Goal: Task Accomplishment & Management: Complete application form

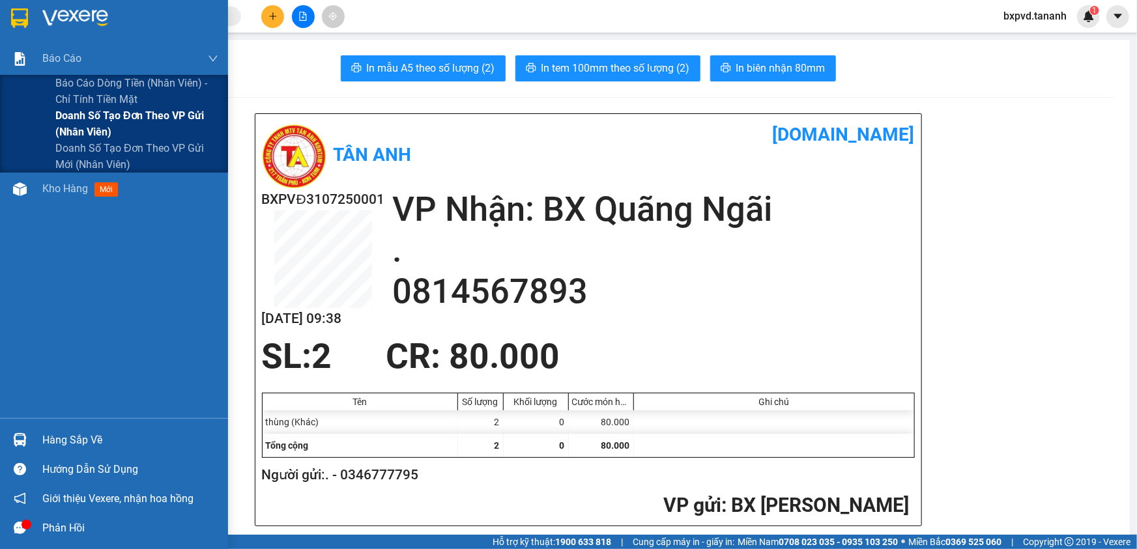
click at [135, 130] on span "Doanh số tạo đơn theo VP gửi (nhân viên)" at bounding box center [136, 124] width 163 height 33
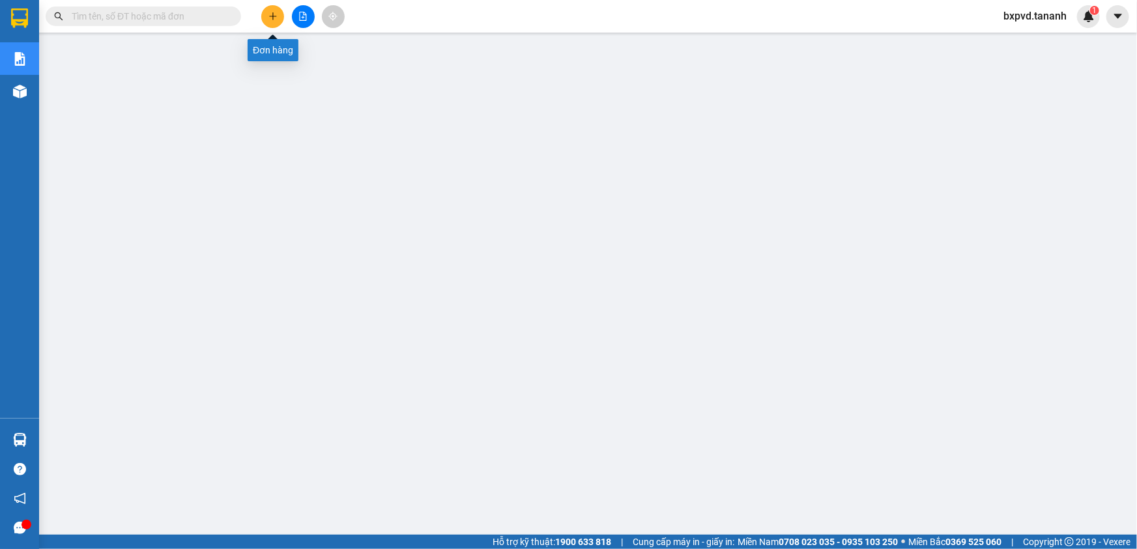
click at [274, 24] on button at bounding box center [272, 16] width 23 height 23
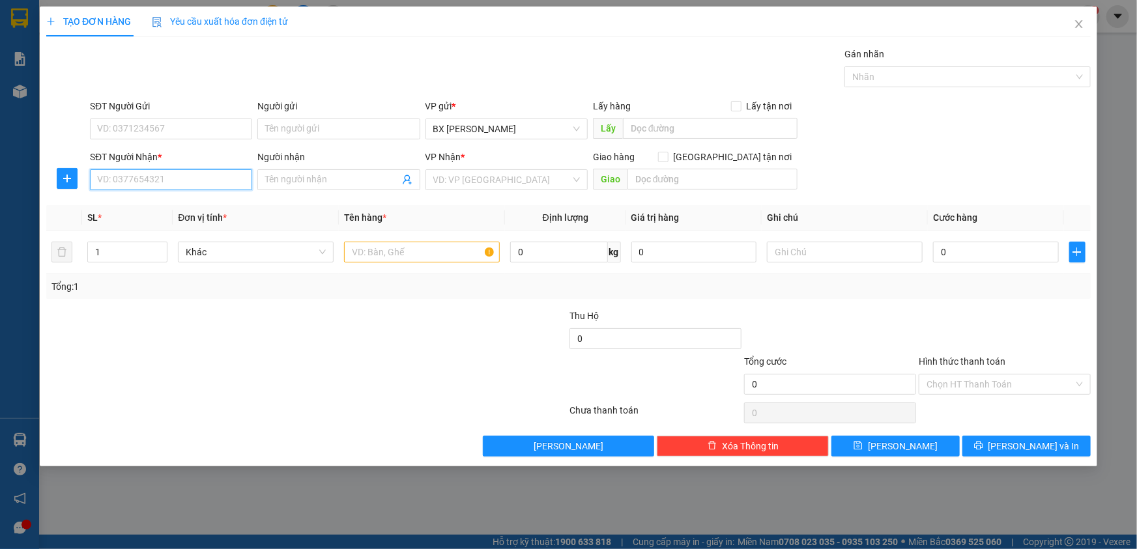
click at [224, 176] on input "SĐT Người Nhận *" at bounding box center [171, 179] width 162 height 21
type input "0839267034"
click at [221, 124] on input "SĐT Người Gửi" at bounding box center [171, 129] width 162 height 21
type input "0342976705"
click at [508, 177] on input "search" at bounding box center [501, 180] width 137 height 20
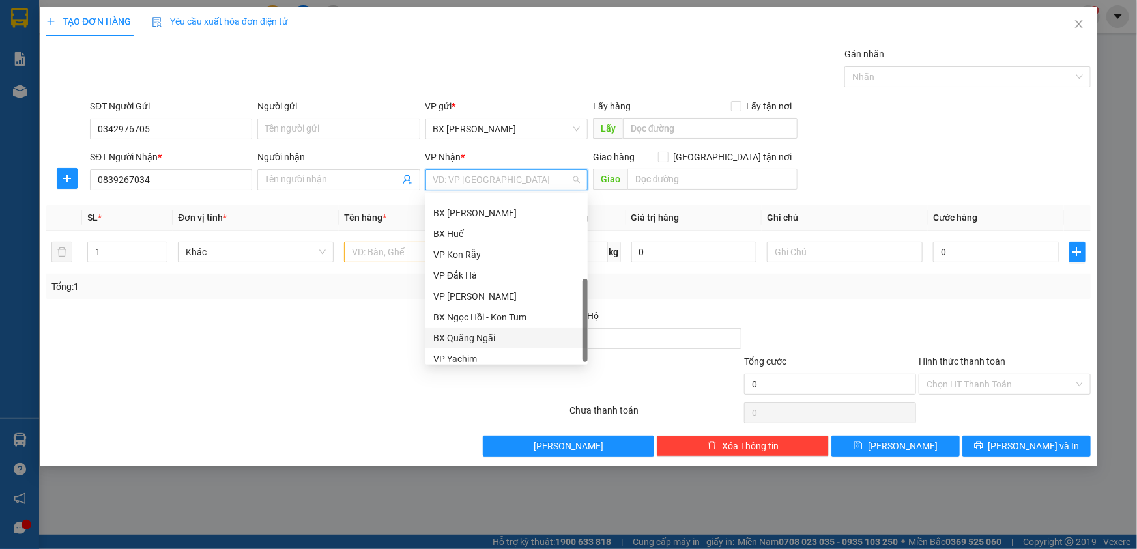
scroll to position [145, 0]
click at [500, 309] on div "BX Quãng Ngãi" at bounding box center [506, 311] width 147 height 14
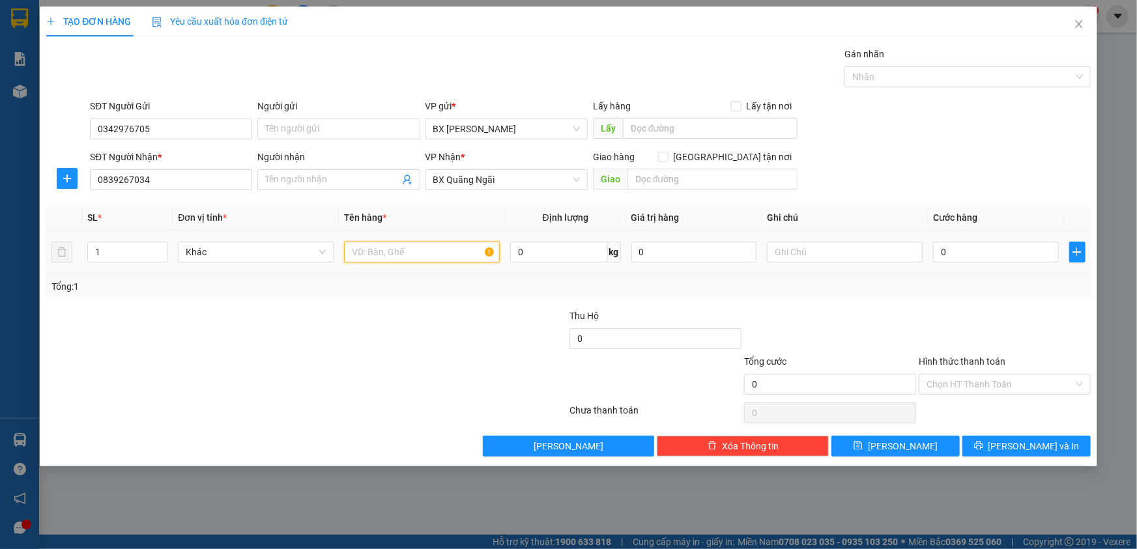
click at [382, 250] on input "text" at bounding box center [422, 252] width 156 height 21
type input "HỘP"
click at [1035, 254] on input "0" at bounding box center [996, 252] width 126 height 21
type input "3"
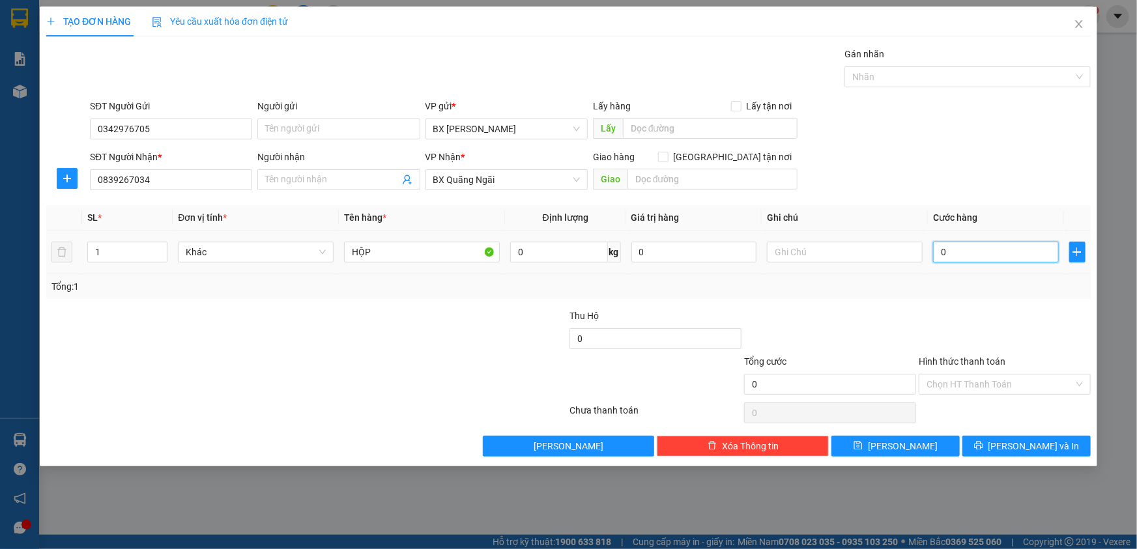
type input "3"
type input "30"
type input "30.000"
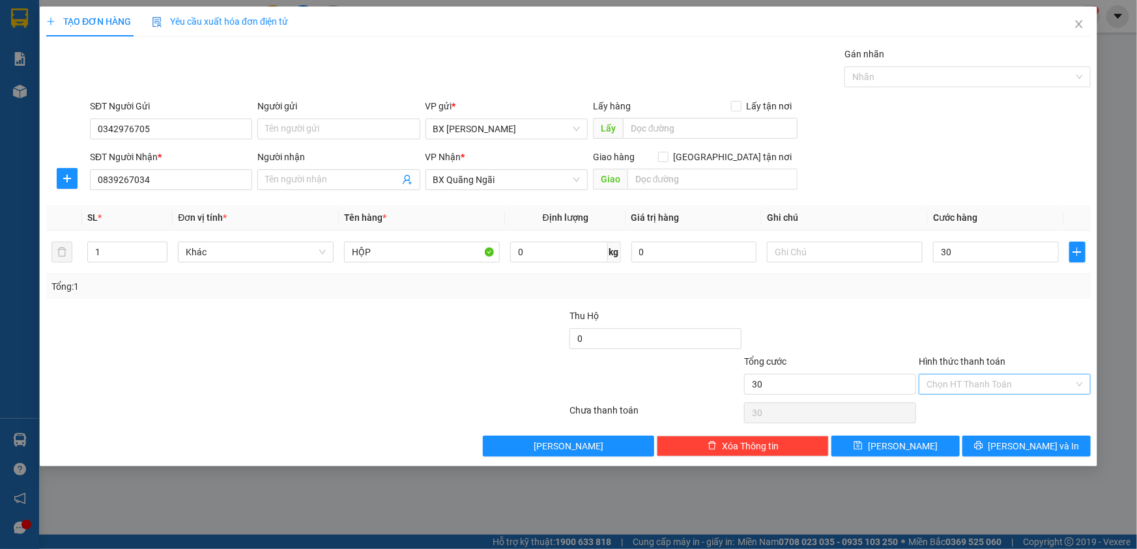
type input "30.000"
click at [1031, 383] on input "Hình thức thanh toán" at bounding box center [1000, 385] width 147 height 20
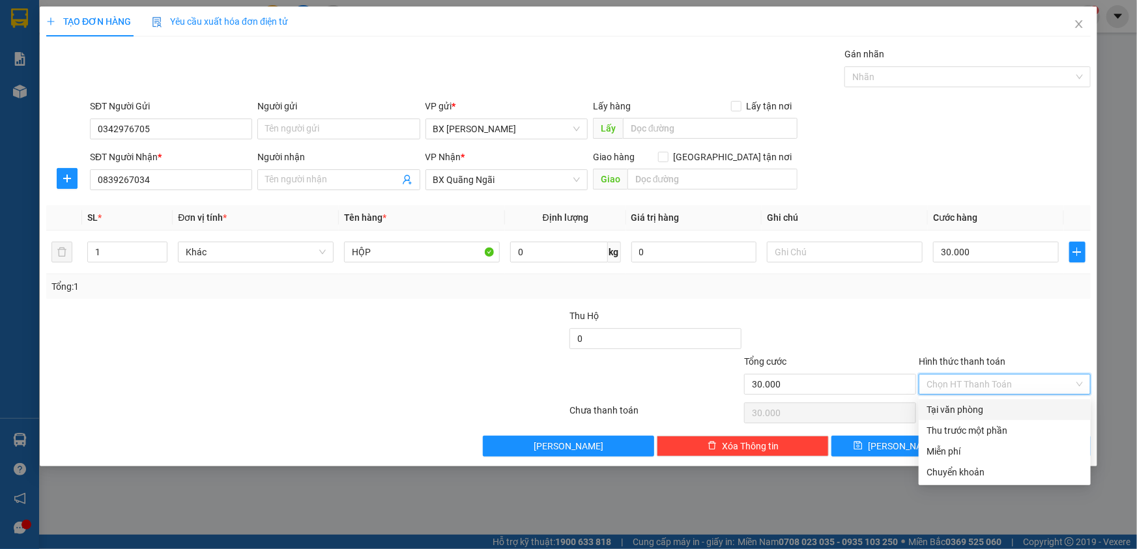
drag, startPoint x: 1022, startPoint y: 409, endPoint x: 1015, endPoint y: 394, distance: 16.3
click at [1020, 409] on div "Tại văn phòng" at bounding box center [1005, 410] width 156 height 14
type input "0"
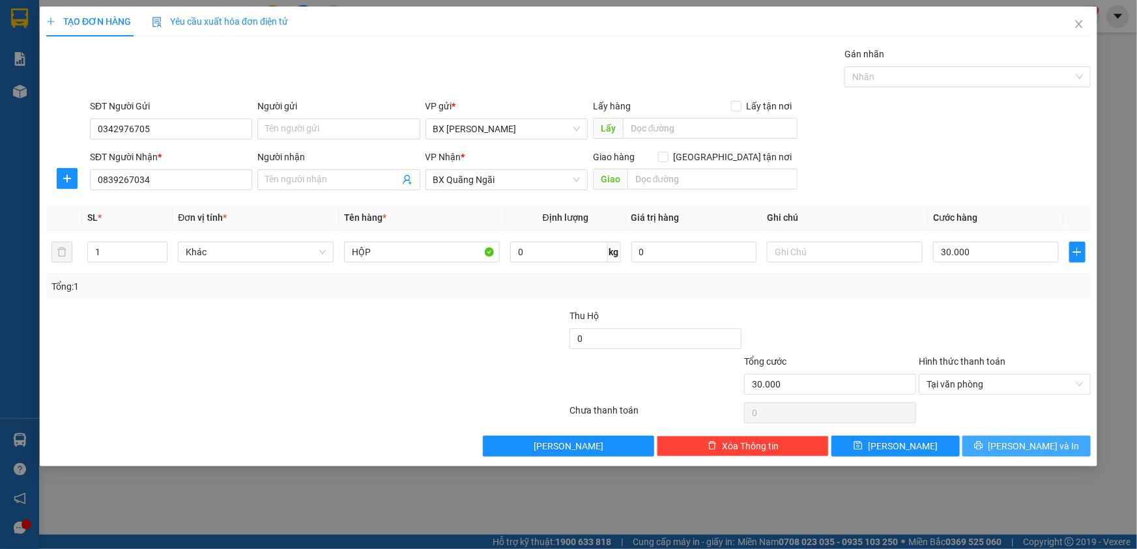
click at [1013, 444] on button "[PERSON_NAME] và In" at bounding box center [1026, 446] width 128 height 21
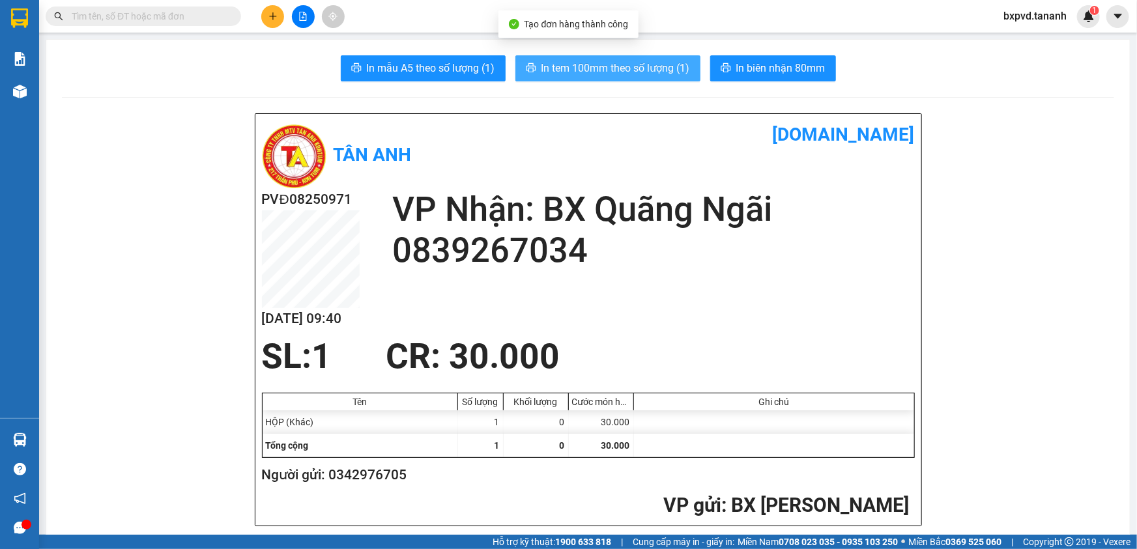
click at [642, 60] on span "In tem 100mm theo số lượng (1)" at bounding box center [615, 68] width 149 height 16
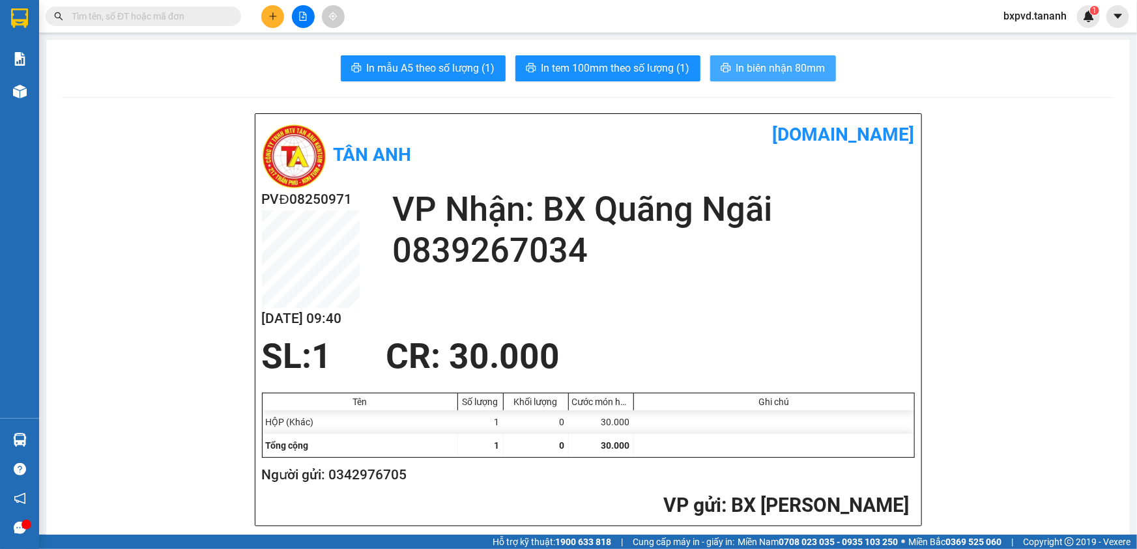
click at [783, 76] on span "In biên nhận 80mm" at bounding box center [780, 68] width 89 height 16
click at [190, 12] on input "text" at bounding box center [149, 16] width 154 height 14
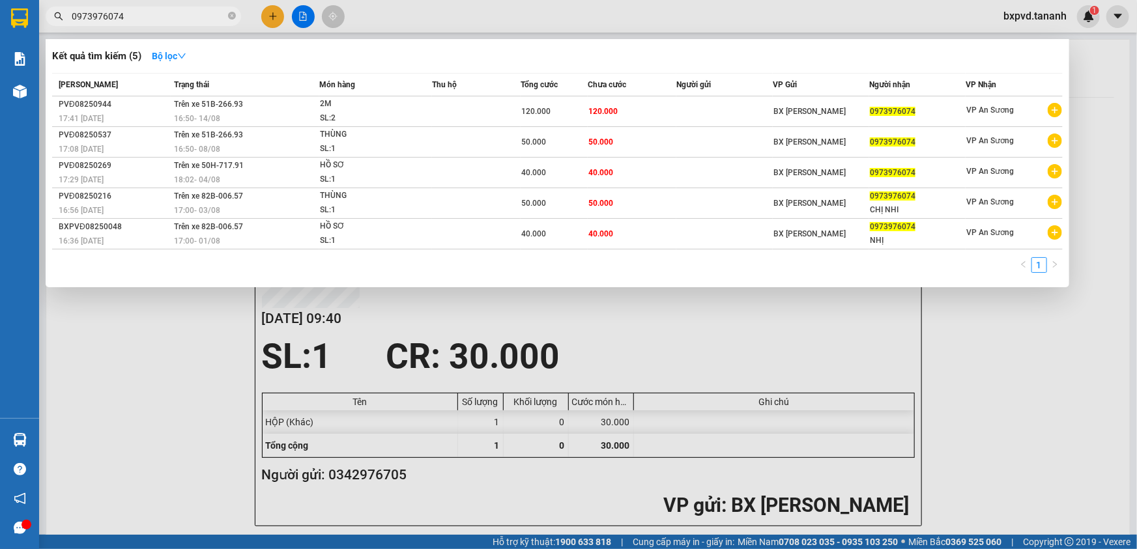
type input "0973976074"
click at [233, 19] on icon "close-circle" at bounding box center [232, 16] width 8 height 8
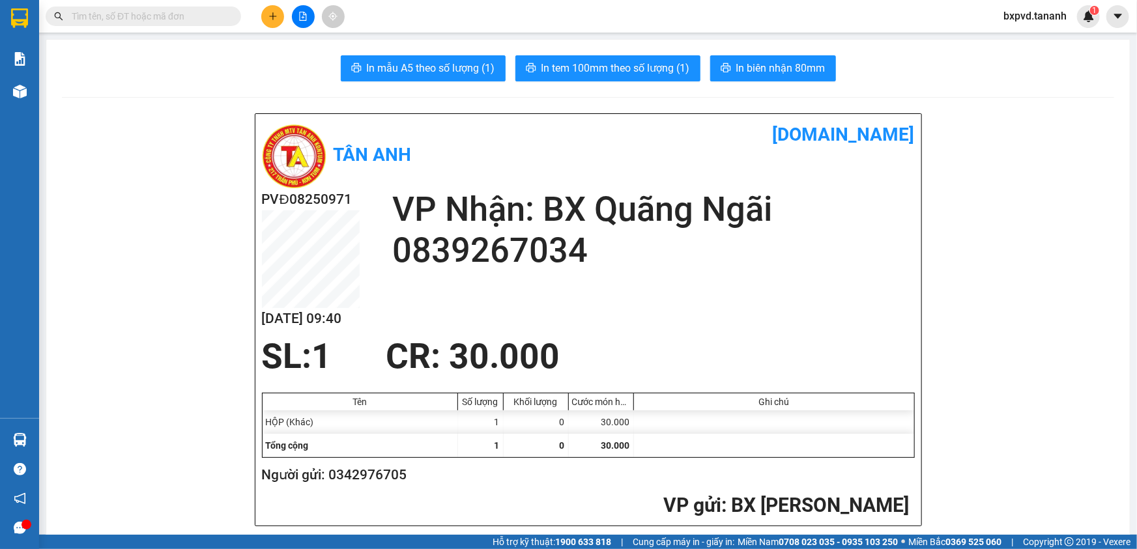
click at [190, 24] on span at bounding box center [143, 17] width 195 height 20
click at [195, 15] on input "text" at bounding box center [149, 16] width 154 height 14
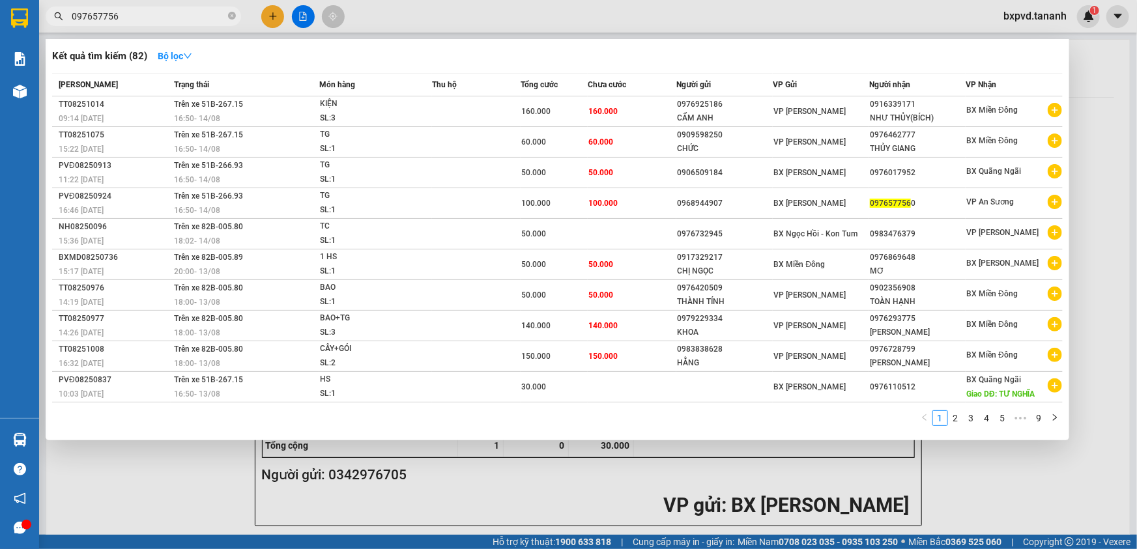
type input "0976577560"
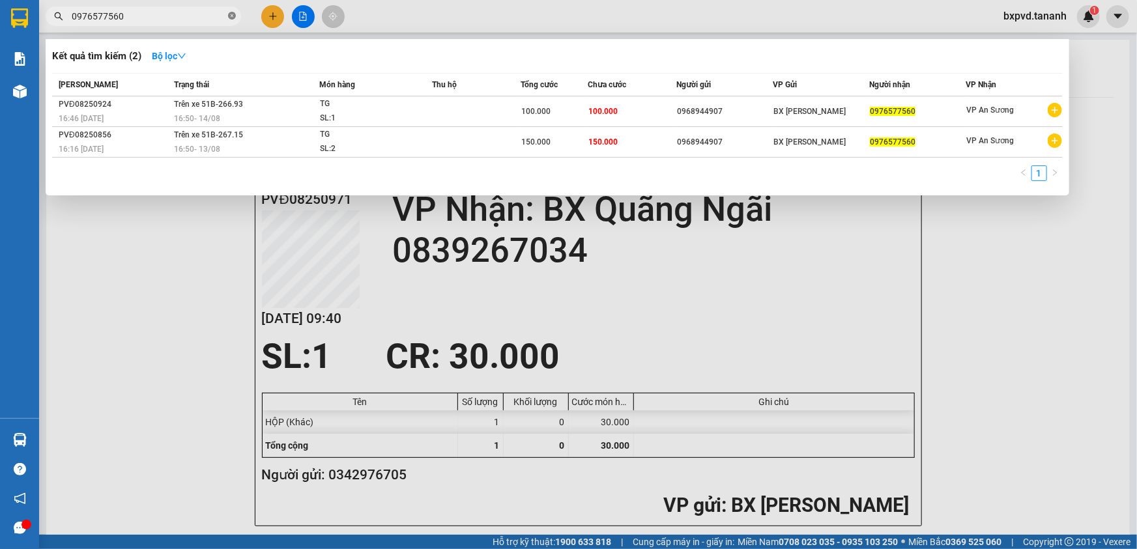
click at [229, 16] on icon "close-circle" at bounding box center [232, 16] width 8 height 8
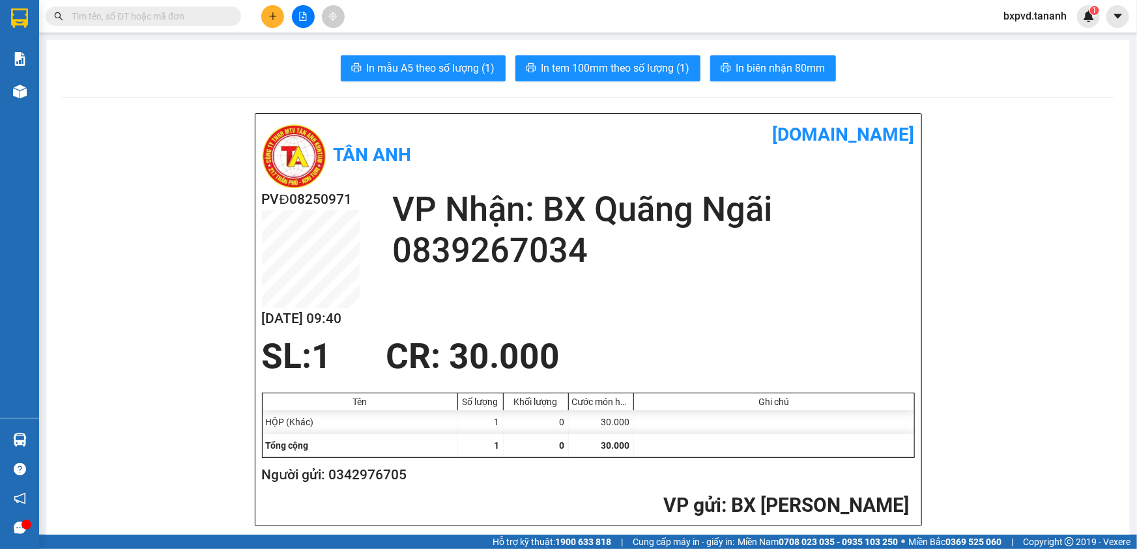
click at [185, 15] on input "text" at bounding box center [149, 16] width 154 height 14
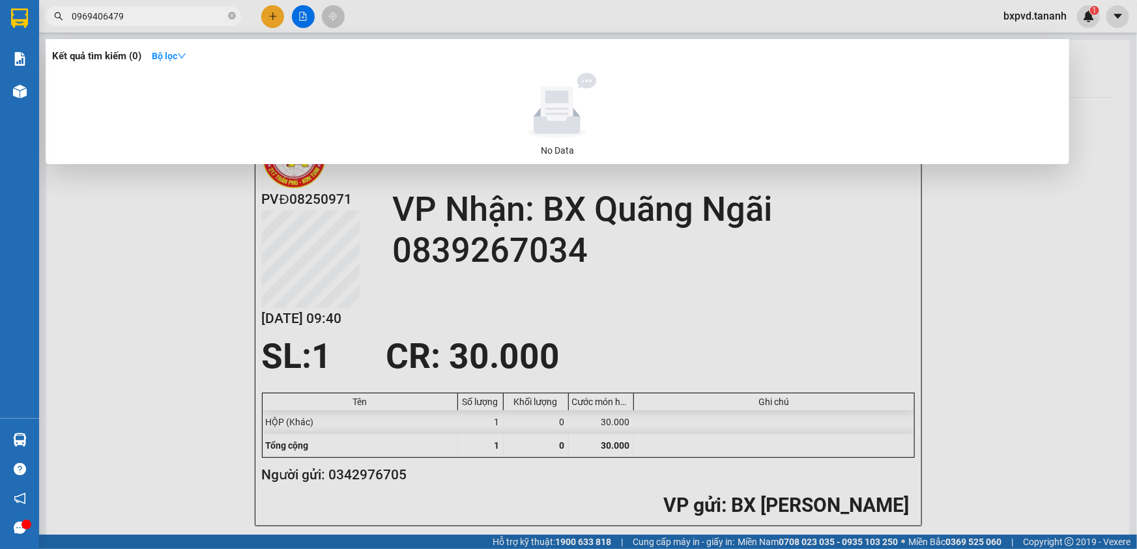
type input "0969406479"
click at [272, 8] on div at bounding box center [568, 274] width 1137 height 549
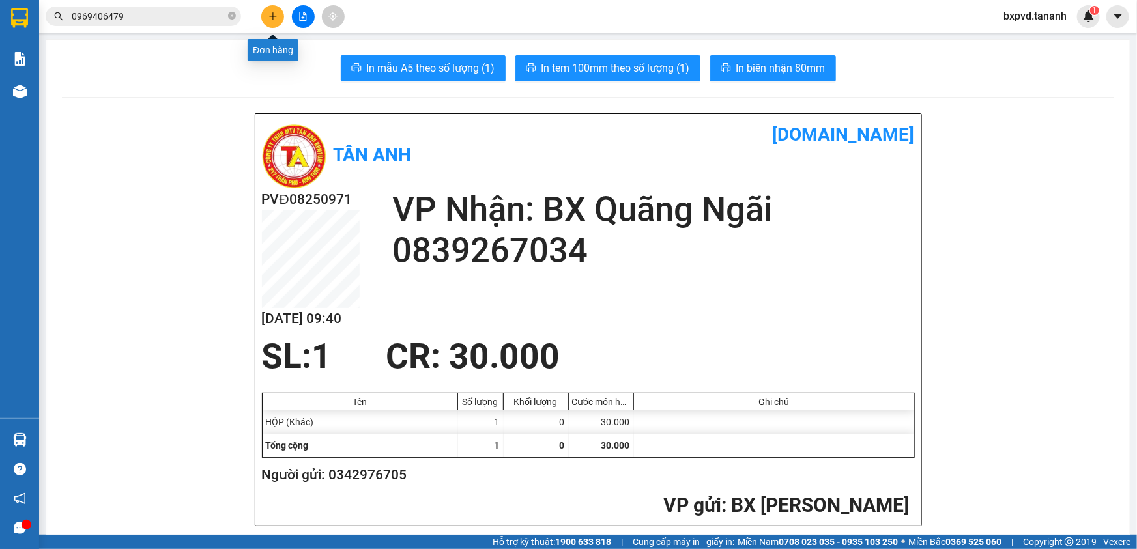
click at [276, 13] on icon "plus" at bounding box center [272, 16] width 9 height 9
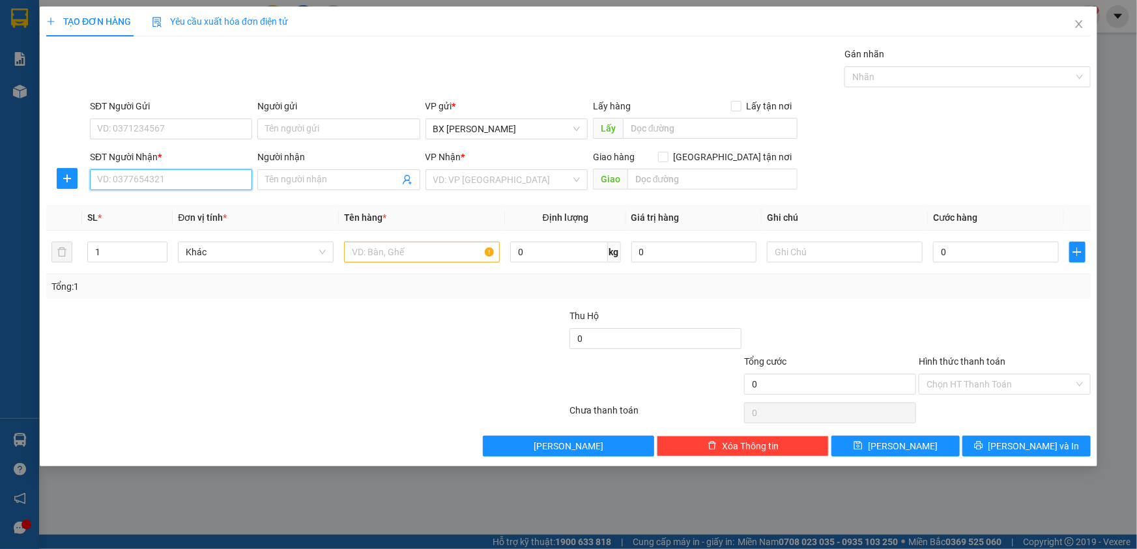
click at [228, 181] on input "SĐT Người Nhận *" at bounding box center [171, 179] width 162 height 21
type input "0916860744"
click at [207, 116] on div "SĐT Người Gửi" at bounding box center [171, 109] width 162 height 20
click at [209, 123] on input "SĐT Người Gửi" at bounding box center [171, 129] width 162 height 21
type input "0352055315"
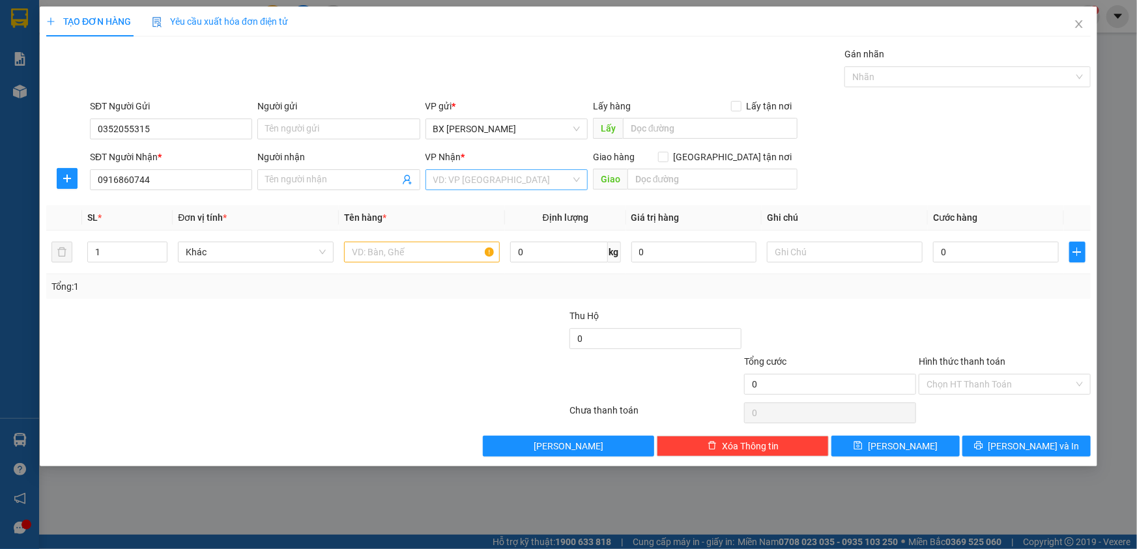
click at [469, 173] on input "search" at bounding box center [501, 180] width 137 height 20
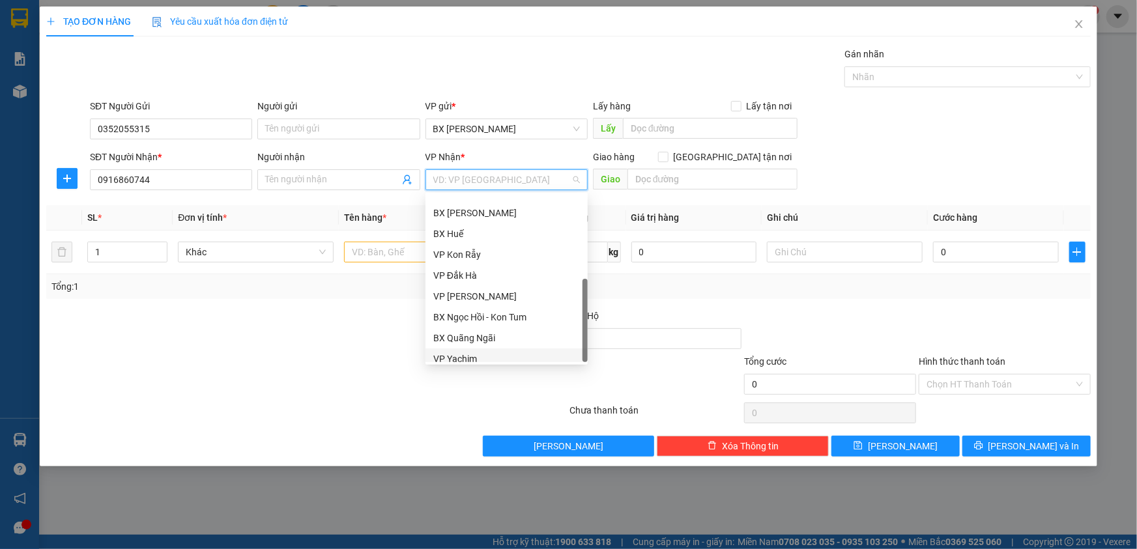
scroll to position [145, 0]
click at [502, 306] on div "BX Quãng Ngãi" at bounding box center [506, 311] width 147 height 14
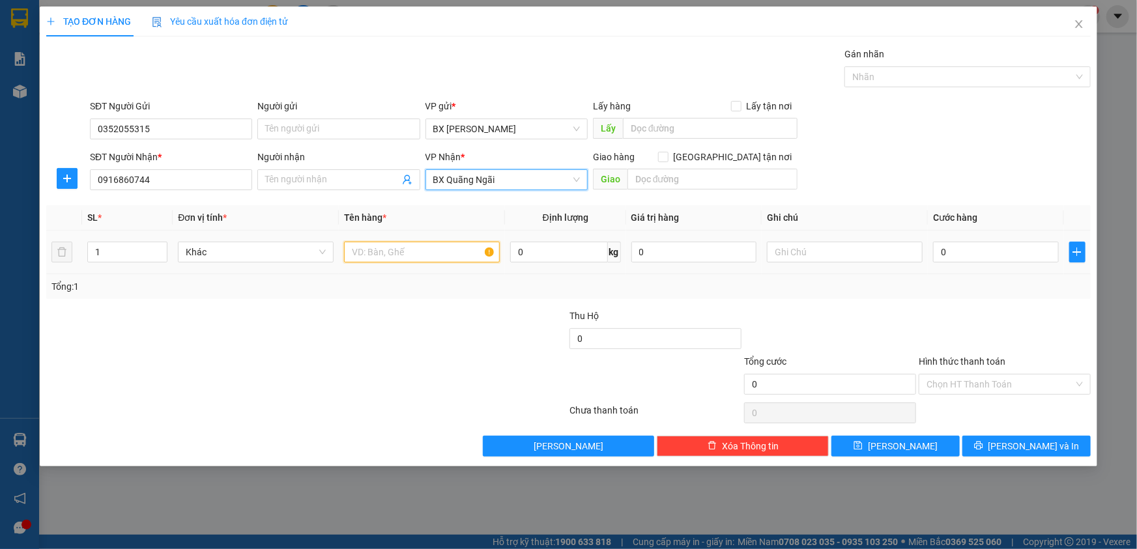
click at [399, 259] on input "text" at bounding box center [422, 252] width 156 height 21
type input "THÙNG"
click at [954, 246] on input "0" at bounding box center [996, 252] width 126 height 21
type input "5"
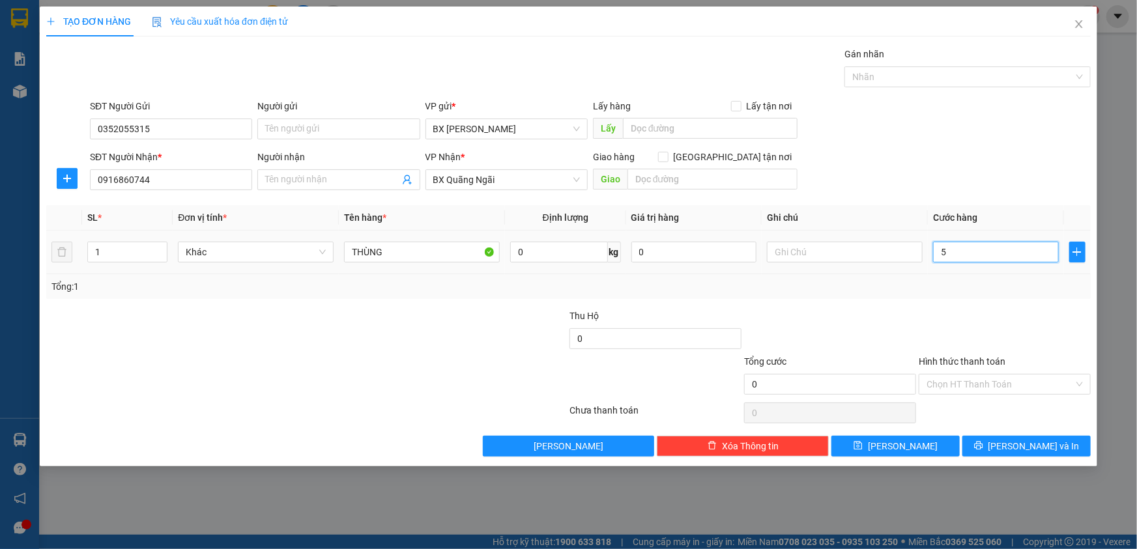
type input "5"
type input "50"
type input "50.000"
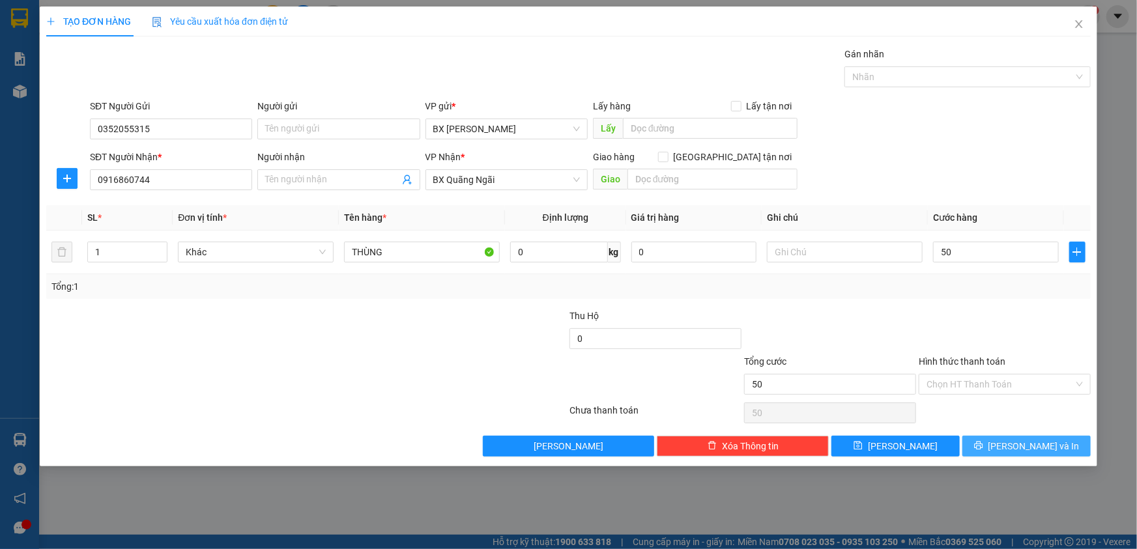
type input "50.000"
click at [983, 448] on icon "printer" at bounding box center [978, 445] width 9 height 9
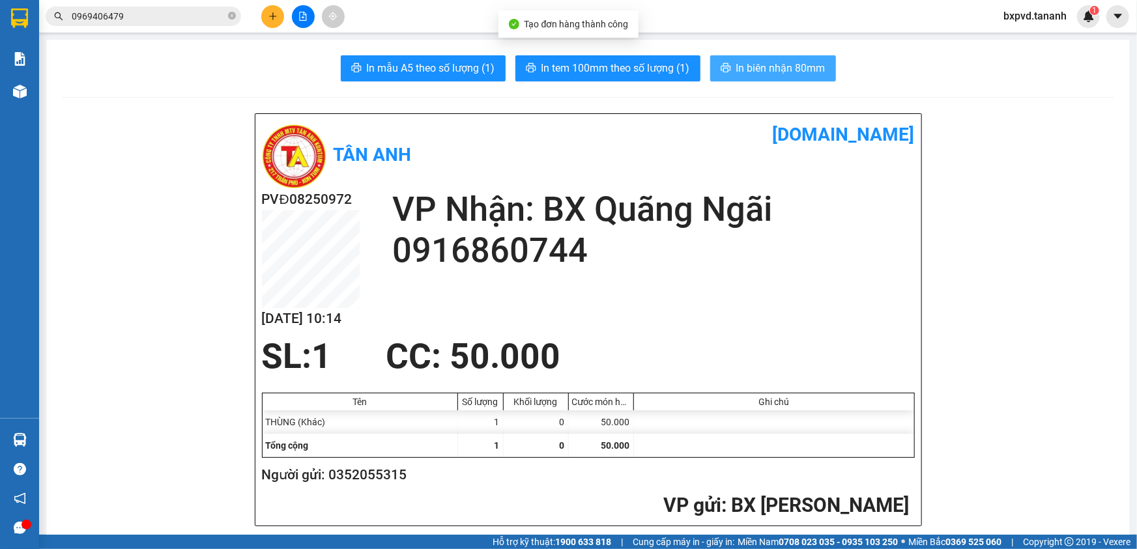
click at [749, 61] on span "In biên nhận 80mm" at bounding box center [780, 68] width 89 height 16
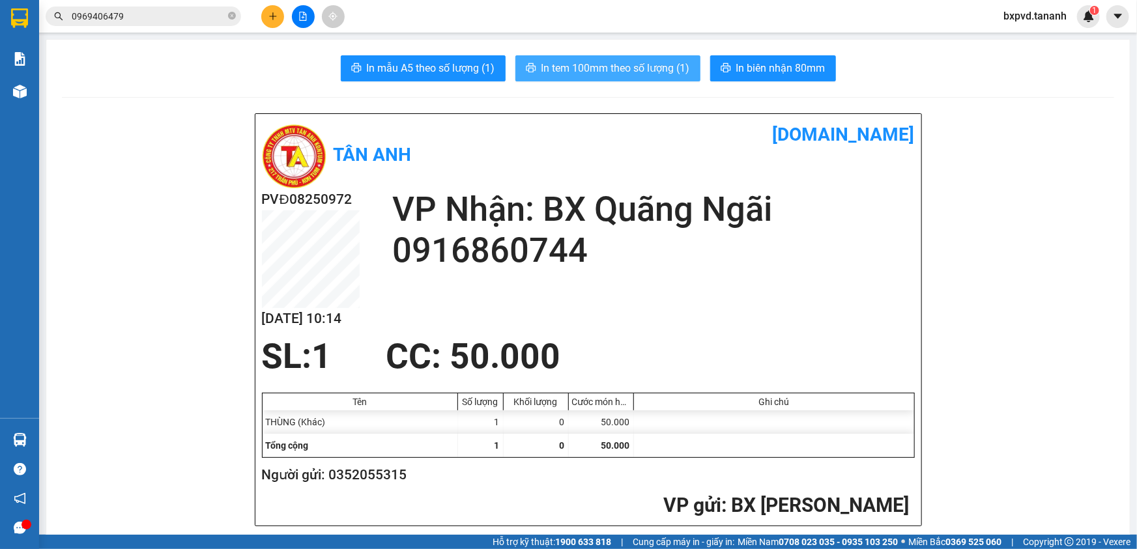
click at [648, 65] on span "In tem 100mm theo số lượng (1)" at bounding box center [615, 68] width 149 height 16
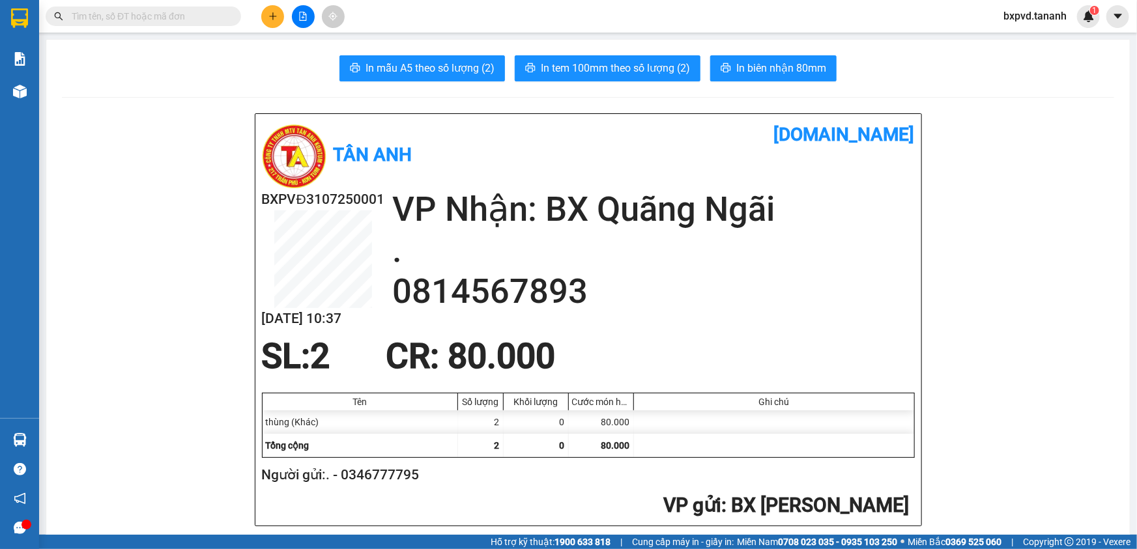
click at [145, 13] on input "text" at bounding box center [149, 16] width 154 height 14
click at [171, 14] on input "text" at bounding box center [149, 16] width 154 height 14
click at [268, 13] on icon "plus" at bounding box center [272, 16] width 9 height 9
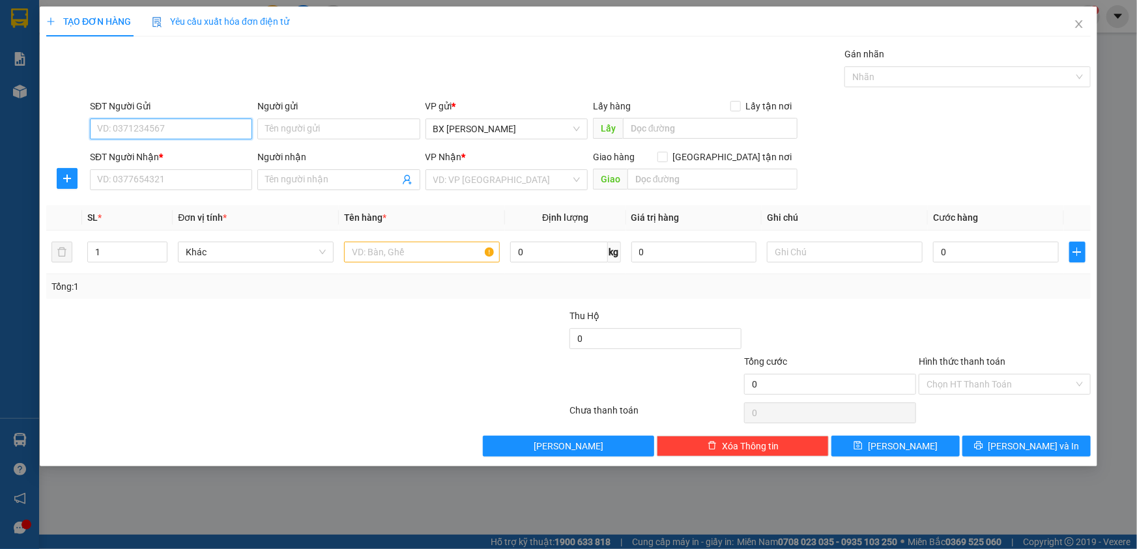
click at [223, 126] on input "SĐT Người Gửi" at bounding box center [171, 129] width 162 height 21
type input "0978322988"
click at [105, 177] on input "SĐT Người Nhận *" at bounding box center [171, 179] width 162 height 21
type input "0911017661"
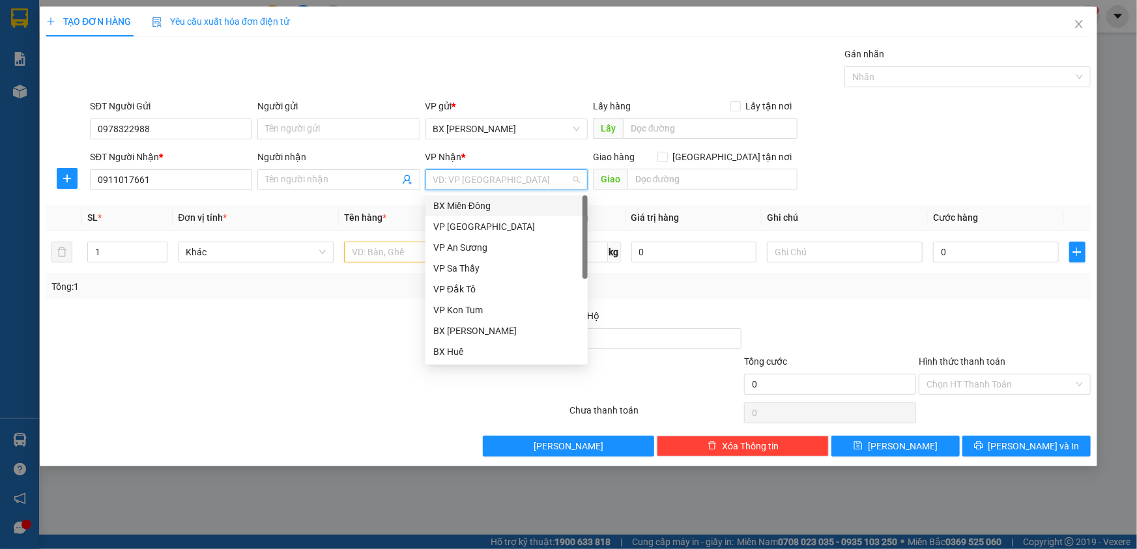
click at [466, 180] on input "search" at bounding box center [501, 180] width 137 height 20
click at [461, 201] on div "BX Miền Đông" at bounding box center [506, 206] width 147 height 14
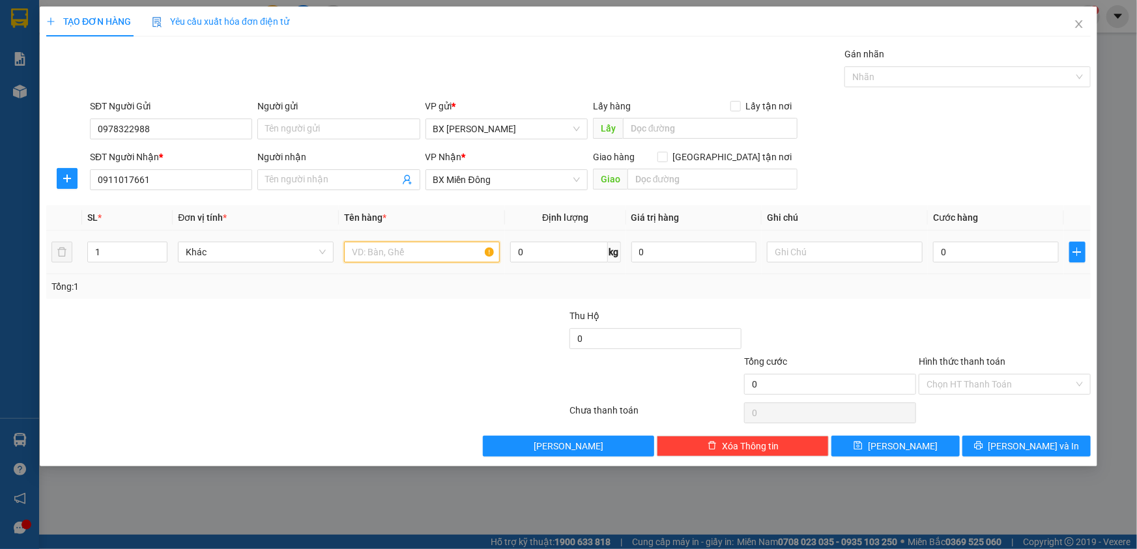
click at [410, 251] on input "text" at bounding box center [422, 252] width 156 height 21
click at [349, 253] on input "KIÊN" at bounding box center [422, 252] width 156 height 21
click at [384, 252] on input "1 KIÊN" at bounding box center [422, 252] width 156 height 21
type input "1 KIÊN"
click at [959, 250] on input "0" at bounding box center [996, 252] width 126 height 21
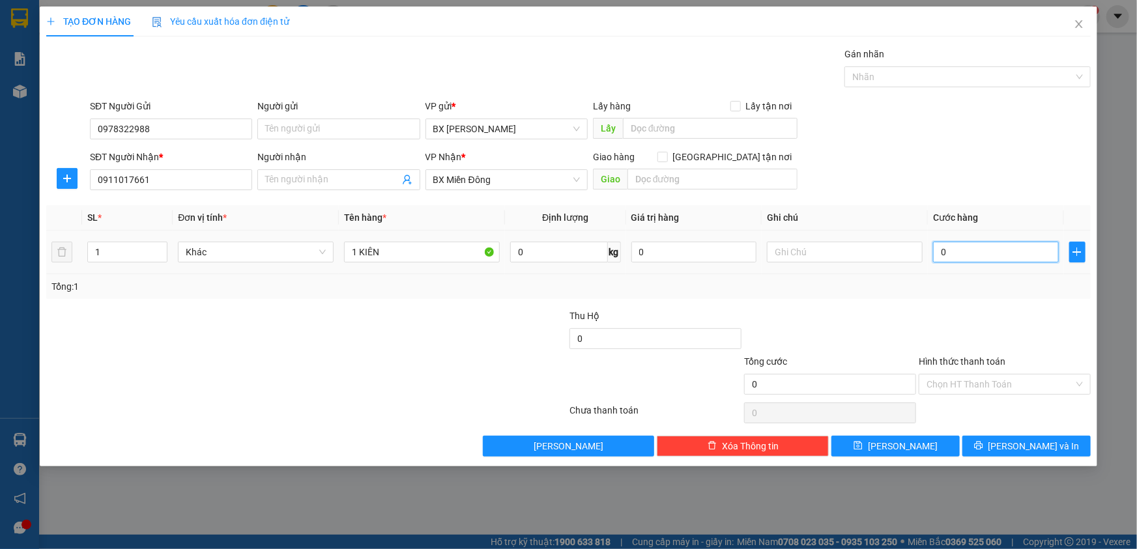
type input "7"
type input "70"
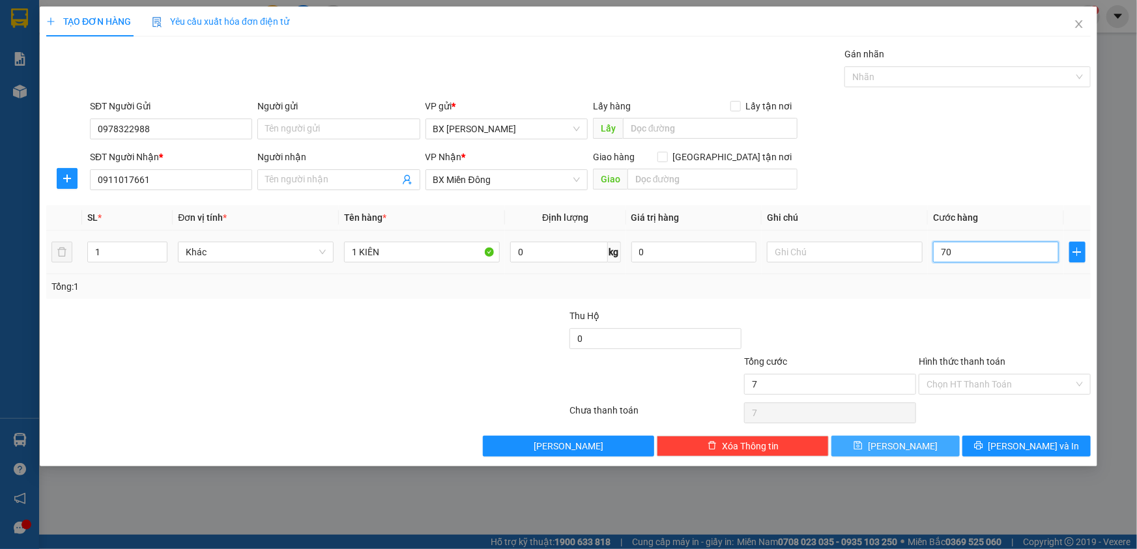
type input "70"
type input "70.000"
click at [1013, 379] on input "Hình thức thanh toán" at bounding box center [1000, 385] width 147 height 20
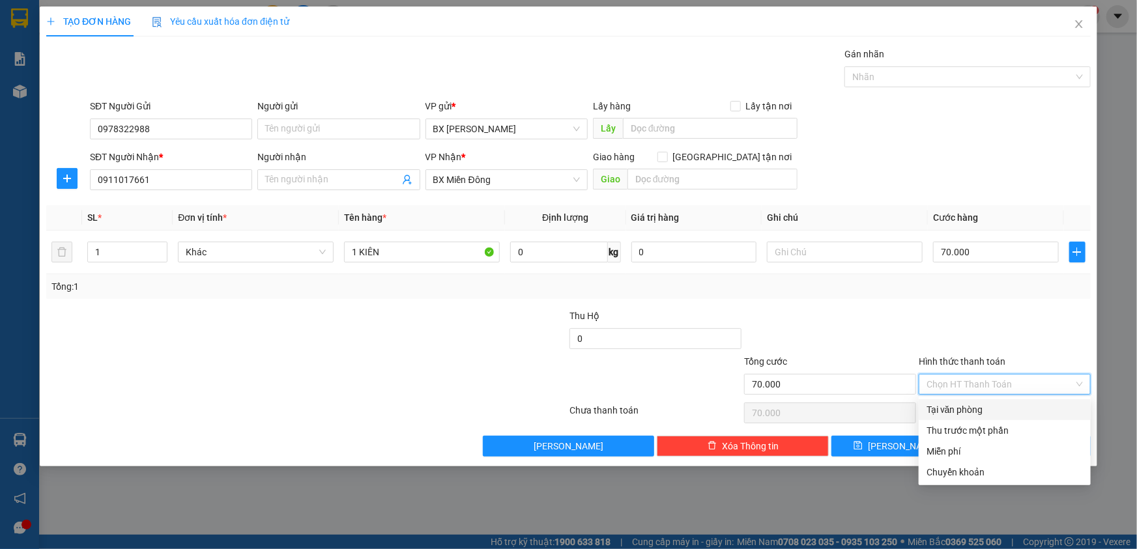
click at [1016, 407] on div "Tại văn phòng" at bounding box center [1005, 410] width 156 height 14
type input "0"
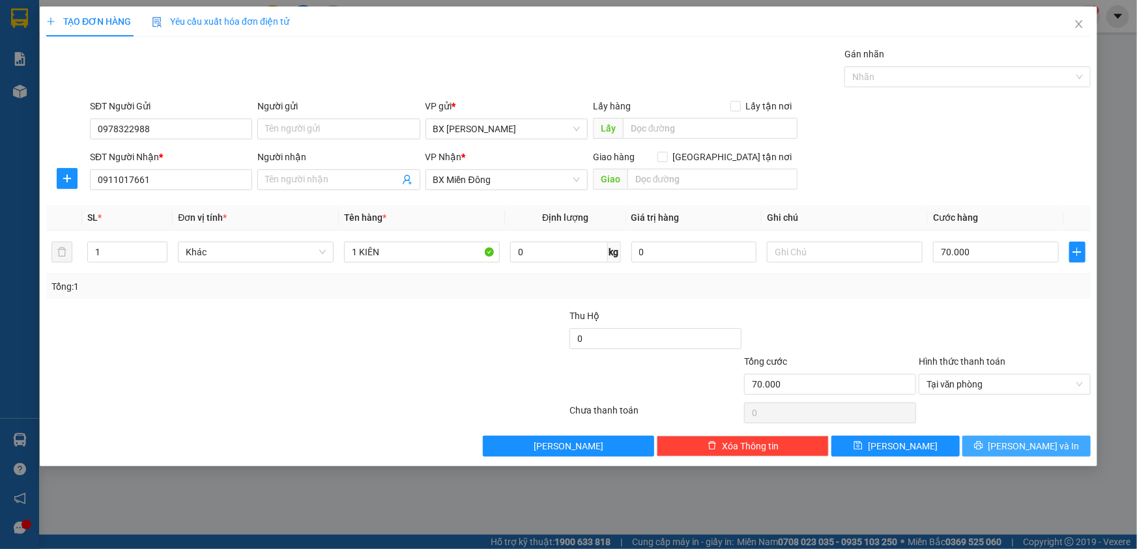
click at [1016, 440] on span "[PERSON_NAME] và In" at bounding box center [1033, 446] width 91 height 14
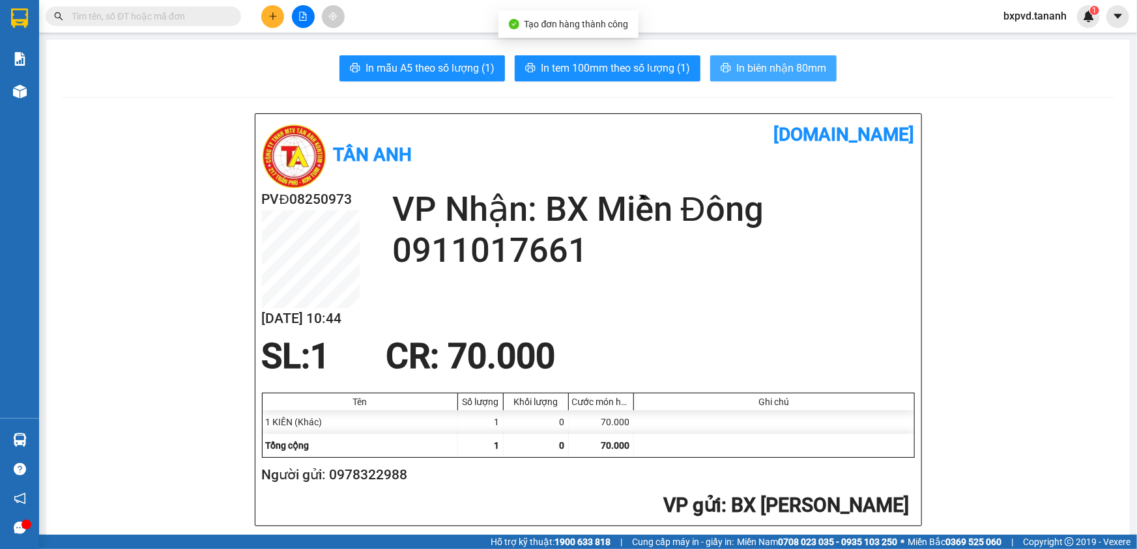
click at [718, 62] on button "In biên nhận 80mm" at bounding box center [773, 68] width 126 height 26
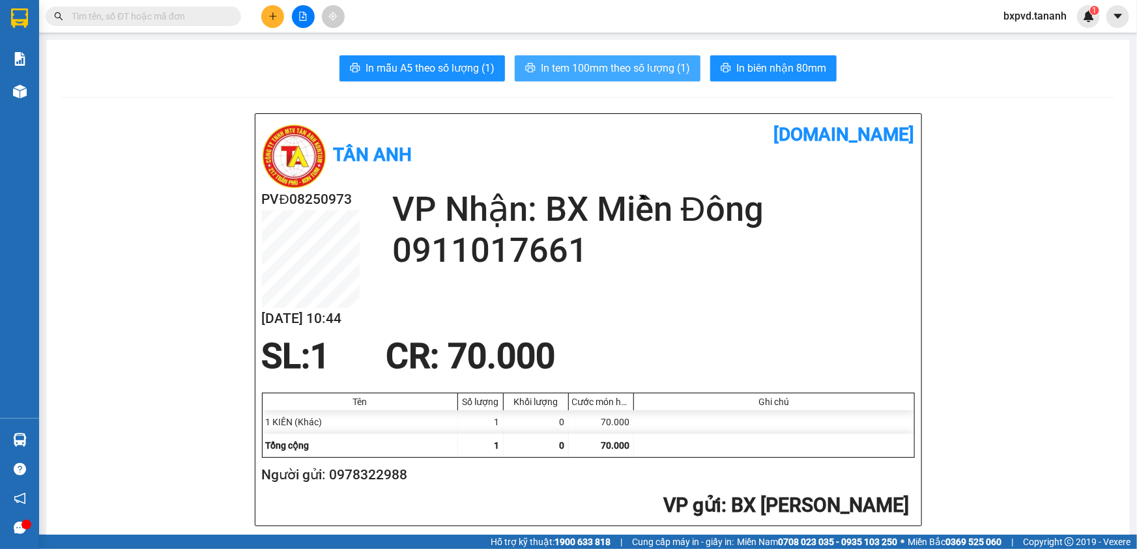
click at [639, 68] on span "In tem 100mm theo số lượng (1)" at bounding box center [615, 68] width 149 height 16
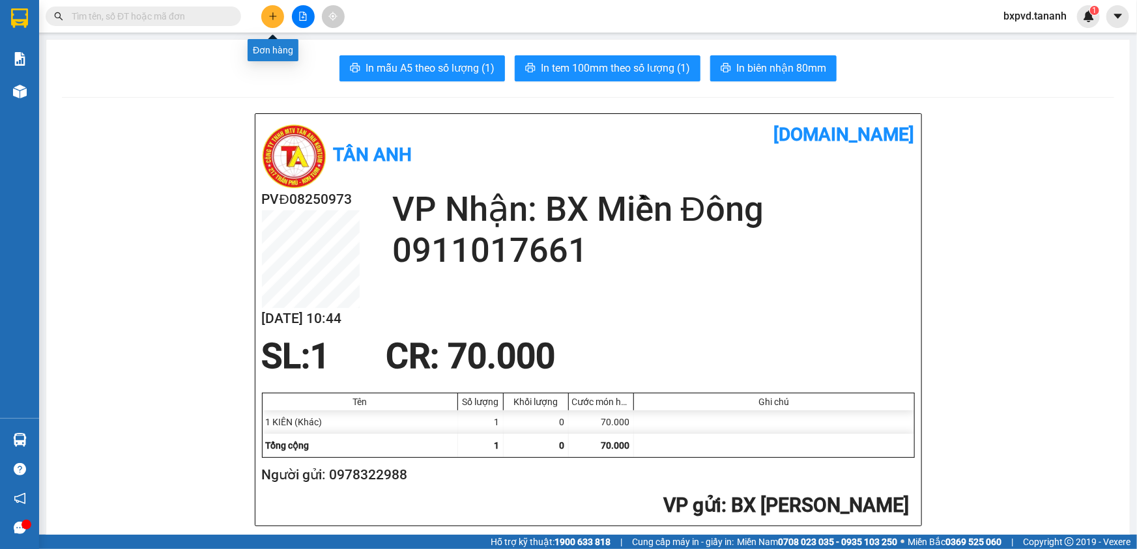
click at [268, 20] on icon "plus" at bounding box center [272, 16] width 9 height 9
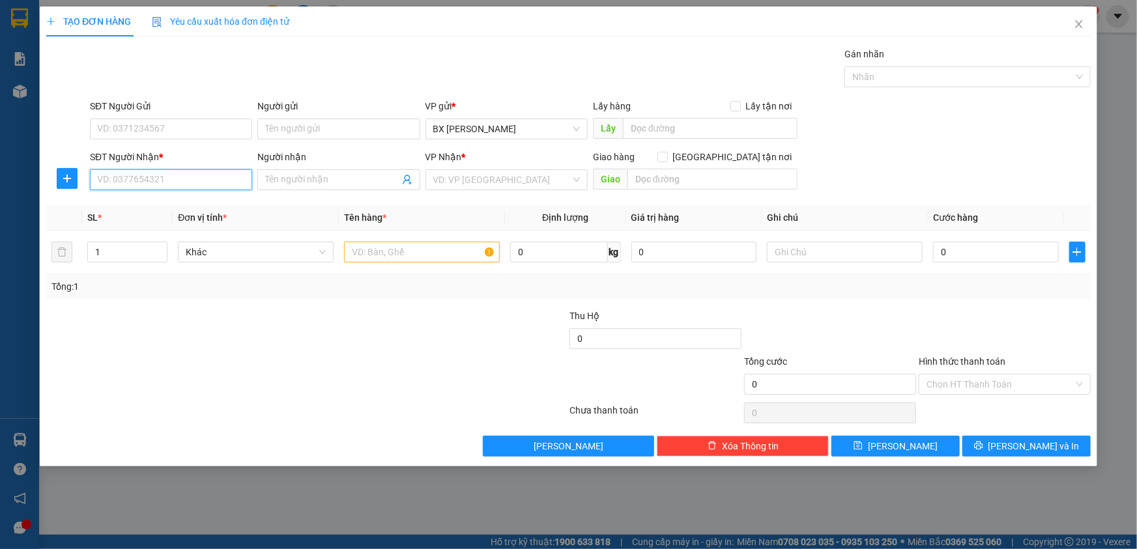
click at [218, 177] on input "SĐT Người Nhận *" at bounding box center [171, 179] width 162 height 21
type input "0878100779"
click at [346, 181] on input "Người nhận" at bounding box center [332, 180] width 134 height 14
type input "BÁNH CANH"
click at [559, 182] on input "search" at bounding box center [501, 180] width 137 height 20
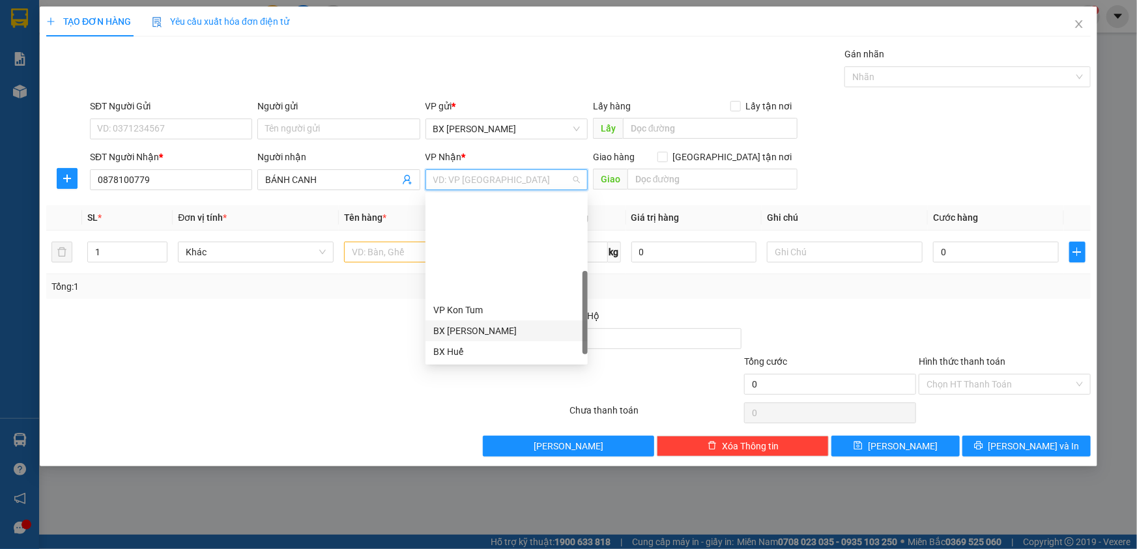
scroll to position [145, 0]
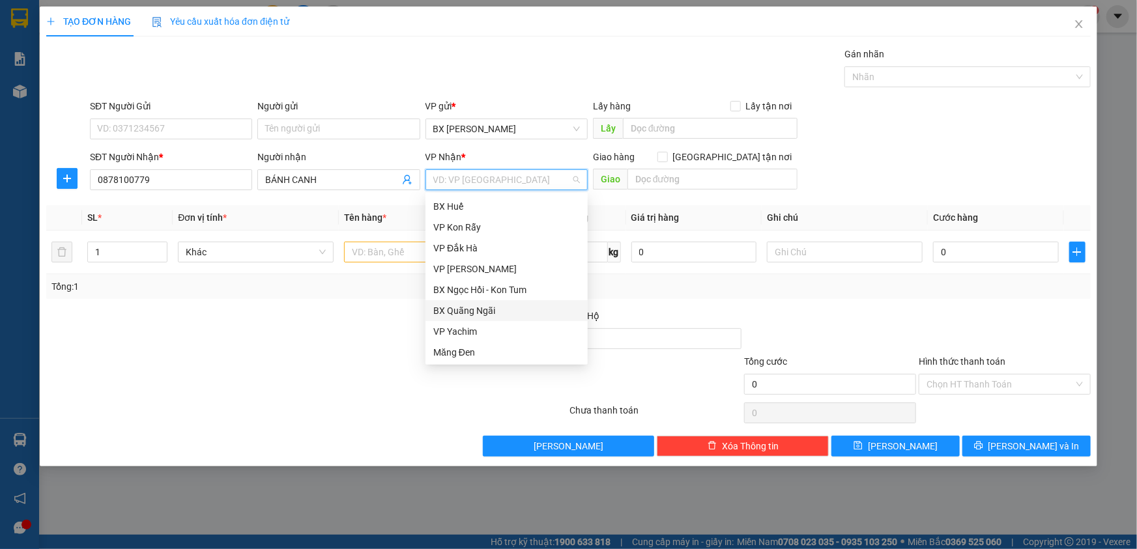
click at [515, 306] on div "BX Quãng Ngãi" at bounding box center [506, 311] width 147 height 14
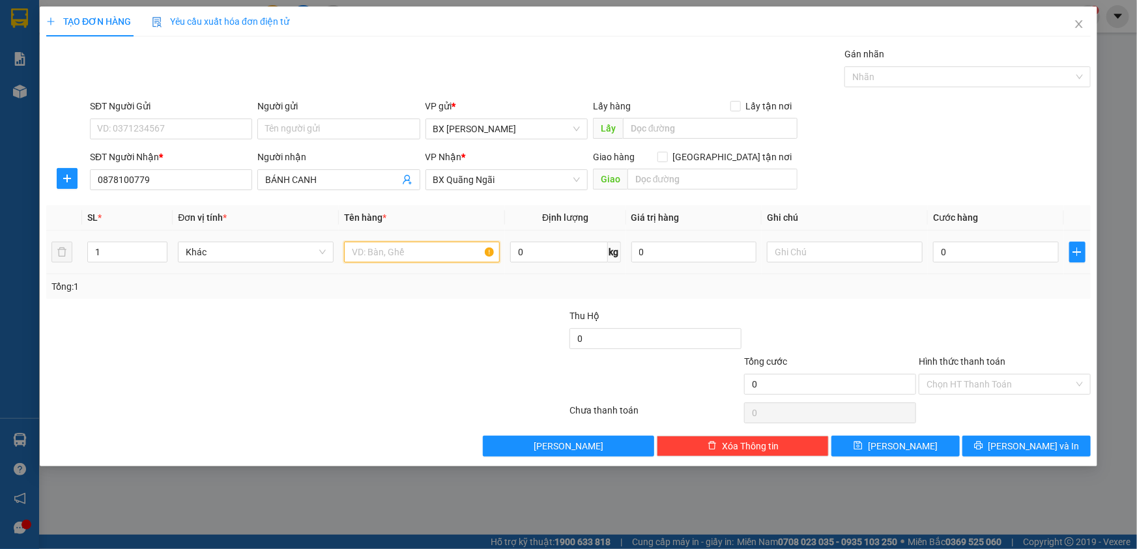
click at [384, 256] on input "text" at bounding box center [422, 252] width 156 height 21
click at [146, 255] on input "1" at bounding box center [127, 252] width 79 height 20
click at [162, 247] on icon "up" at bounding box center [160, 249] width 5 height 5
type input "4"
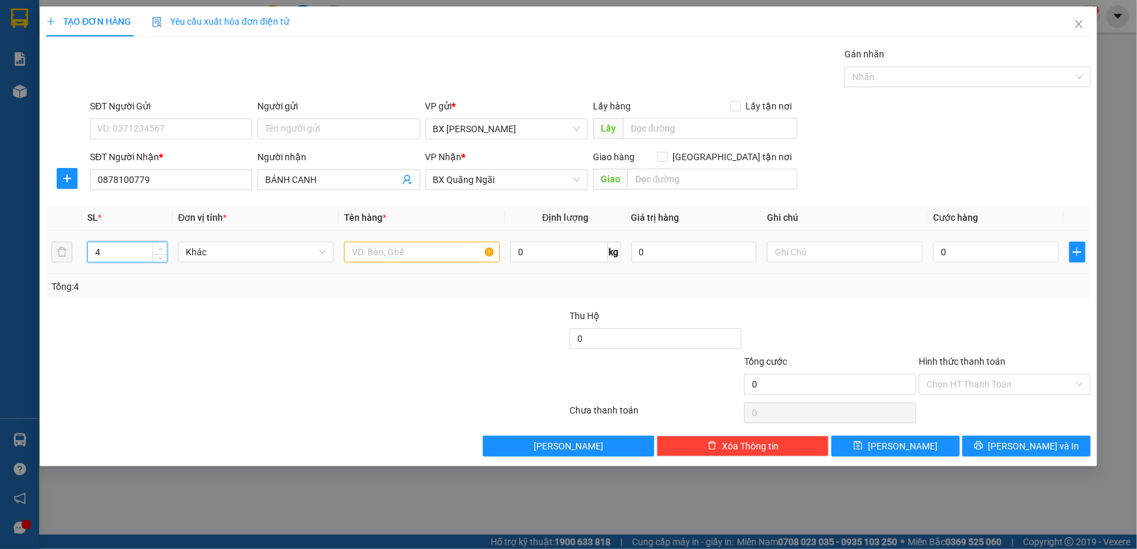
click at [162, 247] on icon "up" at bounding box center [160, 249] width 5 height 5
click at [371, 259] on input "text" at bounding box center [422, 252] width 156 height 21
type input "4 BAO"
click at [973, 250] on input "0" at bounding box center [996, 252] width 126 height 21
type input "3"
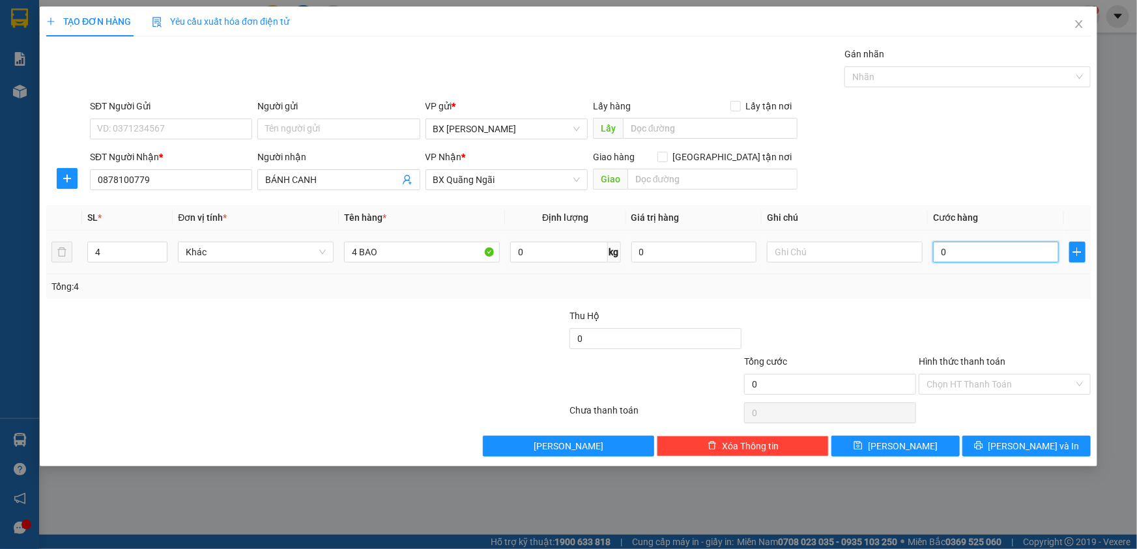
type input "3"
type input "32"
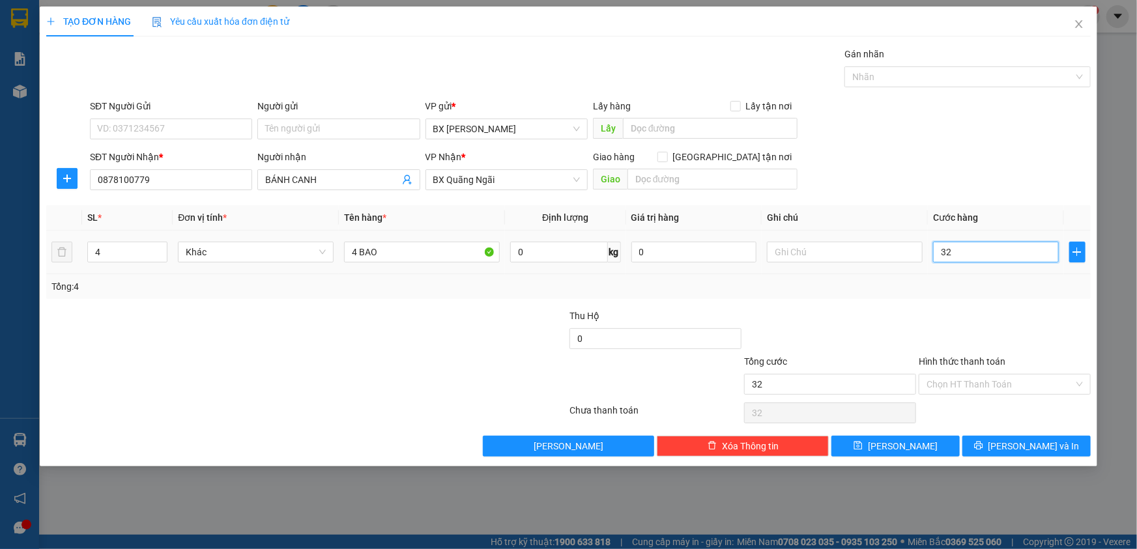
type input "320"
type input "320.000"
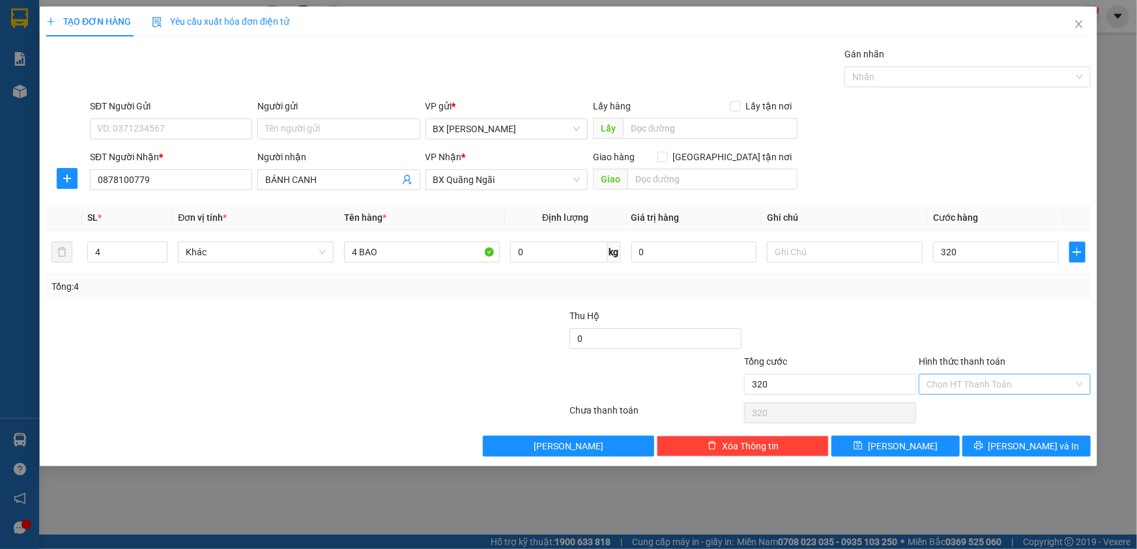
type input "320.000"
click at [982, 379] on input "Hình thức thanh toán" at bounding box center [1000, 385] width 147 height 20
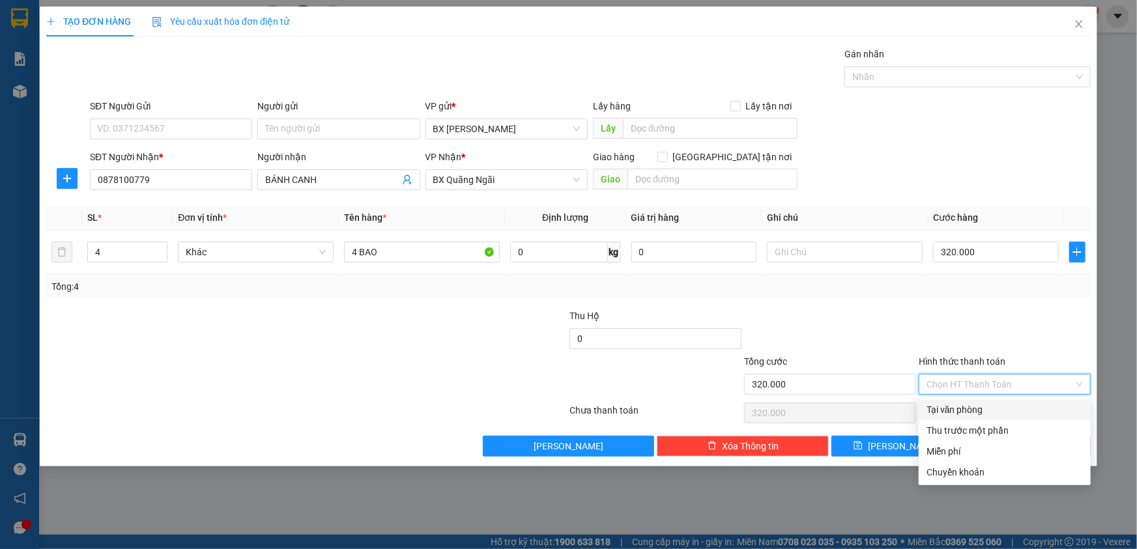
click at [887, 309] on div at bounding box center [830, 332] width 175 height 46
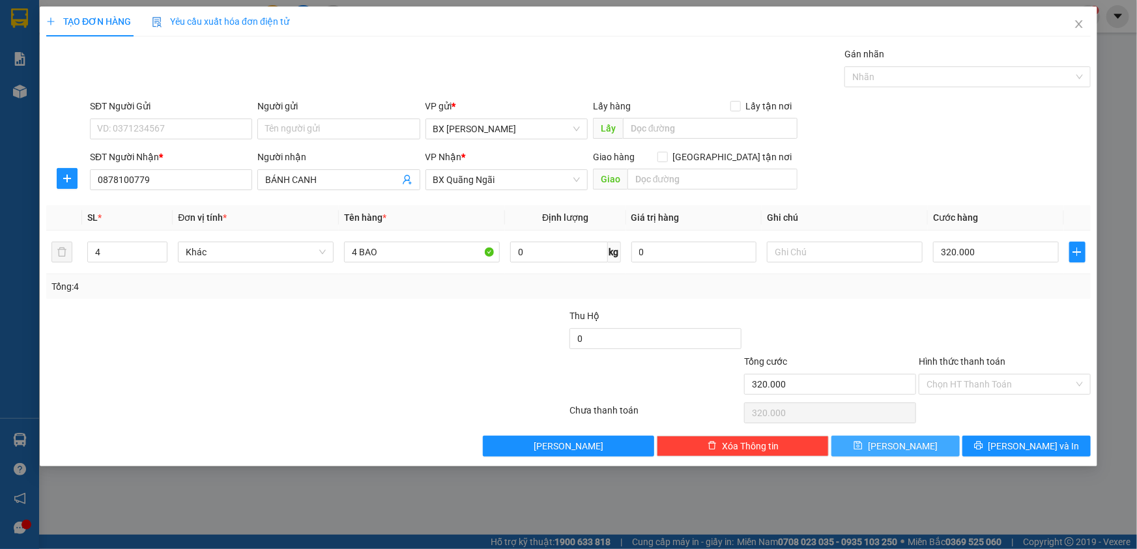
click at [934, 439] on button "[PERSON_NAME]" at bounding box center [895, 446] width 128 height 21
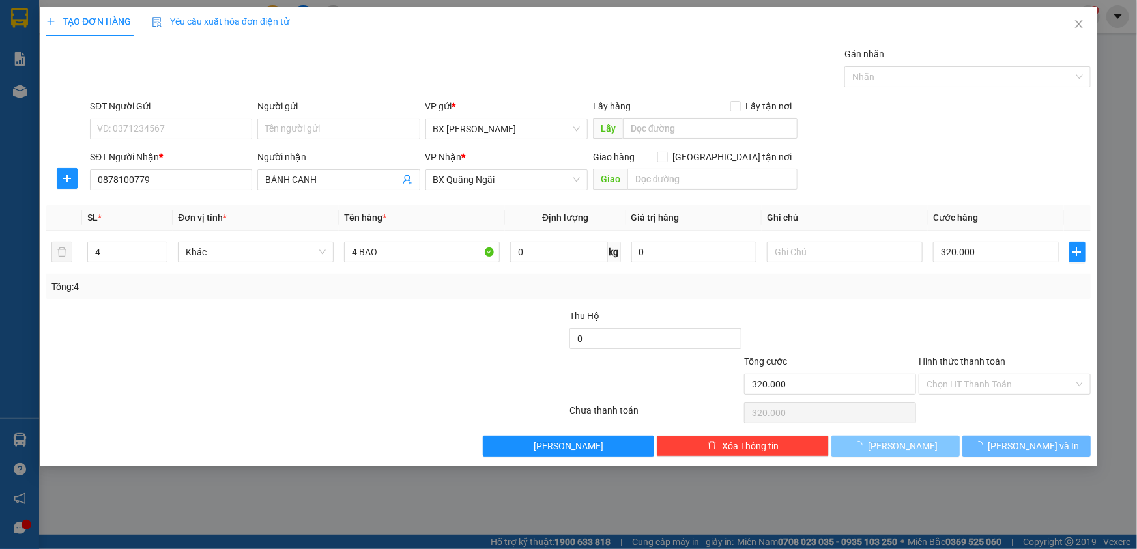
type input "1"
type input "0"
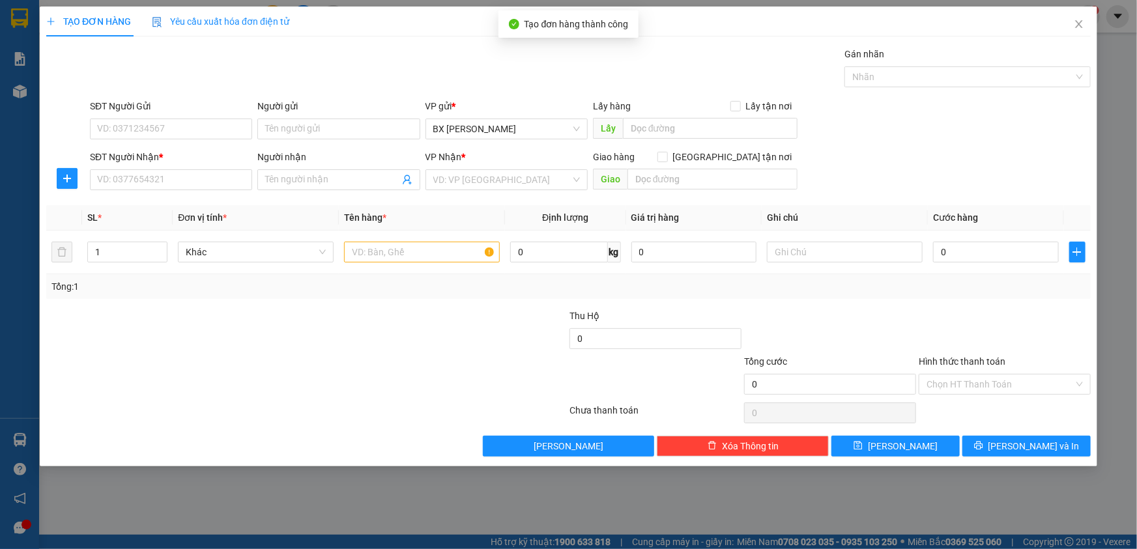
click at [9, 12] on div "TẠO ĐƠN HÀNG Yêu cầu xuất hóa đơn điện tử Transit Pickup Surcharge Ids Transit …" at bounding box center [568, 274] width 1137 height 549
click at [25, 83] on div "TẠO ĐƠN HÀNG Yêu cầu xuất hóa đơn điện tử Transit Pickup Surcharge Ids Transit …" at bounding box center [568, 274] width 1137 height 549
click at [26, 9] on div "TẠO ĐƠN HÀNG Yêu cầu xuất hóa đơn điện tử Transit Pickup Surcharge Ids Transit …" at bounding box center [568, 274] width 1137 height 549
click at [1076, 26] on icon "close" at bounding box center [1079, 24] width 10 height 10
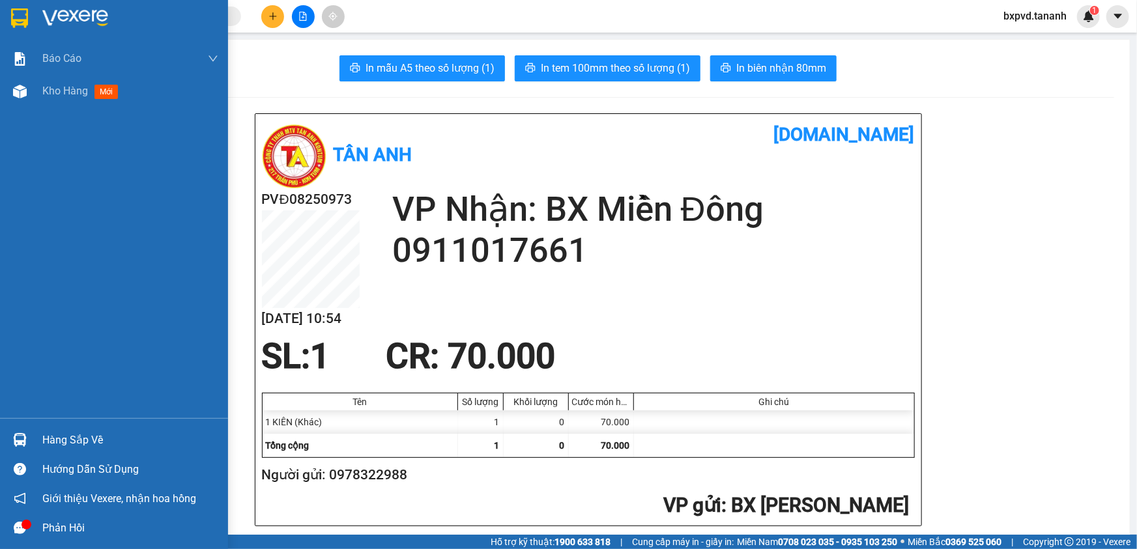
click at [27, 18] on img at bounding box center [19, 18] width 17 height 20
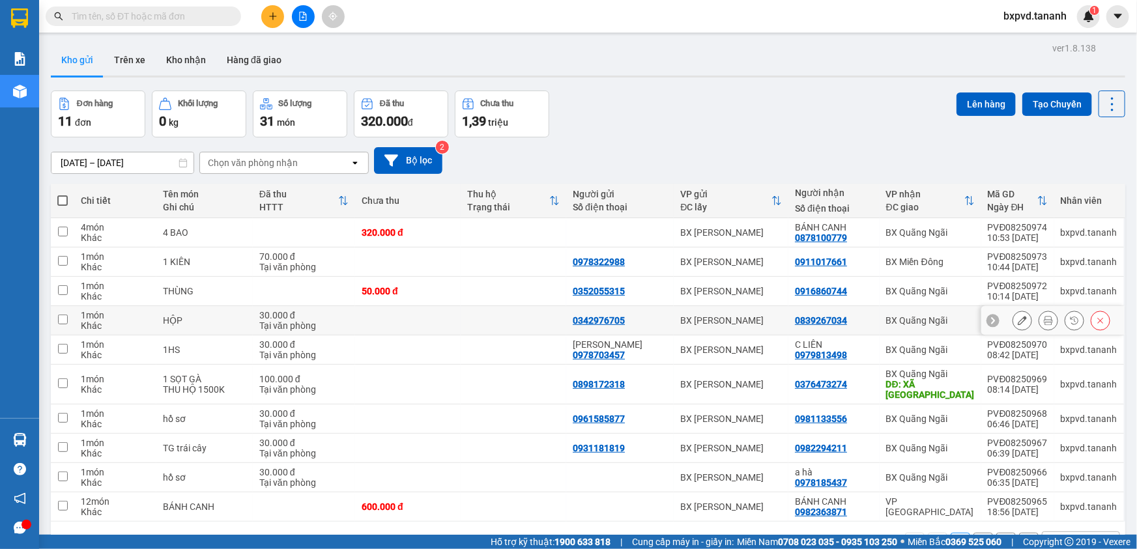
scroll to position [59, 0]
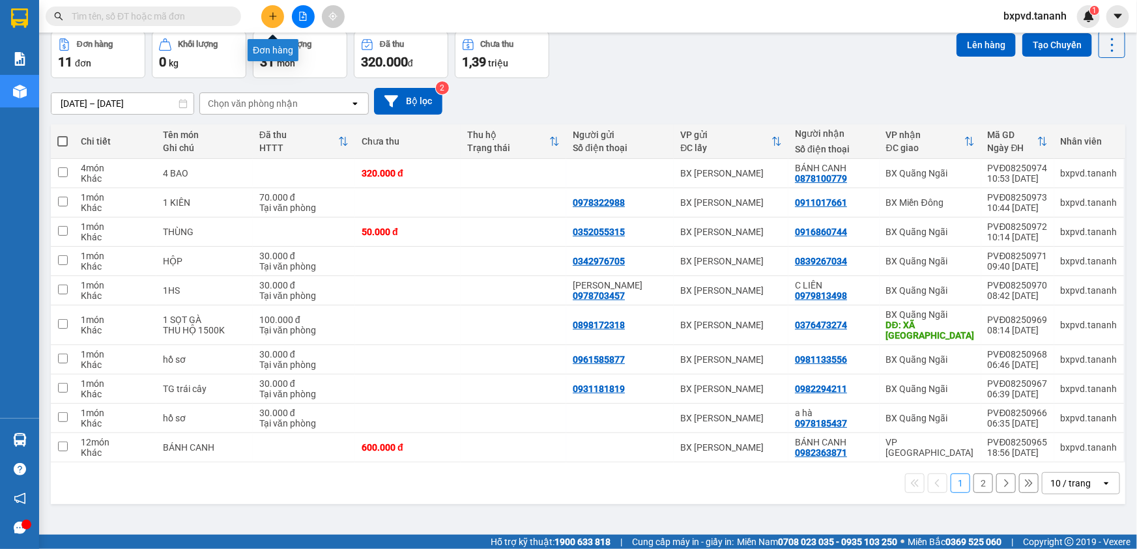
click at [276, 7] on button at bounding box center [272, 16] width 23 height 23
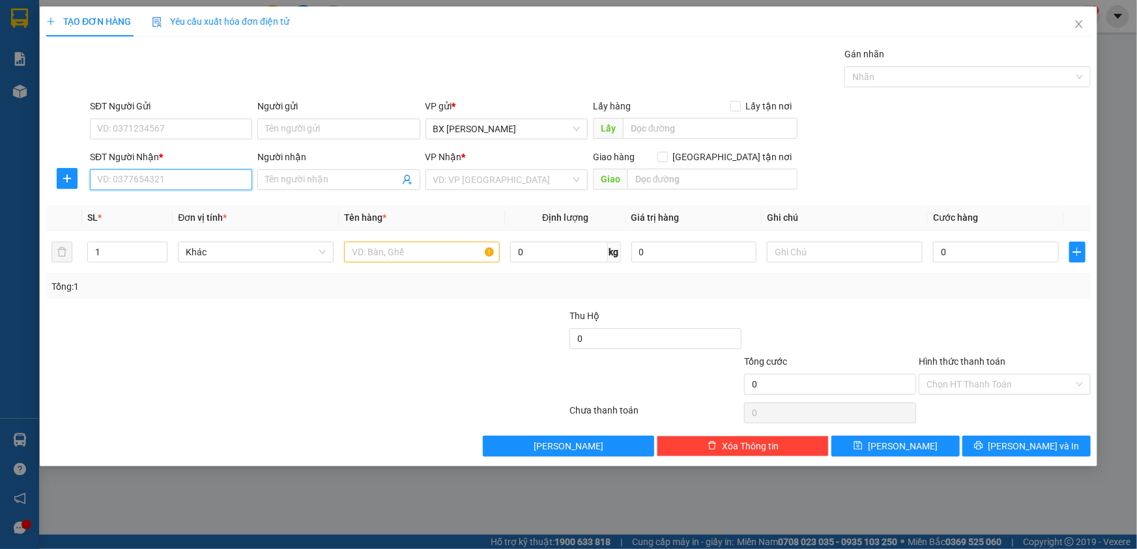
click at [202, 182] on input "SĐT Người Nhận *" at bounding box center [171, 179] width 162 height 21
click at [386, 254] on input "text" at bounding box center [422, 252] width 156 height 21
type input "HS"
click at [522, 180] on input "search" at bounding box center [501, 180] width 137 height 20
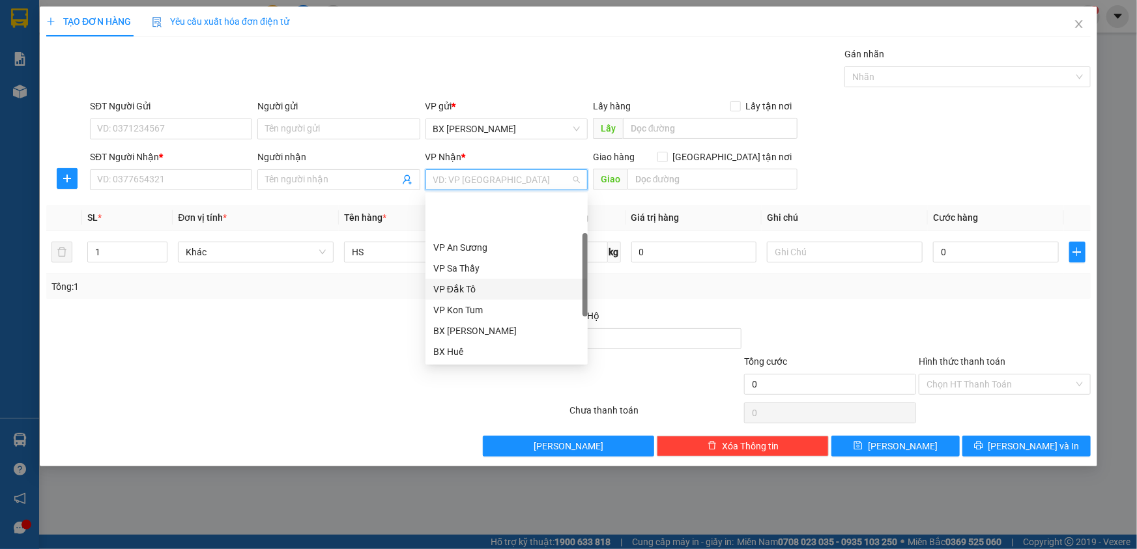
scroll to position [145, 0]
click at [486, 312] on div "BX Quãng Ngãi" at bounding box center [506, 311] width 147 height 14
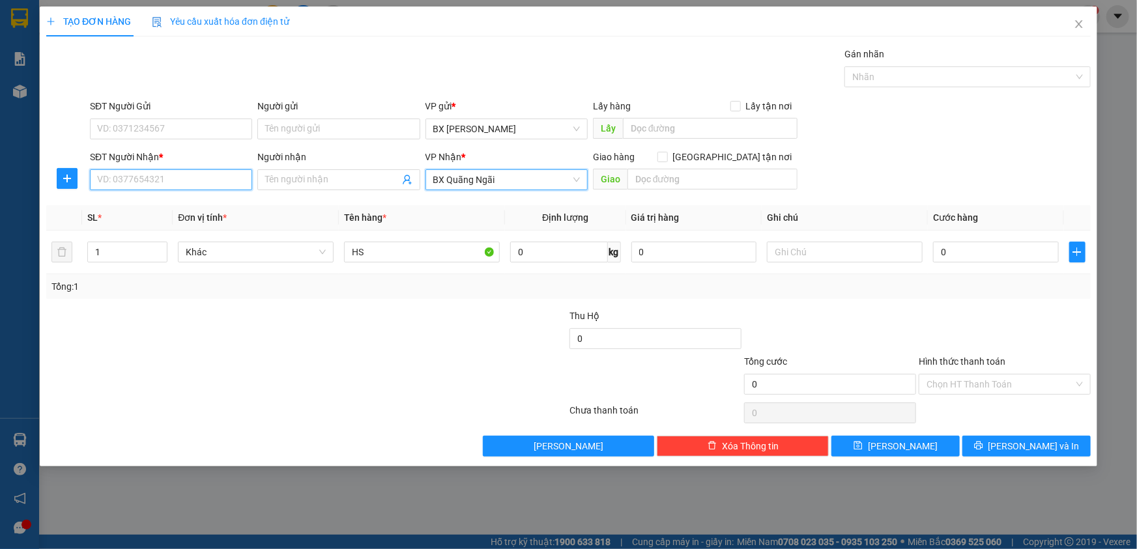
click at [131, 175] on input "SĐT Người Nhận *" at bounding box center [171, 179] width 162 height 21
click at [135, 182] on input "SĐT Người Nhận *" at bounding box center [171, 179] width 162 height 21
click at [304, 183] on input "Người nhận" at bounding box center [332, 180] width 134 height 14
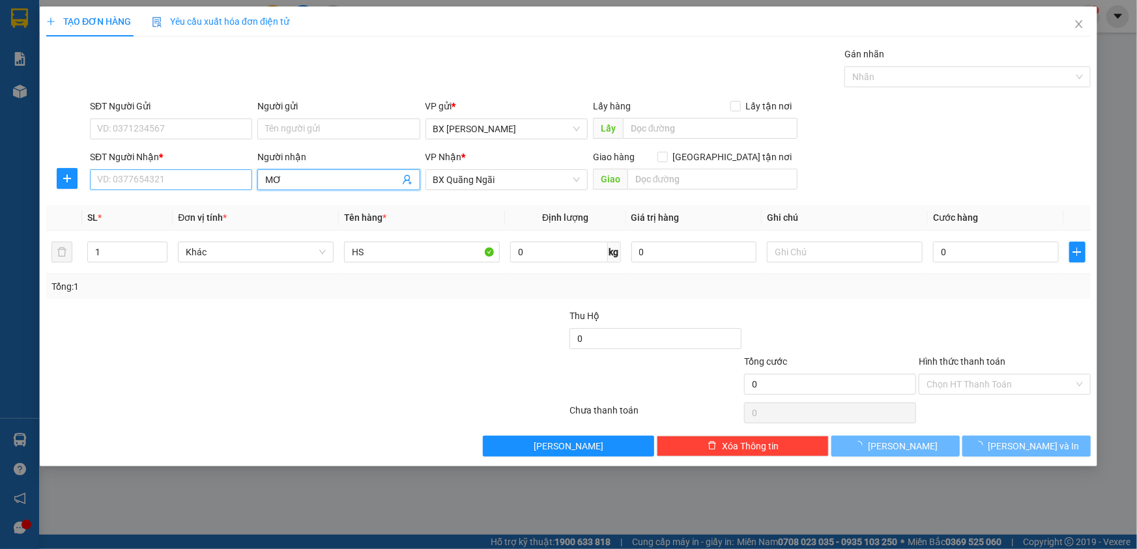
type input "MƠ"
click at [219, 182] on input "SĐT Người Nhận *" at bounding box center [171, 179] width 162 height 21
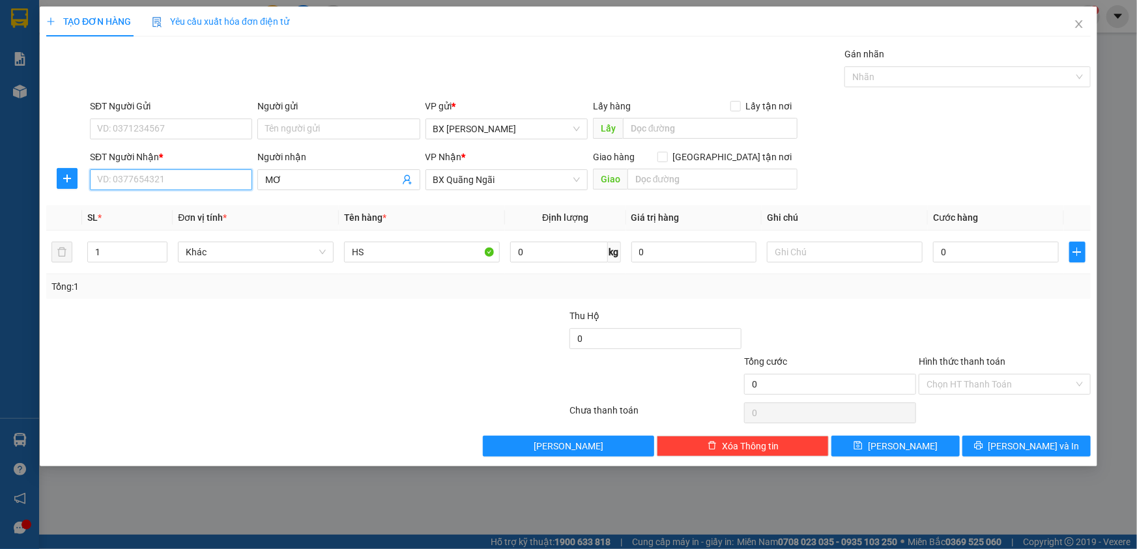
click at [219, 182] on input "SĐT Người Nhận *" at bounding box center [171, 179] width 162 height 21
click at [333, 185] on input "MƠ" at bounding box center [332, 180] width 134 height 14
click at [214, 176] on input "SĐT Người Nhận *" at bounding box center [171, 179] width 162 height 21
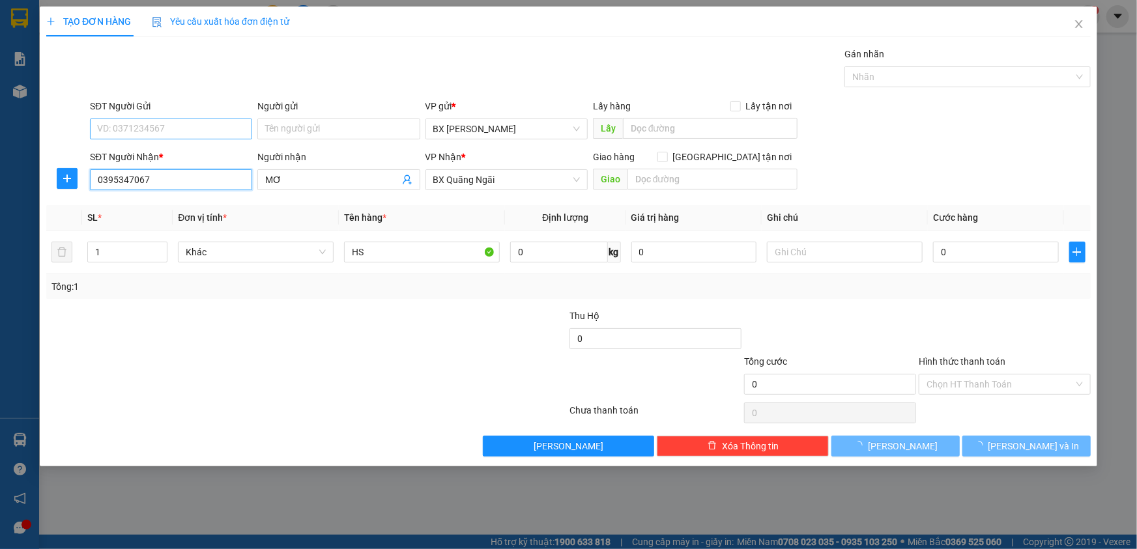
type input "0395347067"
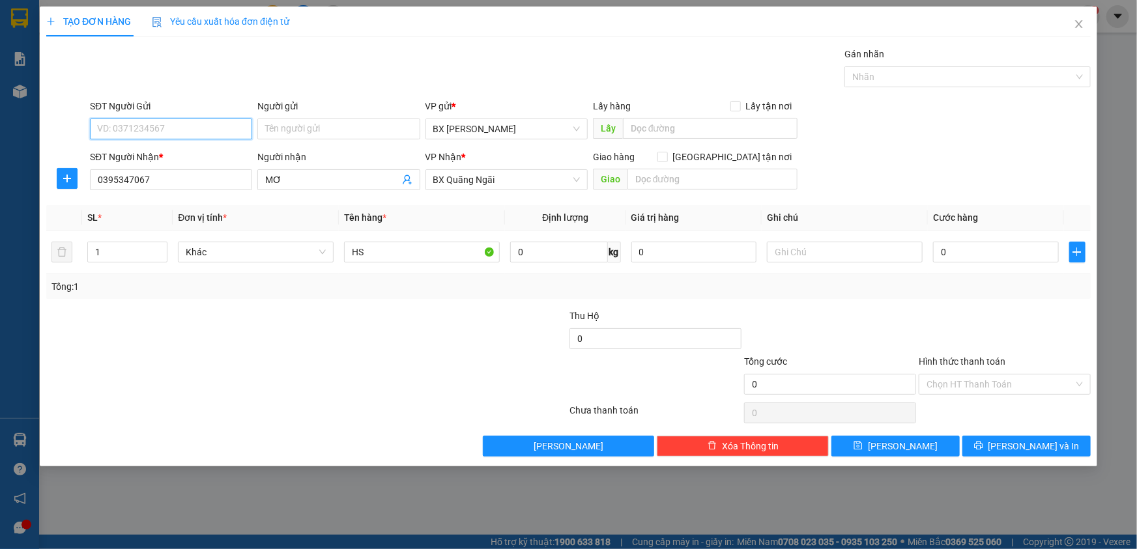
click at [209, 132] on input "SĐT Người Gửi" at bounding box center [171, 129] width 162 height 21
type input "0914222197"
click at [321, 126] on input "Người gửi" at bounding box center [338, 129] width 162 height 21
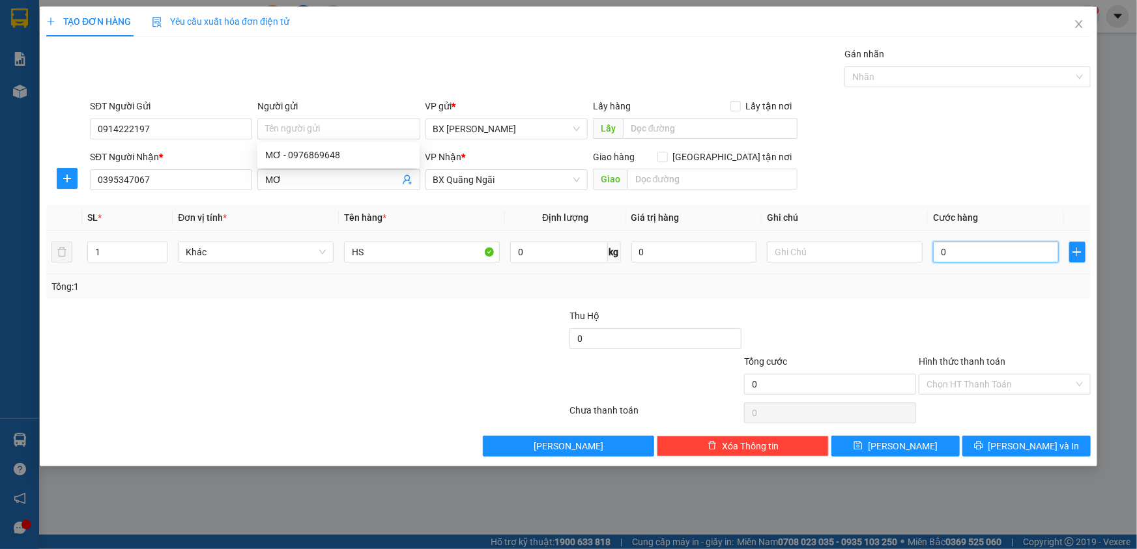
click at [984, 249] on input "0" at bounding box center [996, 252] width 126 height 21
type input "3"
type input "30"
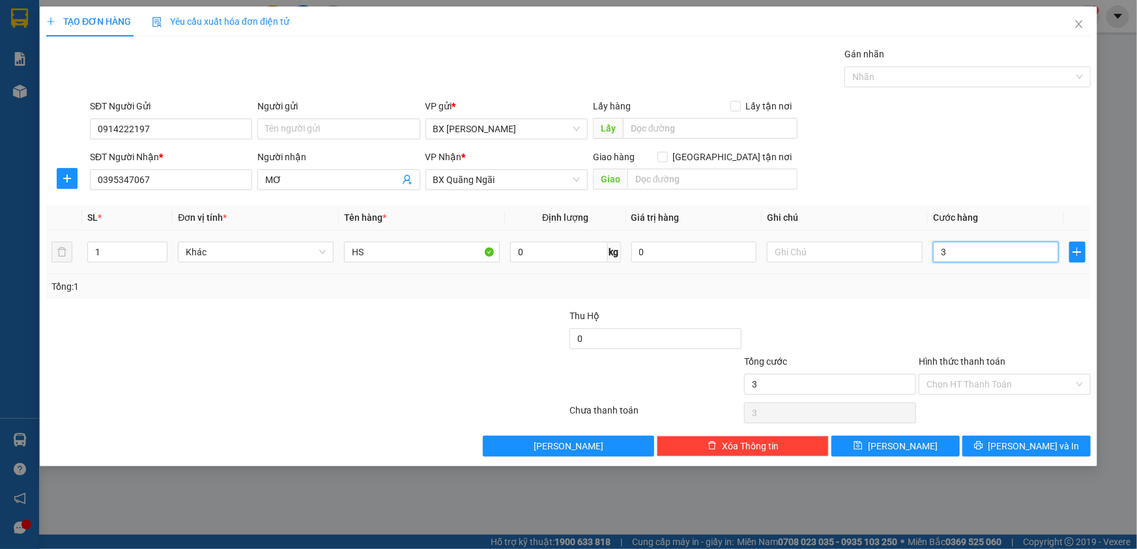
type input "30"
type input "30.000"
click at [298, 124] on input "Người gửi" at bounding box center [338, 129] width 162 height 21
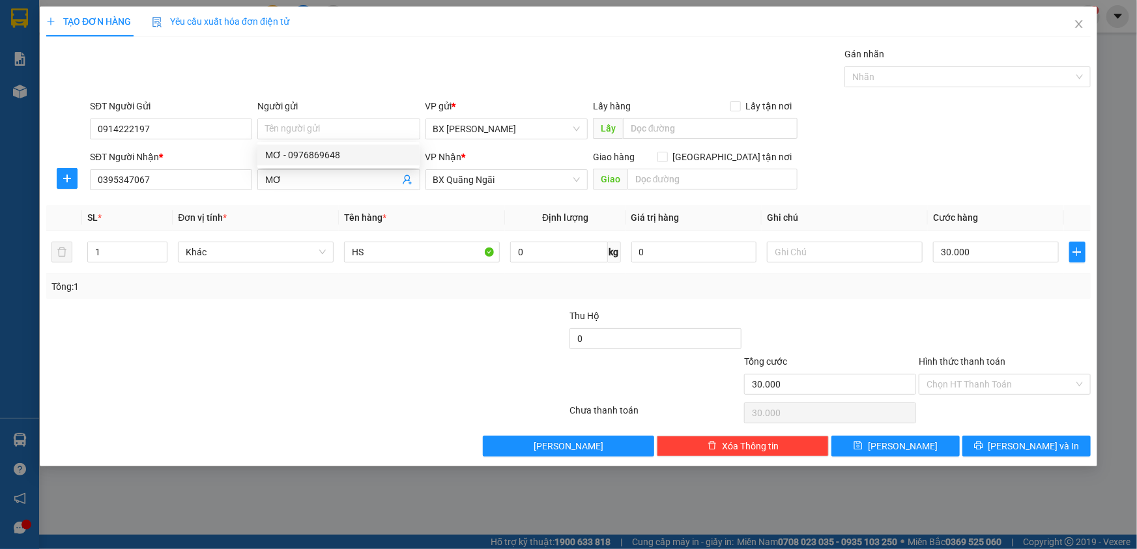
click at [279, 325] on div at bounding box center [219, 332] width 349 height 46
click at [981, 378] on input "Hình thức thanh toán" at bounding box center [1000, 385] width 147 height 20
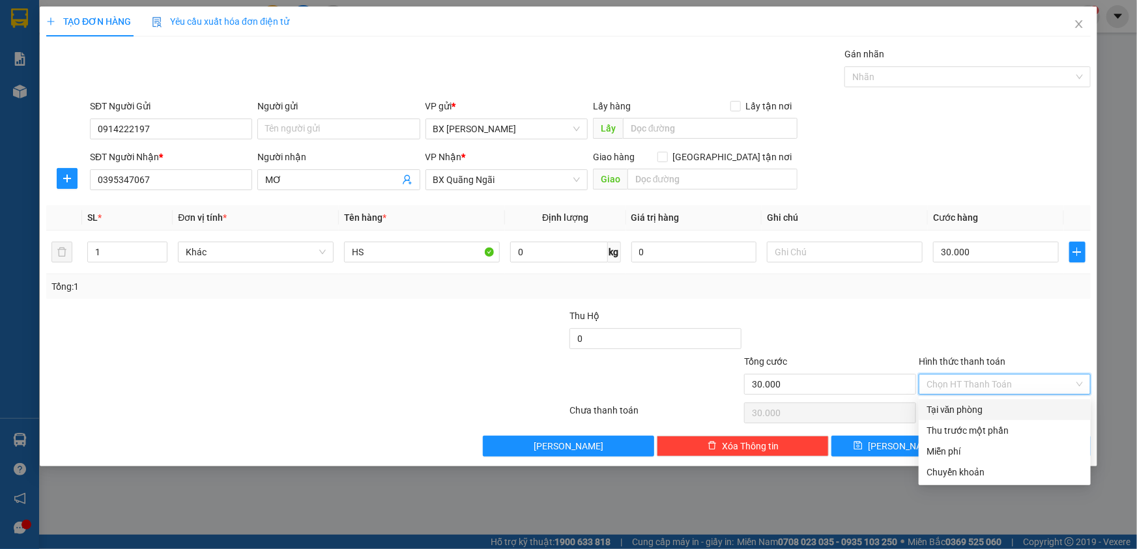
click at [985, 406] on div "Tại văn phòng" at bounding box center [1005, 410] width 156 height 14
type input "0"
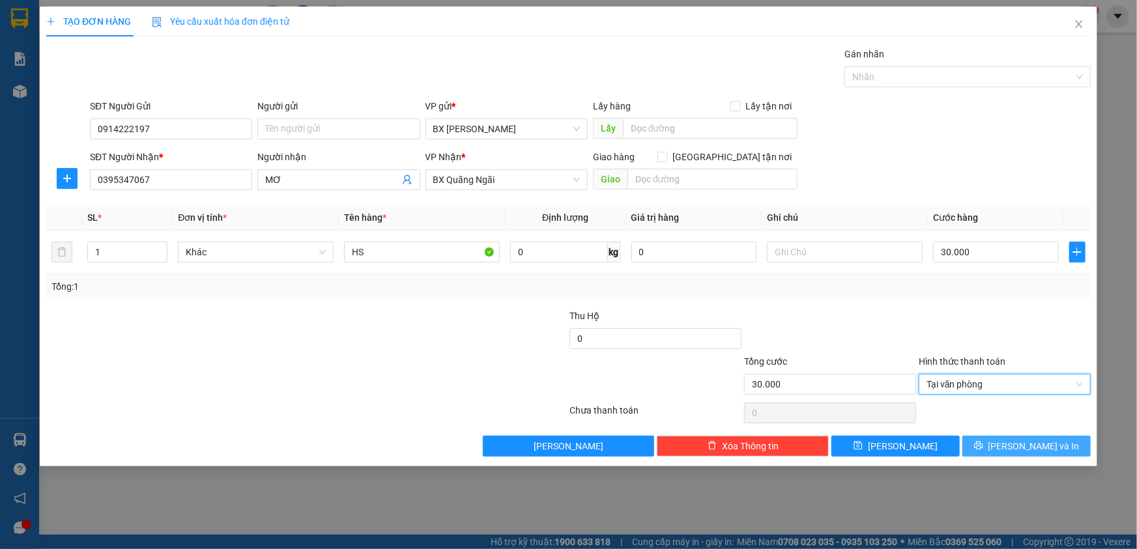
click at [1046, 446] on span "[PERSON_NAME] và In" at bounding box center [1033, 446] width 91 height 14
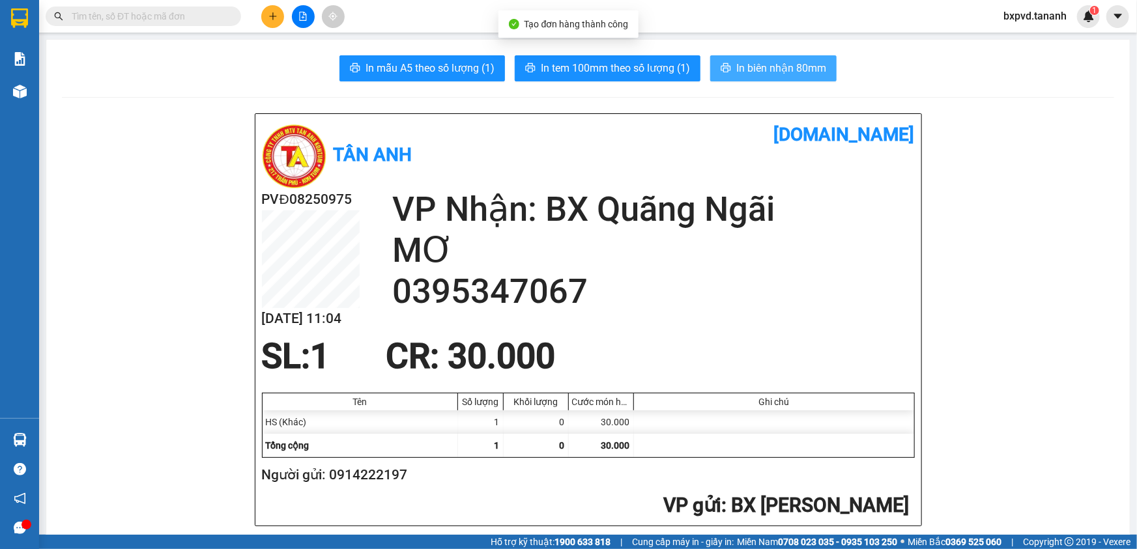
click at [725, 72] on icon "printer" at bounding box center [726, 68] width 10 height 10
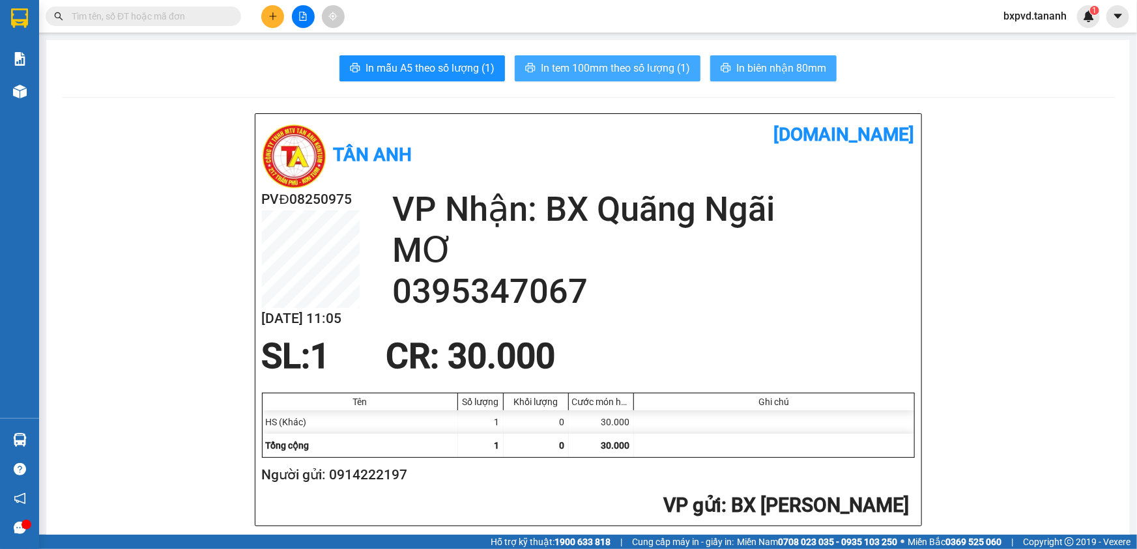
click at [625, 73] on span "In tem 100mm theo số lượng (1)" at bounding box center [615, 68] width 149 height 16
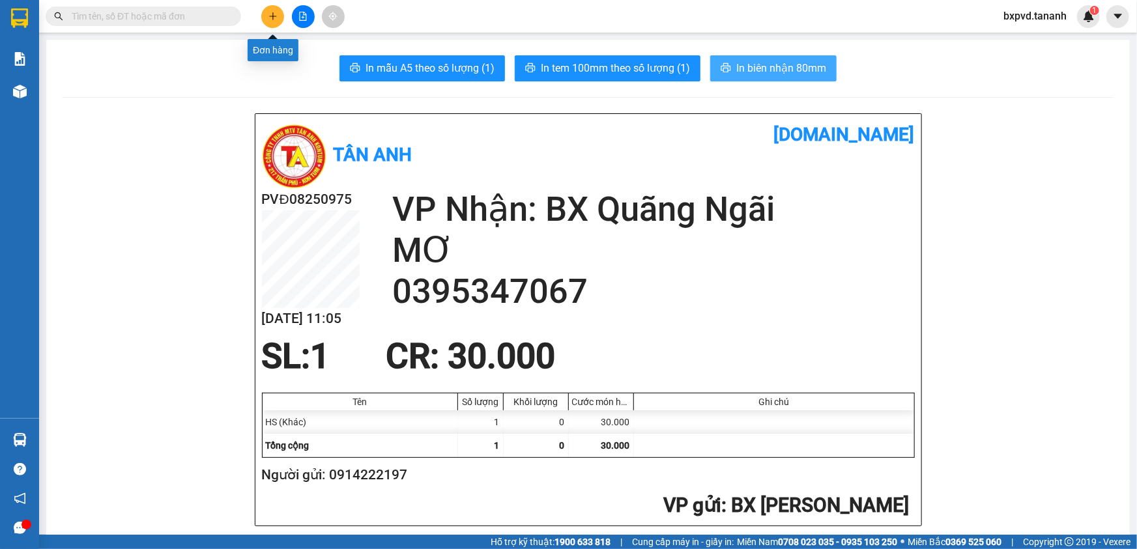
click at [270, 16] on icon "plus" at bounding box center [272, 16] width 7 height 1
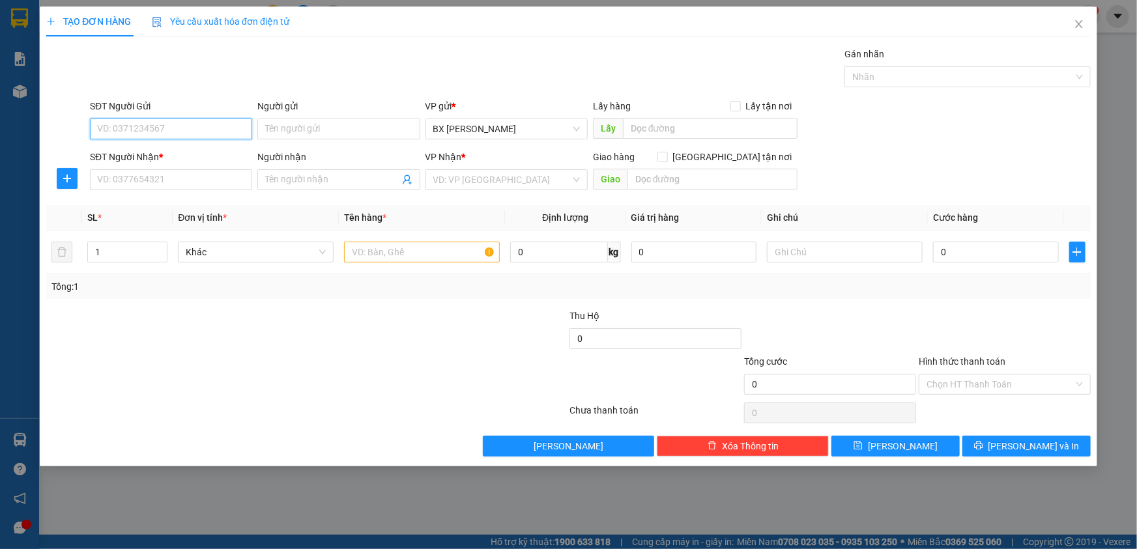
click at [222, 130] on input "SĐT Người Gửi" at bounding box center [171, 129] width 162 height 21
drag, startPoint x: 120, startPoint y: 124, endPoint x: 131, endPoint y: 118, distance: 12.5
click at [122, 123] on input "0988009479" at bounding box center [171, 129] width 162 height 21
type input "0988109479"
click at [170, 161] on div "0988109479" at bounding box center [171, 155] width 147 height 14
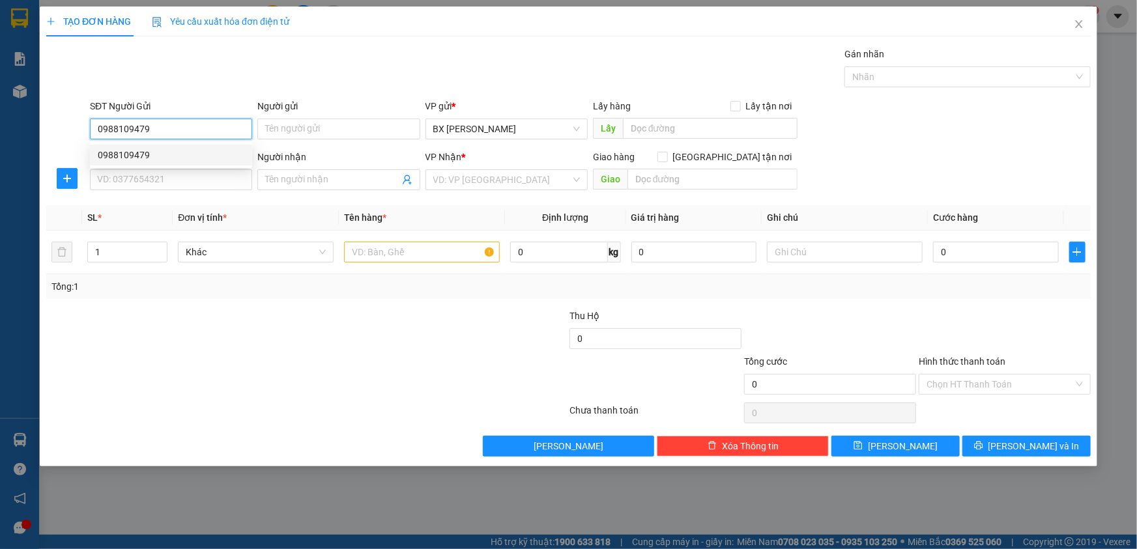
type input "0907125753"
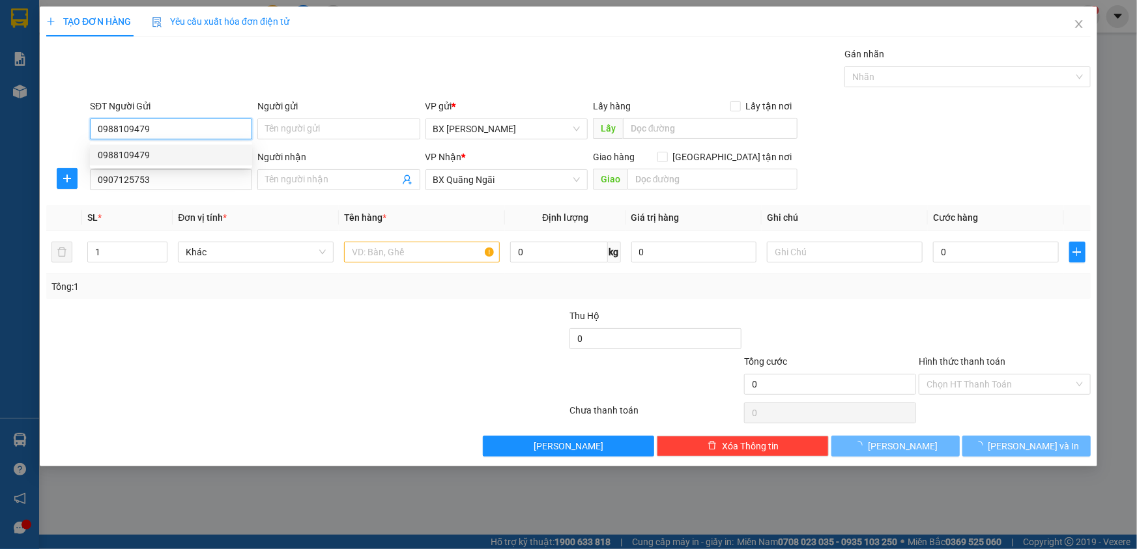
type input "80.000"
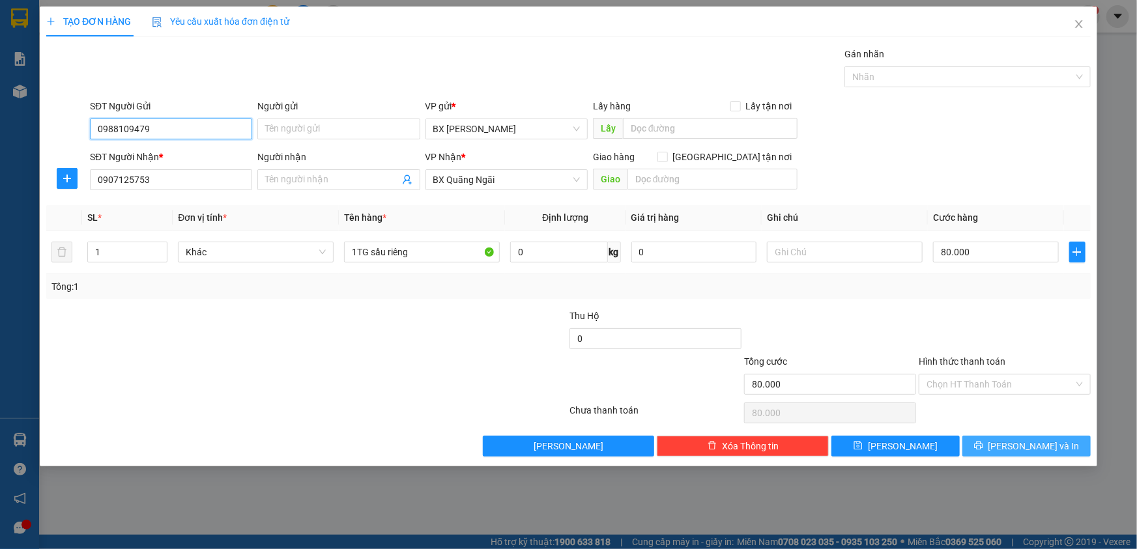
type input "0988109479"
click at [1018, 449] on span "[PERSON_NAME] và In" at bounding box center [1033, 446] width 91 height 14
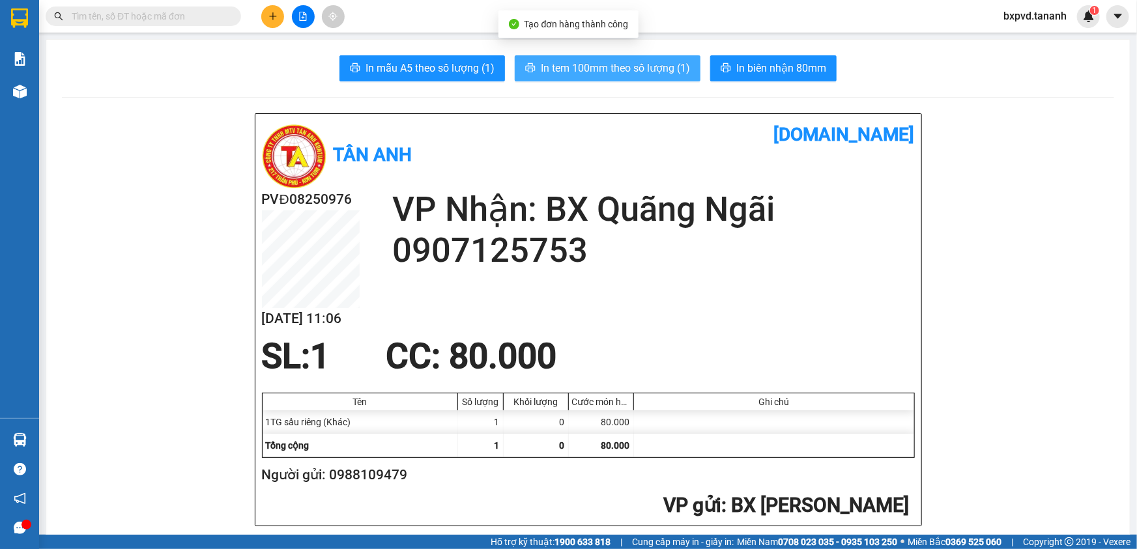
click at [571, 62] on span "In tem 100mm theo số lượng (1)" at bounding box center [615, 68] width 149 height 16
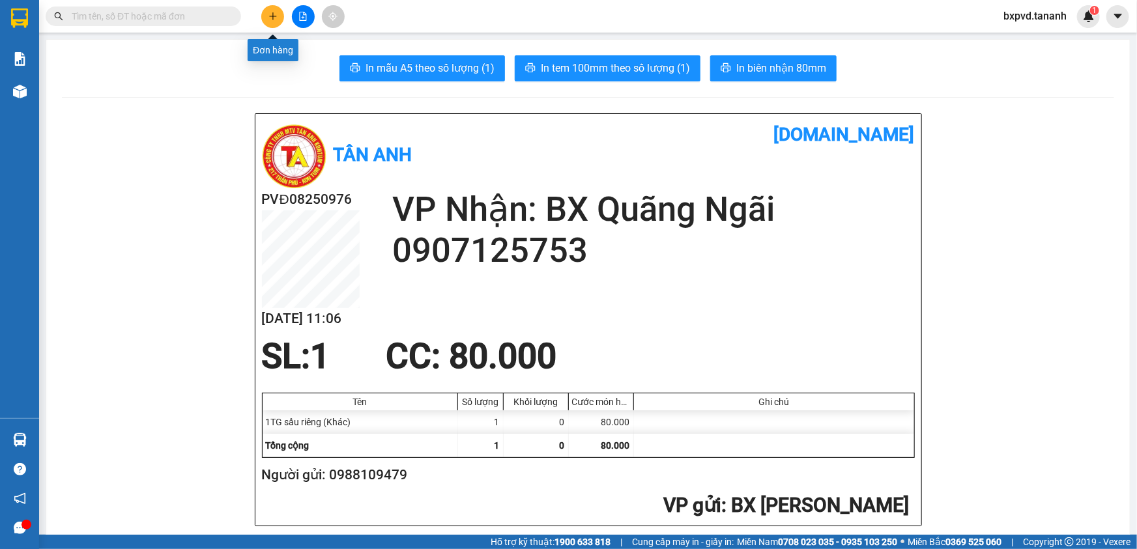
click at [272, 13] on icon "plus" at bounding box center [272, 16] width 9 height 9
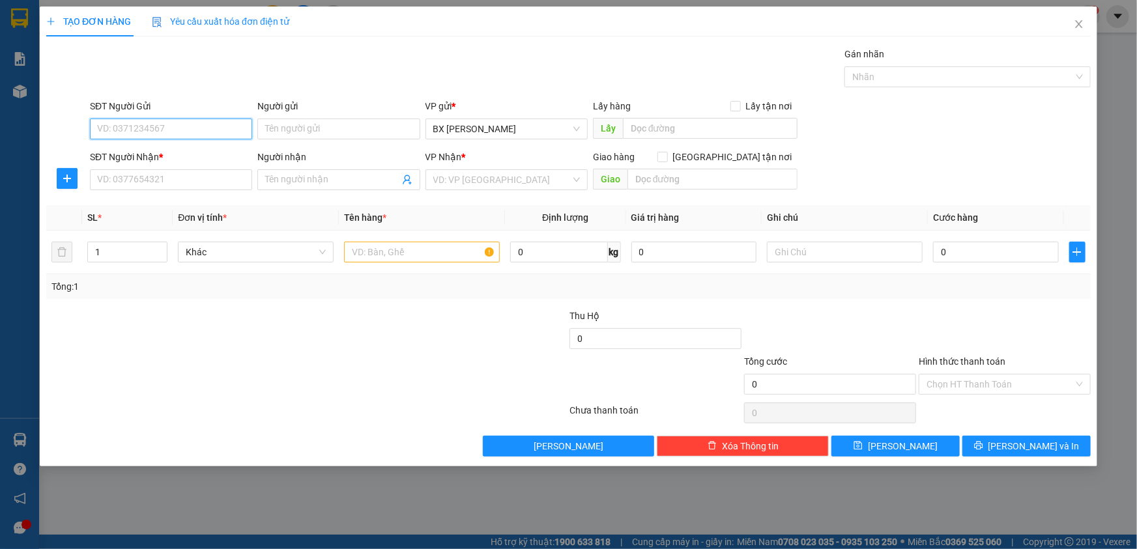
click at [220, 129] on input "SĐT Người Gửi" at bounding box center [171, 129] width 162 height 21
type input "0"
click at [209, 173] on input "SĐT Người Nhận *" at bounding box center [171, 179] width 162 height 21
type input "0985157079"
click at [414, 253] on input "text" at bounding box center [422, 252] width 156 height 21
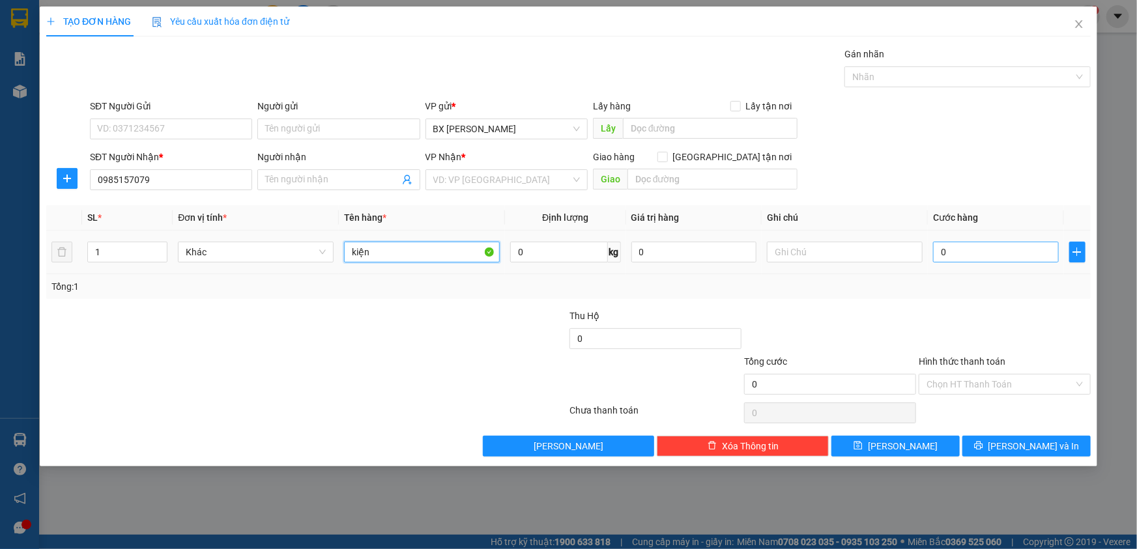
type input "kiện"
type input "5"
type input "50"
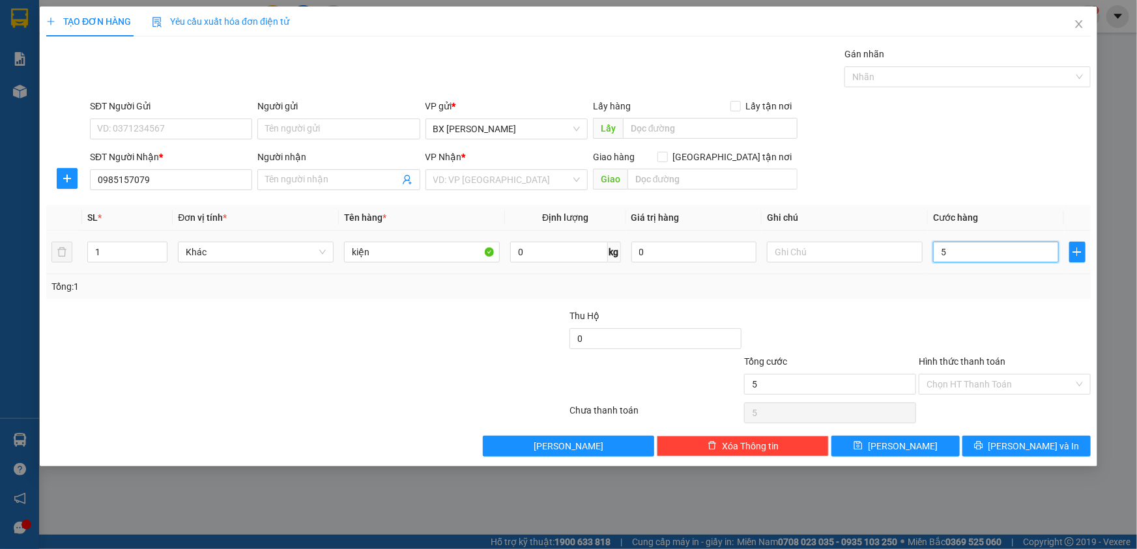
type input "50"
type input "50.000"
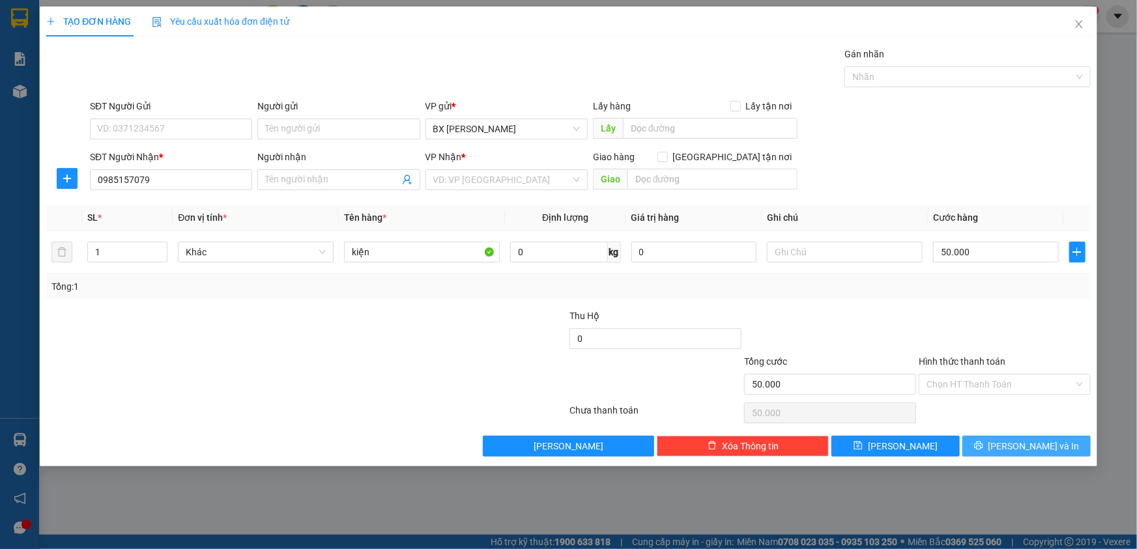
click at [1058, 444] on button "[PERSON_NAME] và In" at bounding box center [1026, 446] width 128 height 21
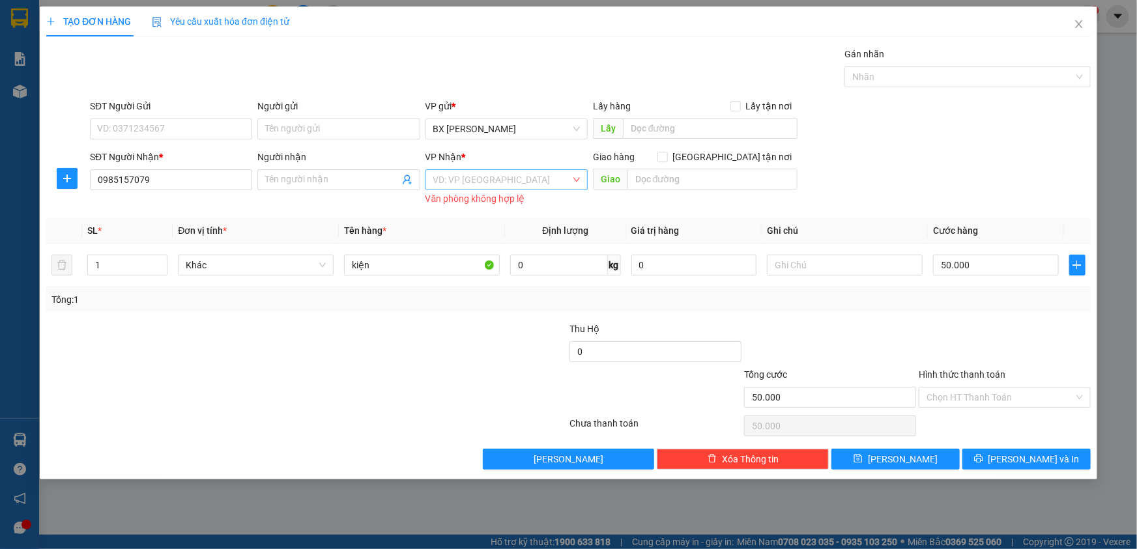
click at [516, 176] on input "search" at bounding box center [501, 180] width 137 height 20
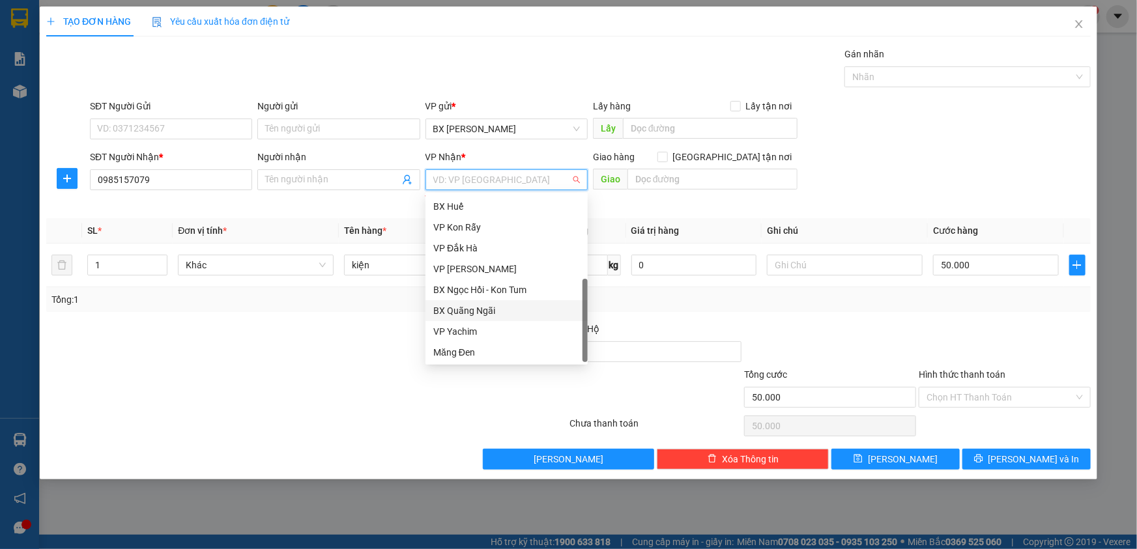
click at [528, 304] on div "BX Quãng Ngãi" at bounding box center [506, 311] width 147 height 14
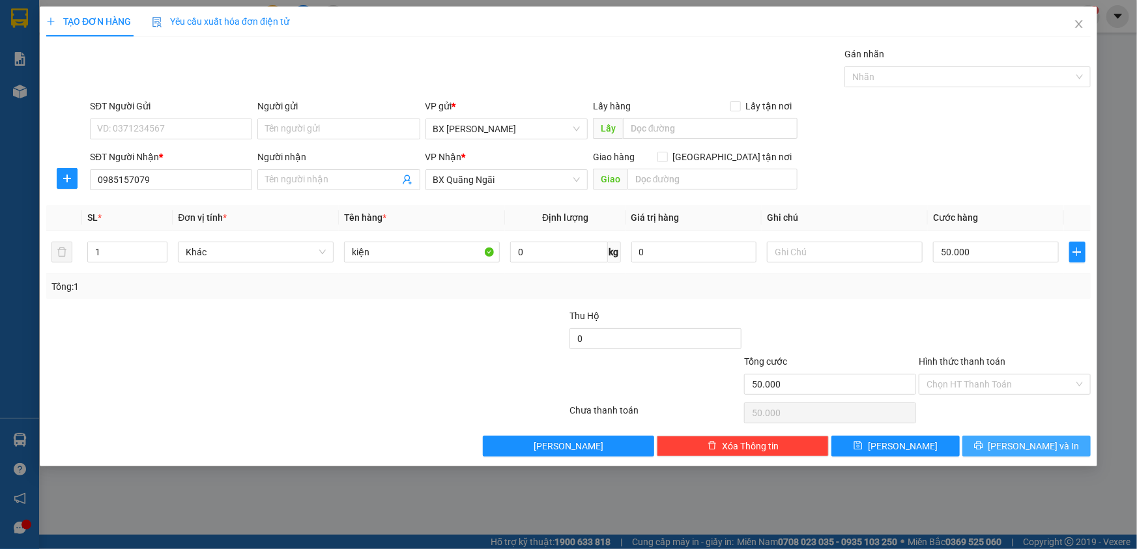
click at [1015, 450] on span "[PERSON_NAME] và In" at bounding box center [1033, 446] width 91 height 14
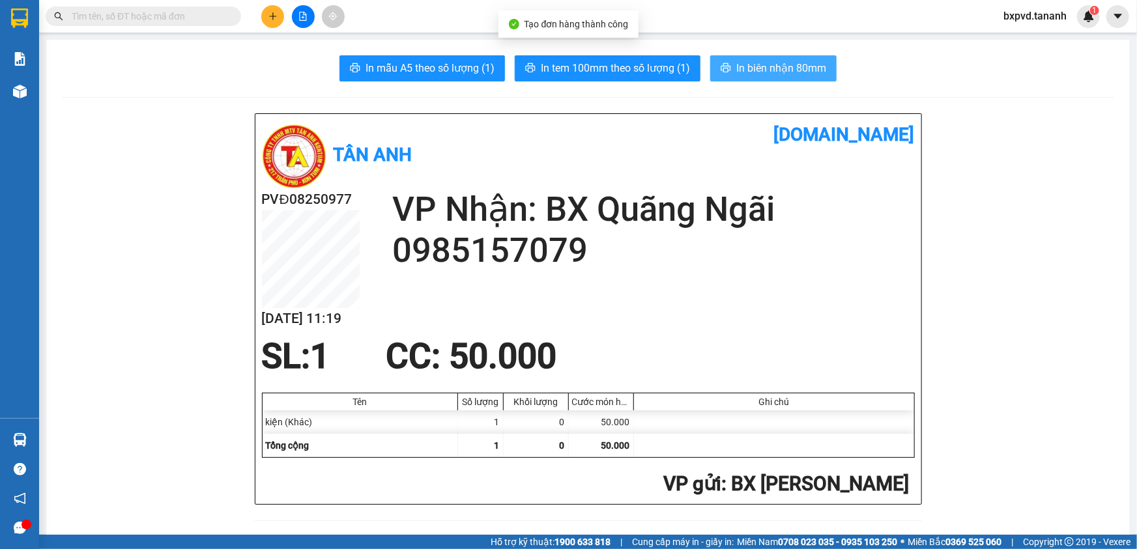
click at [797, 65] on span "In biên nhận 80mm" at bounding box center [781, 68] width 90 height 16
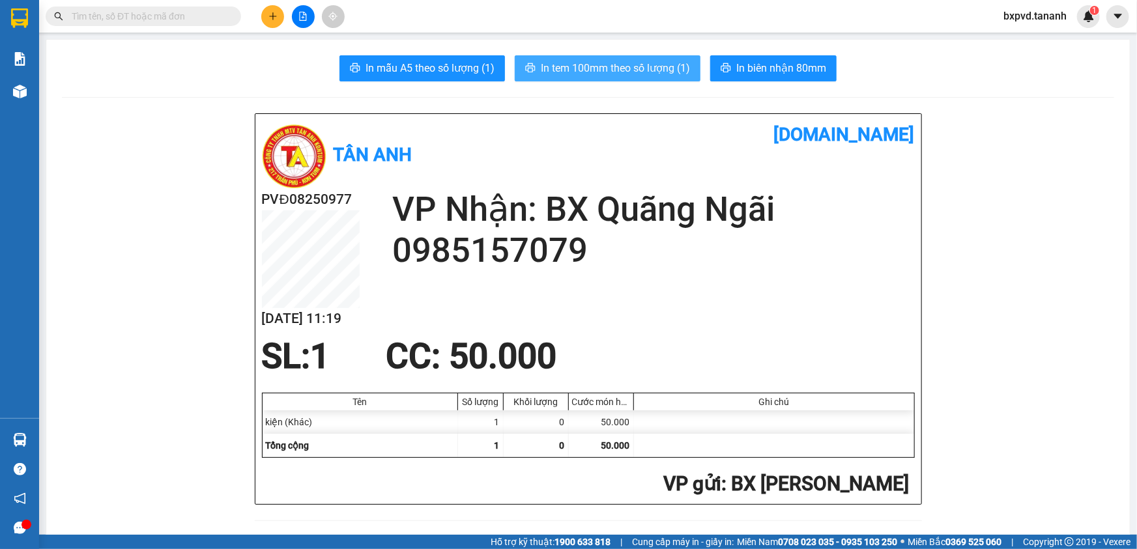
click at [618, 71] on span "In tem 100mm theo số lượng (1)" at bounding box center [615, 68] width 149 height 16
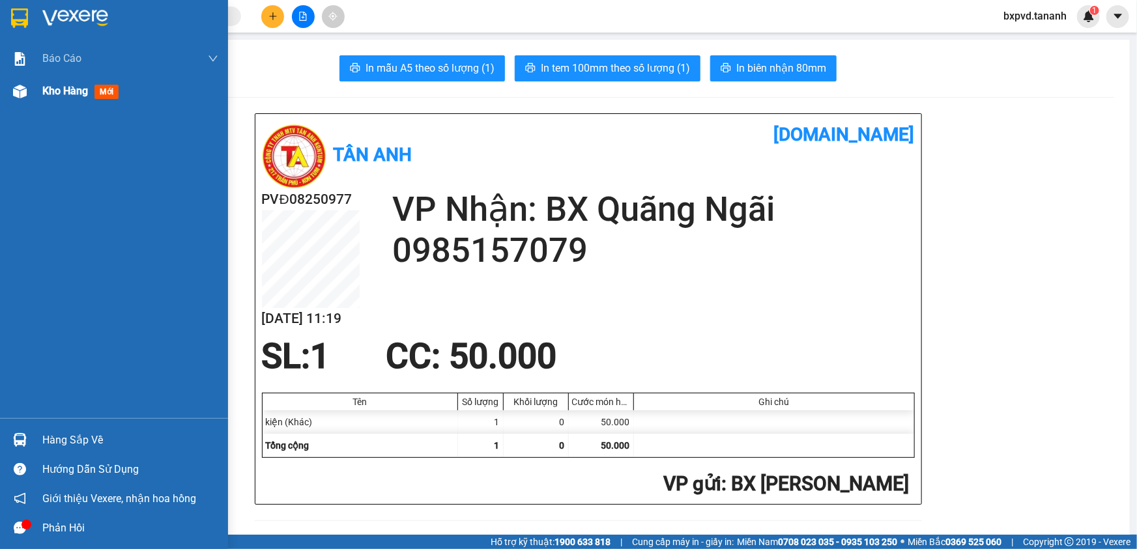
click at [78, 96] on span "Kho hàng" at bounding box center [65, 91] width 46 height 12
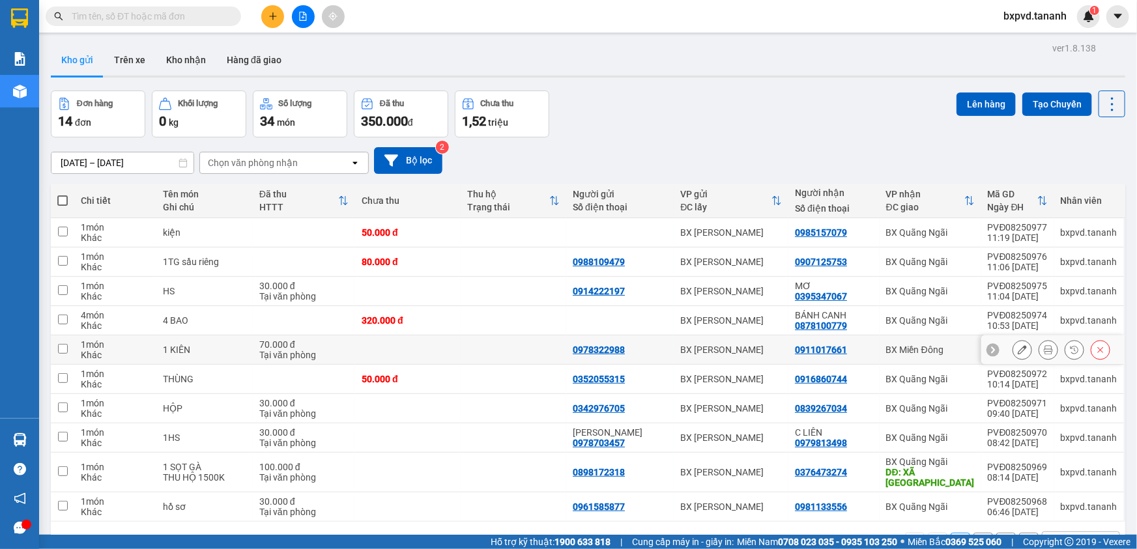
scroll to position [59, 0]
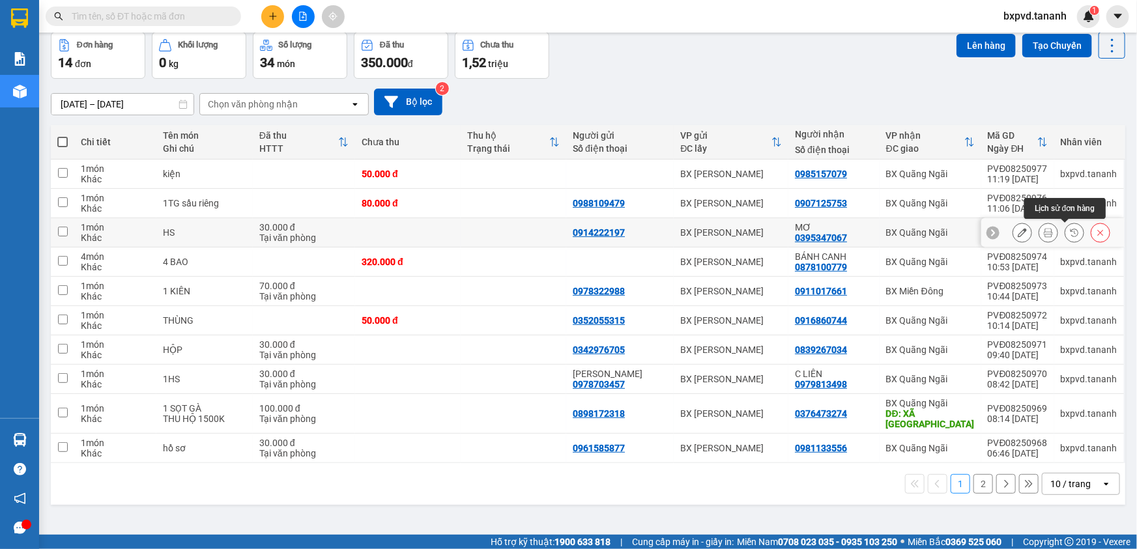
drag, startPoint x: 1060, startPoint y: 228, endPoint x: 1045, endPoint y: 227, distance: 15.0
click at [1045, 227] on button at bounding box center [1048, 233] width 18 height 23
click at [1096, 229] on icon at bounding box center [1100, 232] width 9 height 9
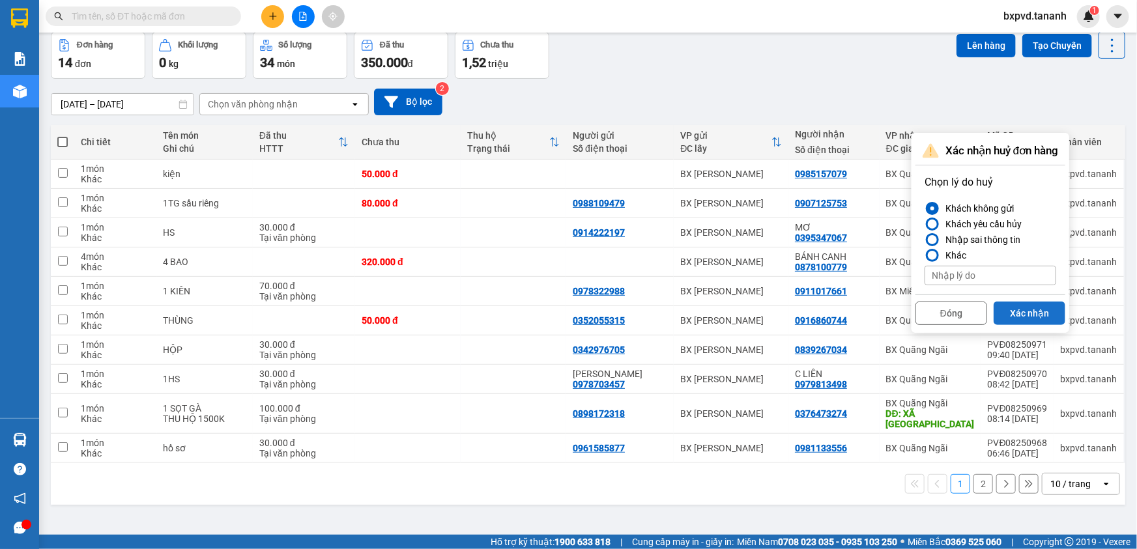
drag, startPoint x: 1018, startPoint y: 311, endPoint x: 1010, endPoint y: 293, distance: 20.1
click at [1019, 311] on button "Xác nhận" at bounding box center [1030, 313] width 72 height 23
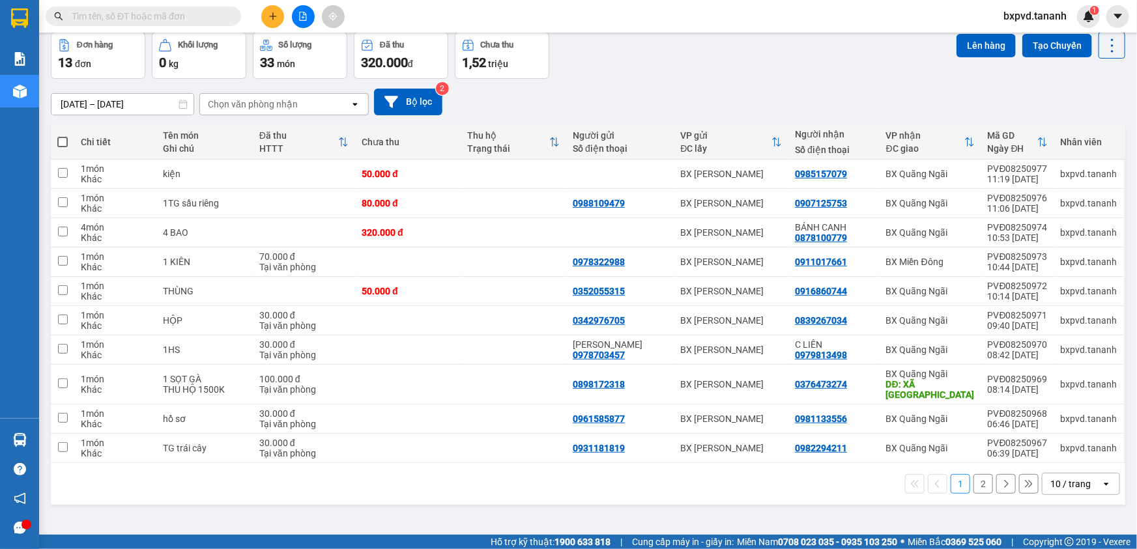
click at [78, 15] on input "text" at bounding box center [149, 16] width 154 height 14
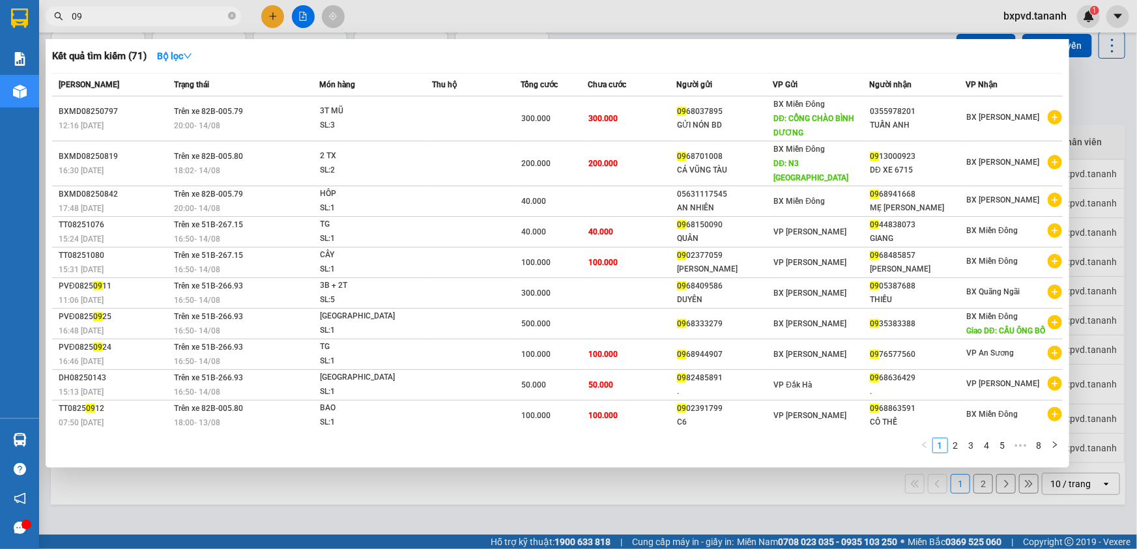
type input "0"
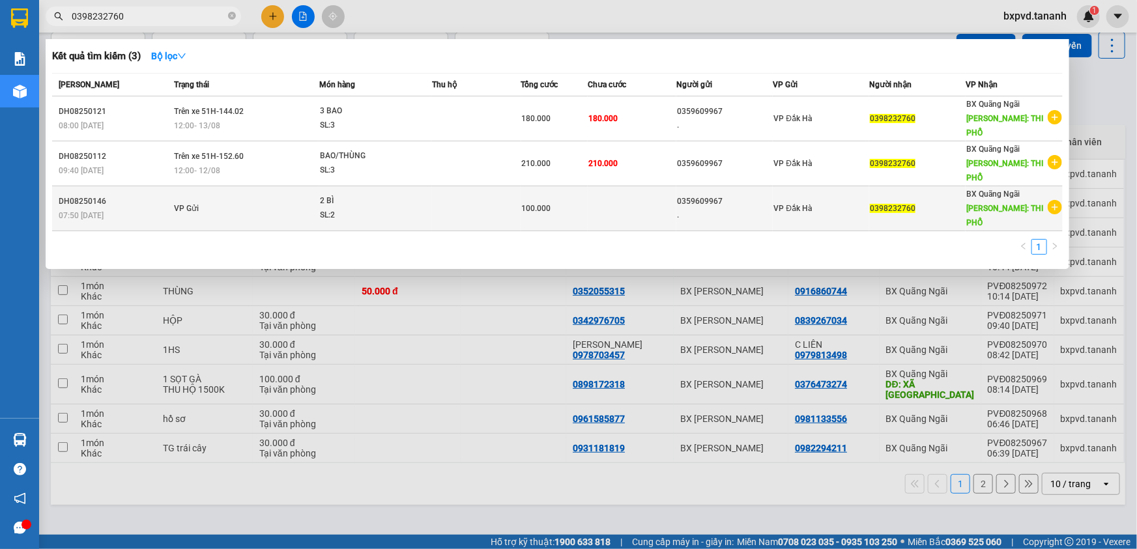
type input "0398232760"
click at [619, 186] on td at bounding box center [632, 208] width 89 height 45
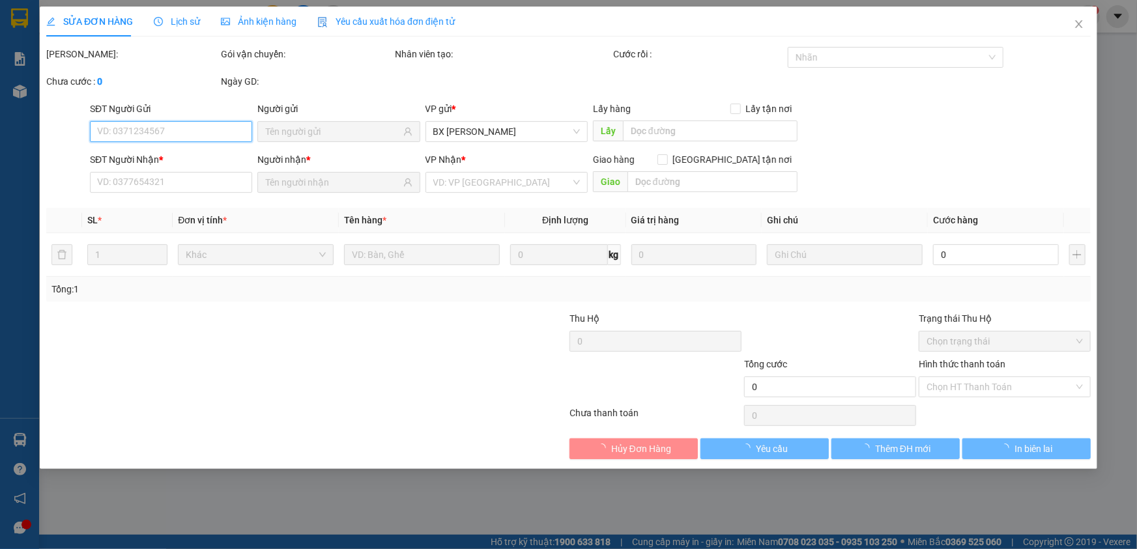
type input "0359609967"
type input "."
type input "0398232760"
type input "THI PHỔ"
type input "100.000"
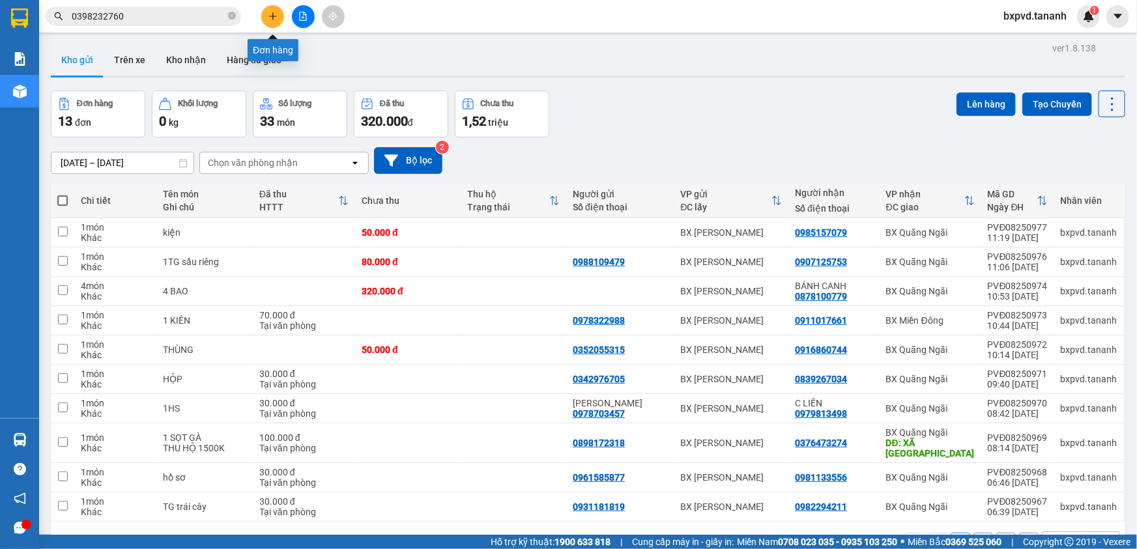
click at [280, 17] on button at bounding box center [272, 16] width 23 height 23
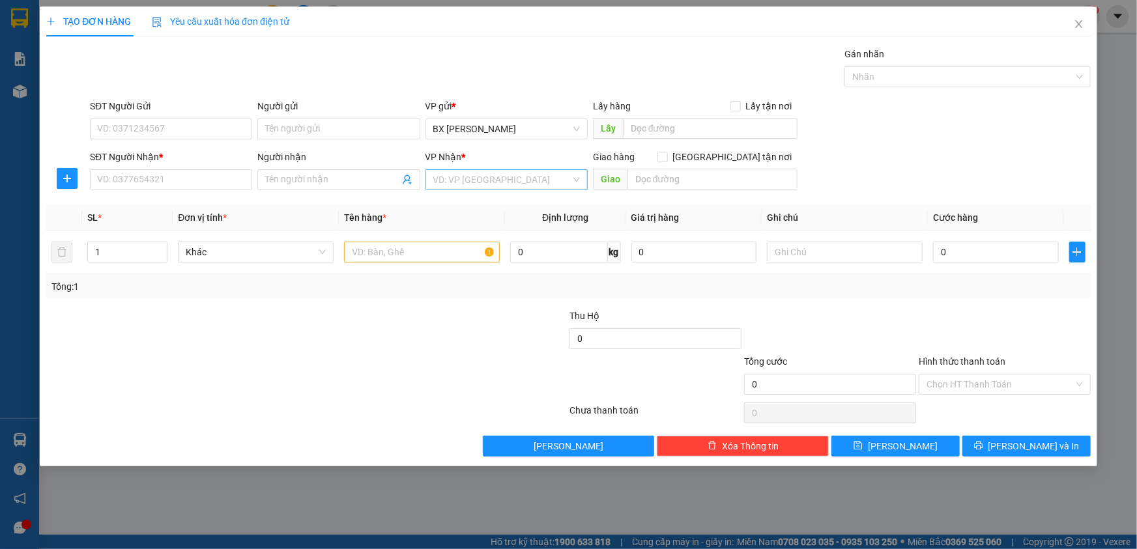
click at [487, 171] on input "search" at bounding box center [501, 180] width 137 height 20
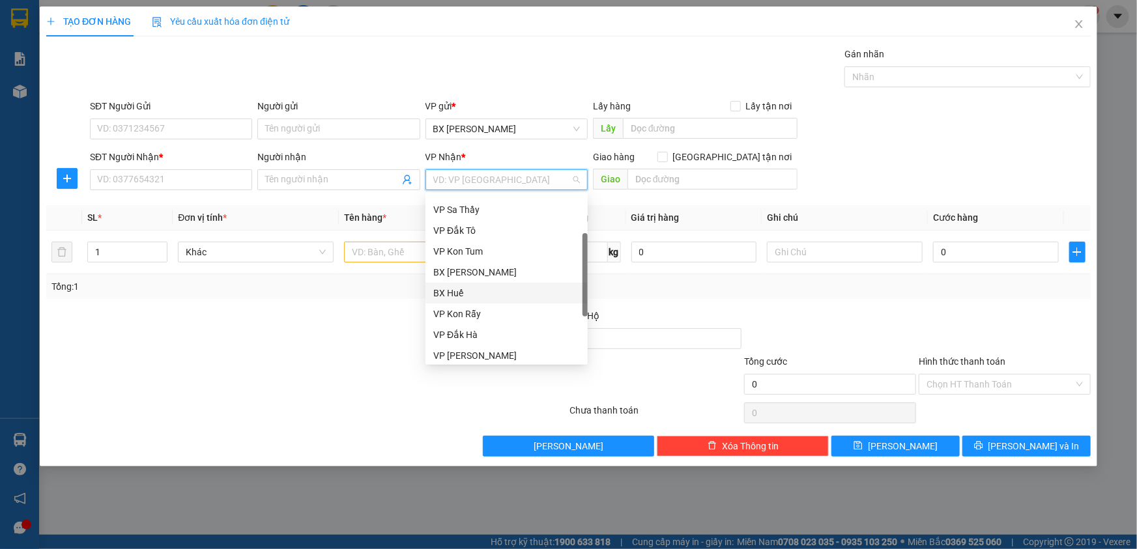
scroll to position [145, 0]
click at [487, 305] on div "BX Quãng Ngãi" at bounding box center [506, 311] width 147 height 14
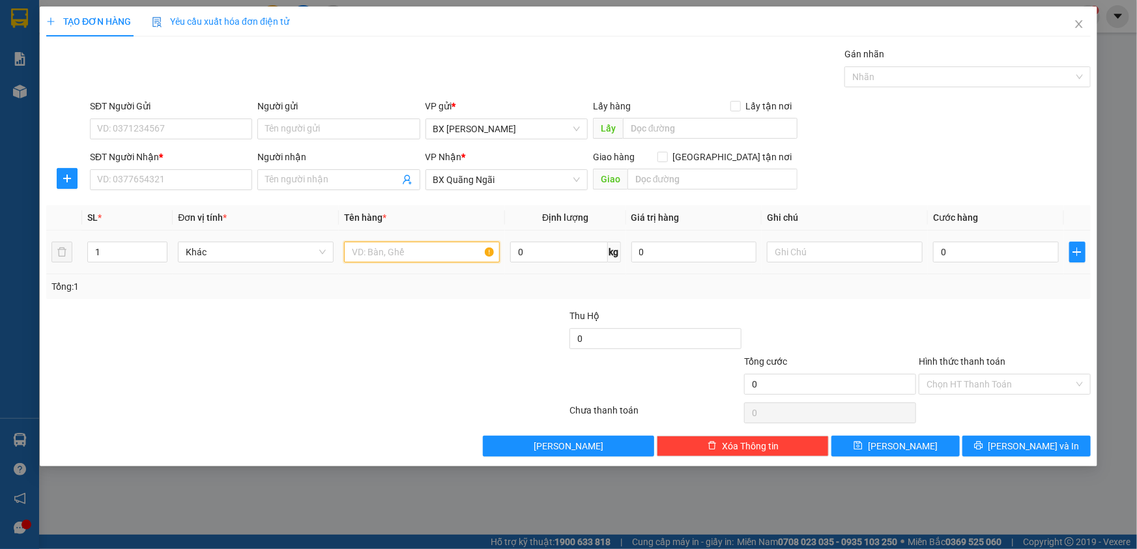
click at [421, 255] on input "text" at bounding box center [422, 252] width 156 height 21
type input "thùng"
click at [1021, 253] on input "0" at bounding box center [996, 252] width 126 height 21
type input "7"
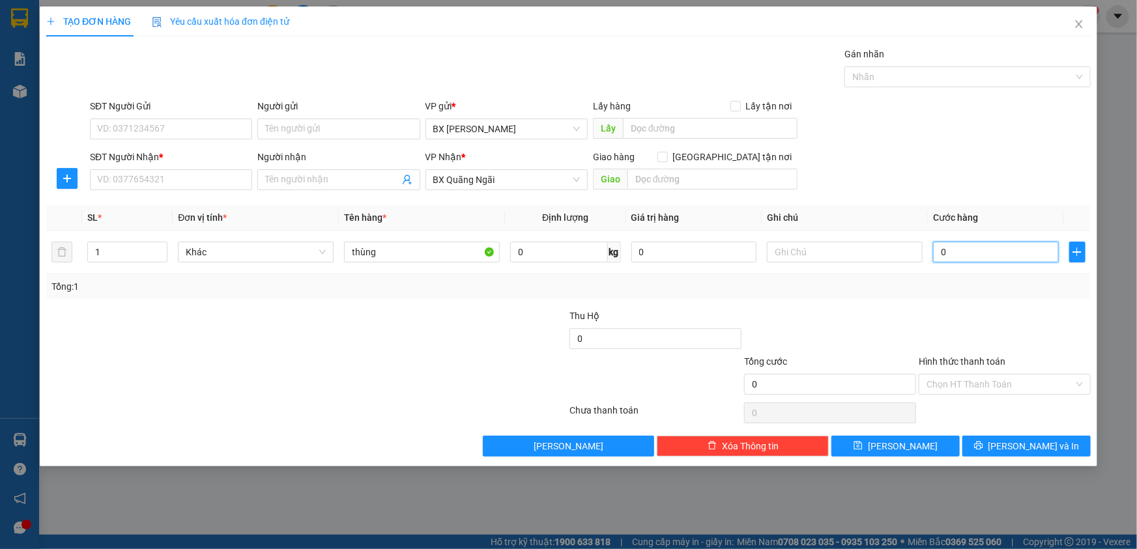
type input "7"
type input "70"
type input "70.000"
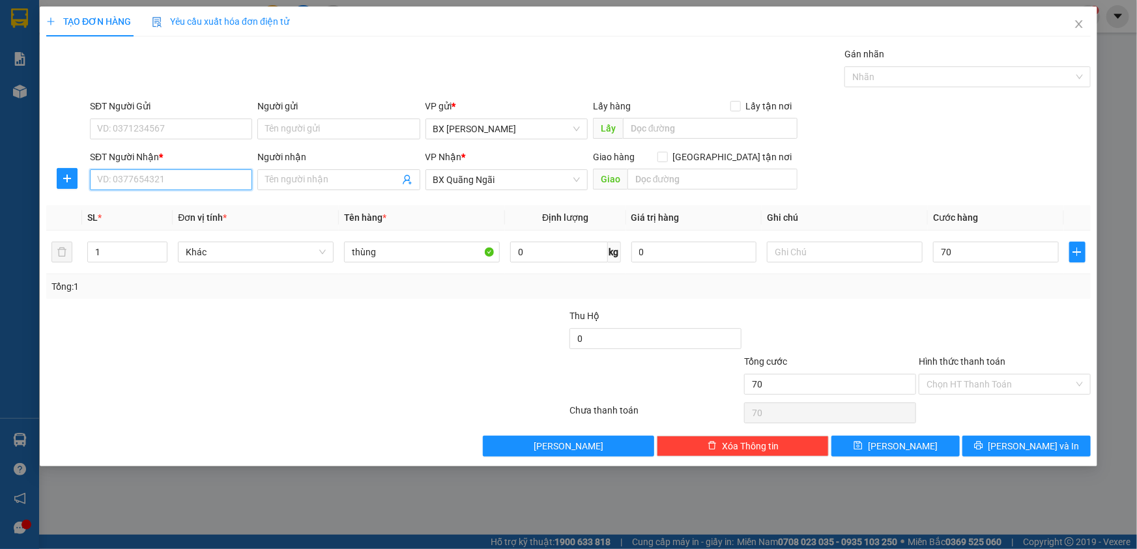
type input "70.000"
drag, startPoint x: 172, startPoint y: 176, endPoint x: 173, endPoint y: 141, distance: 34.6
click at [173, 173] on input "SĐT Người Nhận *" at bounding box center [171, 179] width 162 height 21
click at [174, 124] on input "SĐT Người Gửi" at bounding box center [171, 129] width 162 height 21
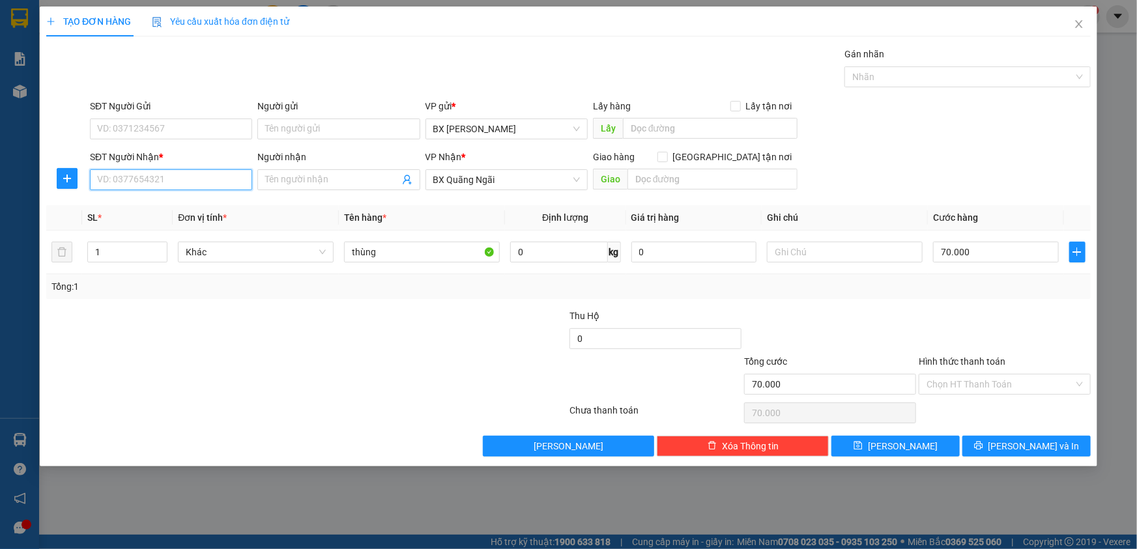
click at [170, 184] on input "SĐT Người Nhận *" at bounding box center [171, 179] width 162 height 21
click at [331, 182] on input "Người nhận" at bounding box center [332, 180] width 134 height 14
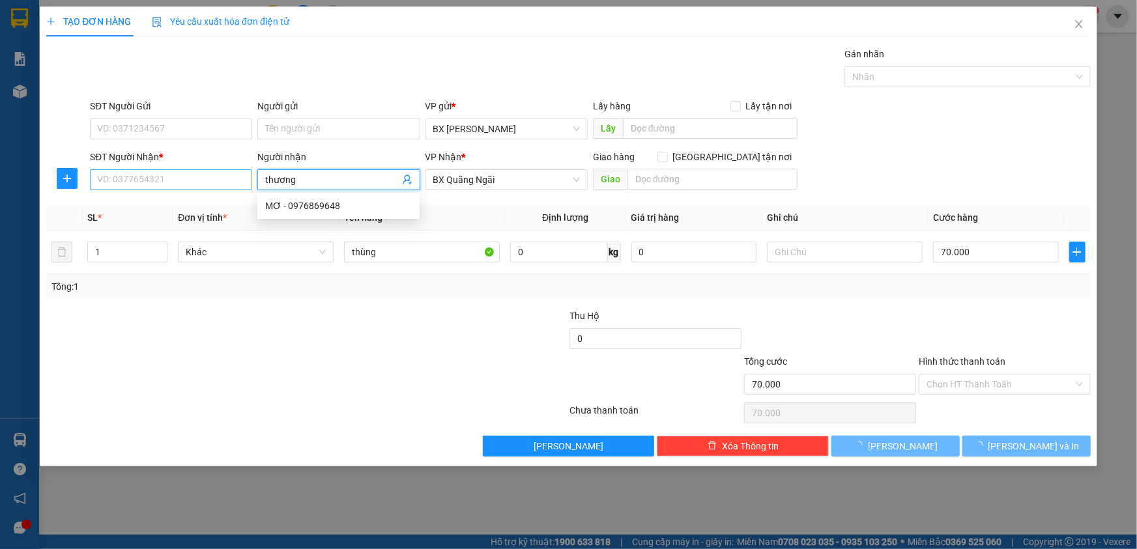
type input "thương"
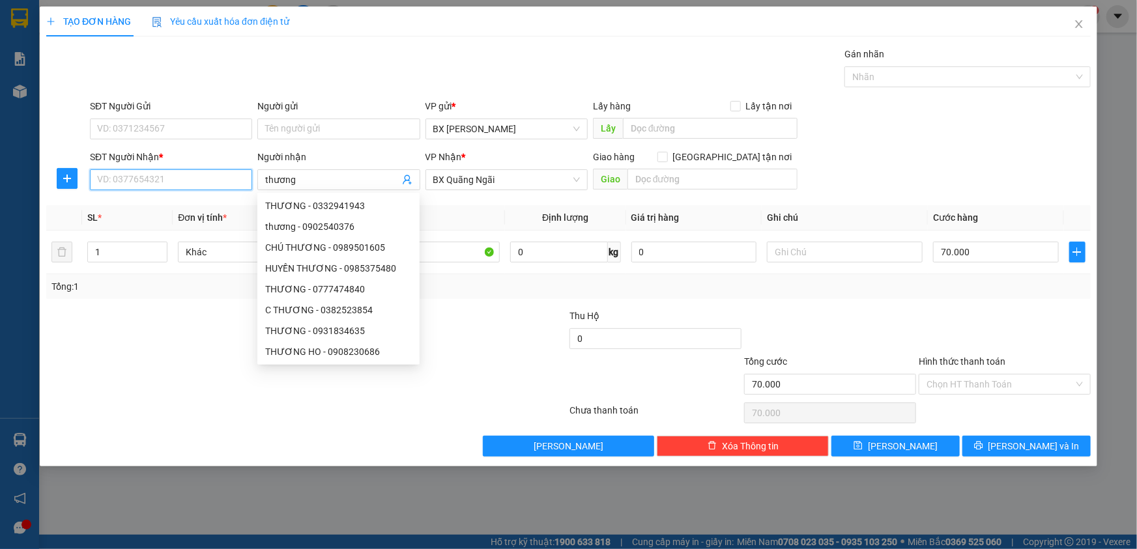
click at [233, 181] on input "SĐT Người Nhận *" at bounding box center [171, 179] width 162 height 21
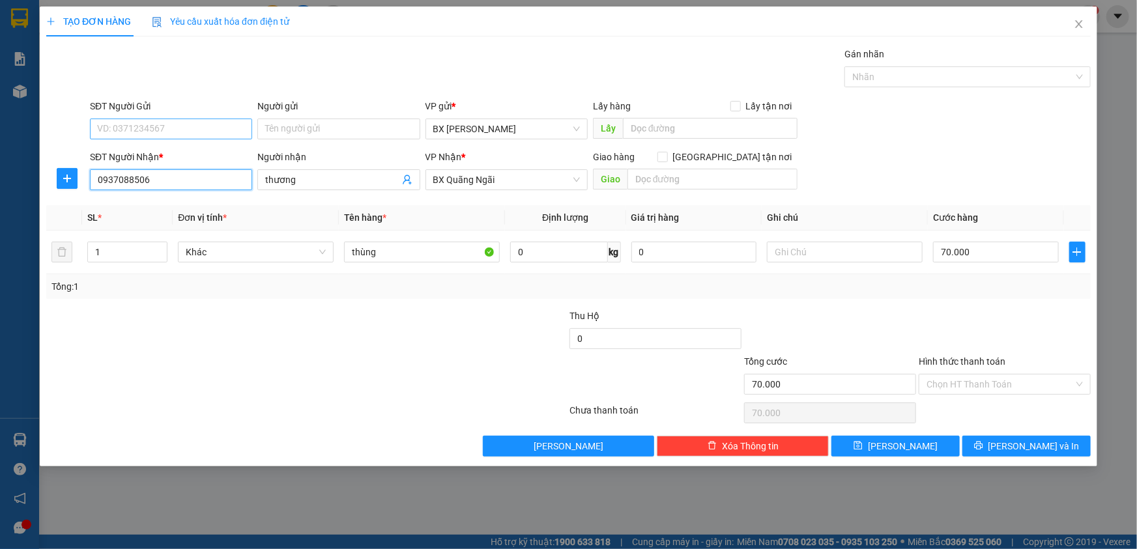
type input "0937088506"
click at [208, 130] on input "SĐT Người Gửi" at bounding box center [171, 129] width 162 height 21
click at [160, 128] on input "09" at bounding box center [171, 129] width 162 height 21
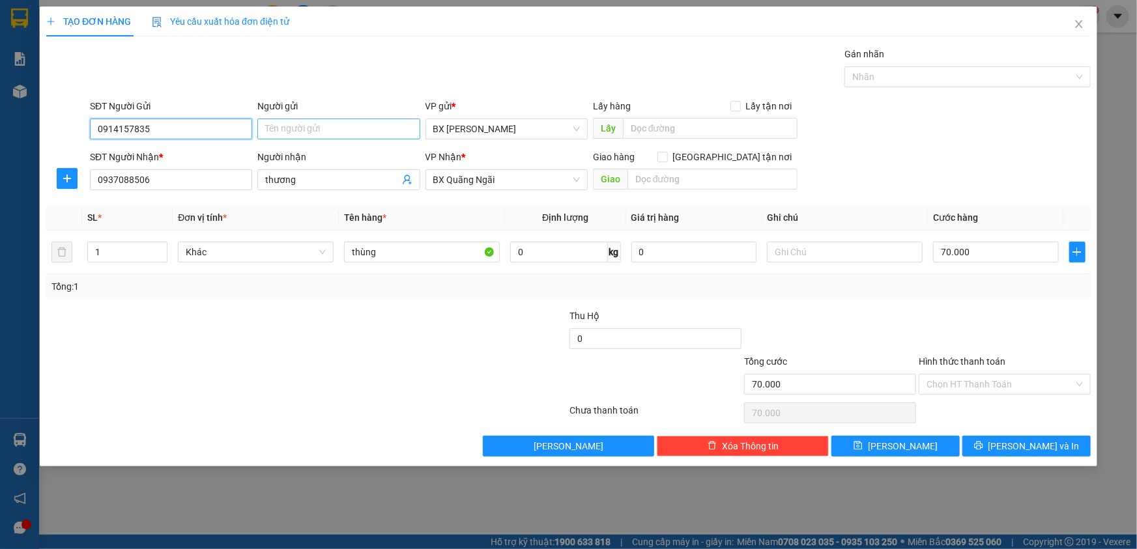
type input "0914157835"
click at [284, 122] on input "Người gửi" at bounding box center [338, 129] width 162 height 21
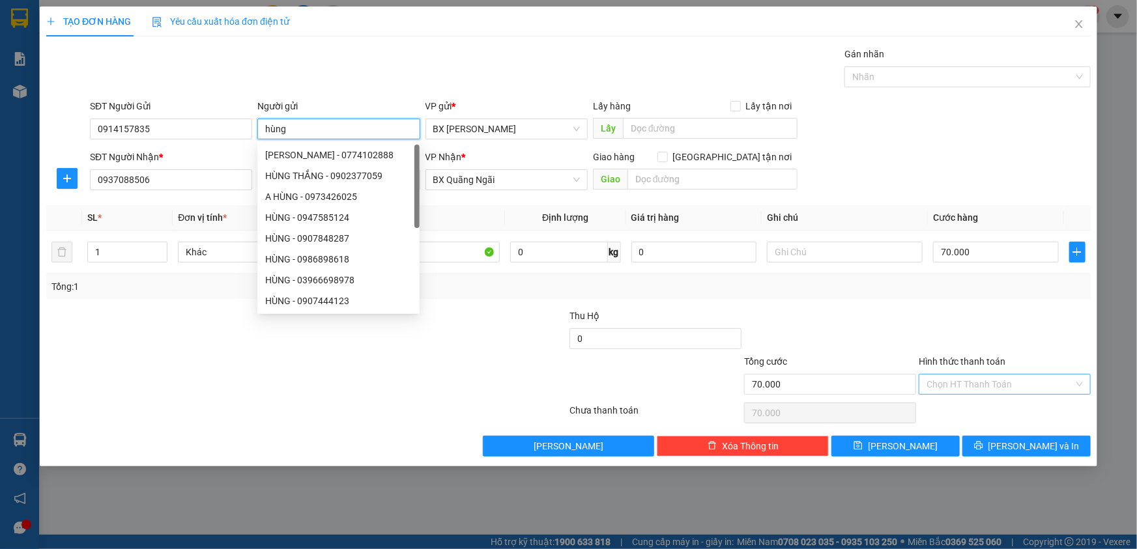
type input "hùng"
click at [977, 381] on input "Hình thức thanh toán" at bounding box center [1000, 385] width 147 height 20
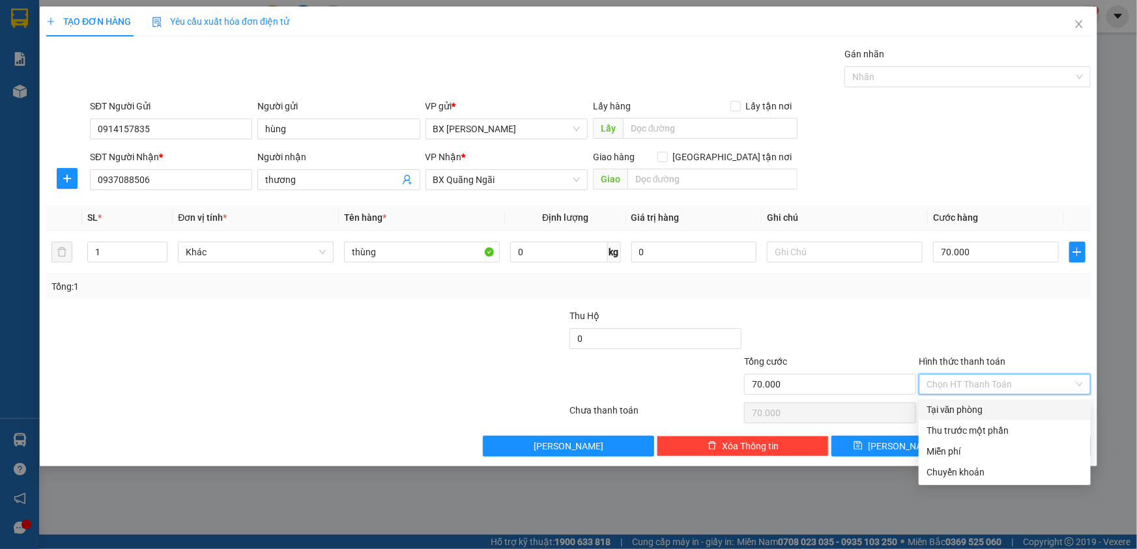
click at [977, 411] on div "Tại văn phòng" at bounding box center [1005, 410] width 156 height 14
type input "0"
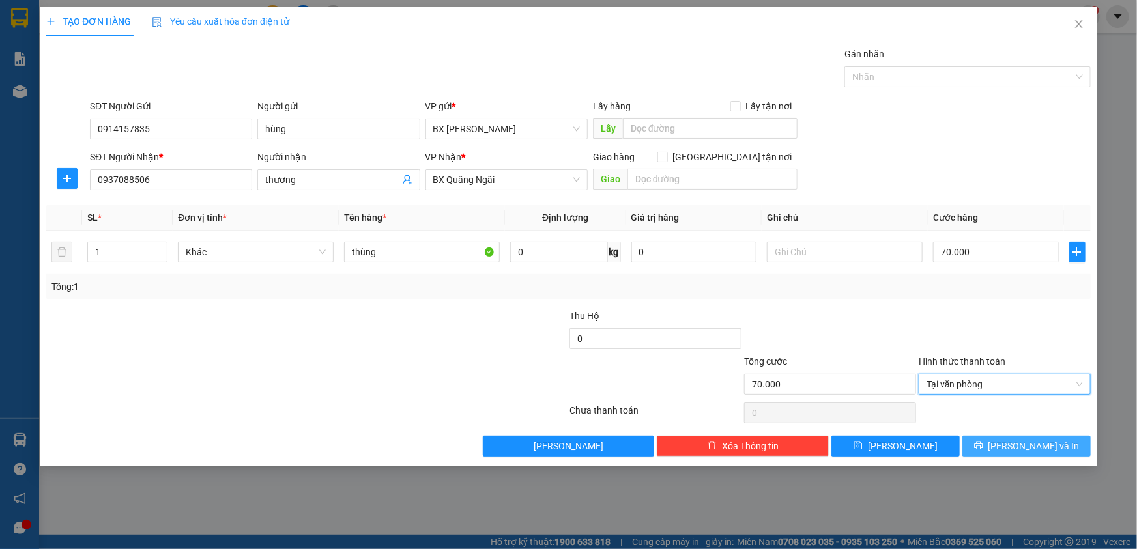
click at [1020, 442] on span "[PERSON_NAME] và In" at bounding box center [1033, 446] width 91 height 14
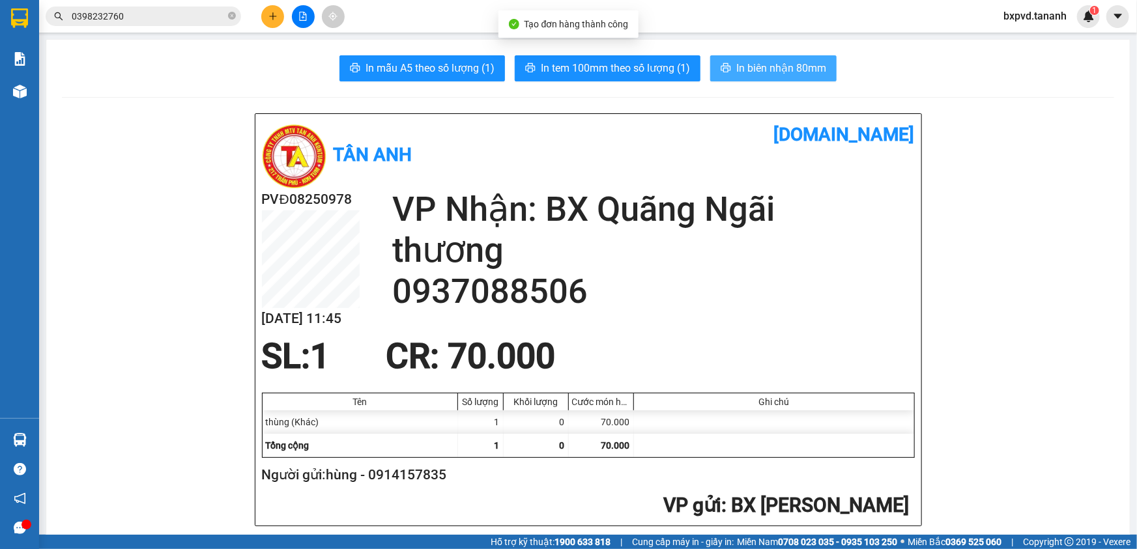
click at [739, 65] on span "In biên nhận 80mm" at bounding box center [781, 68] width 90 height 16
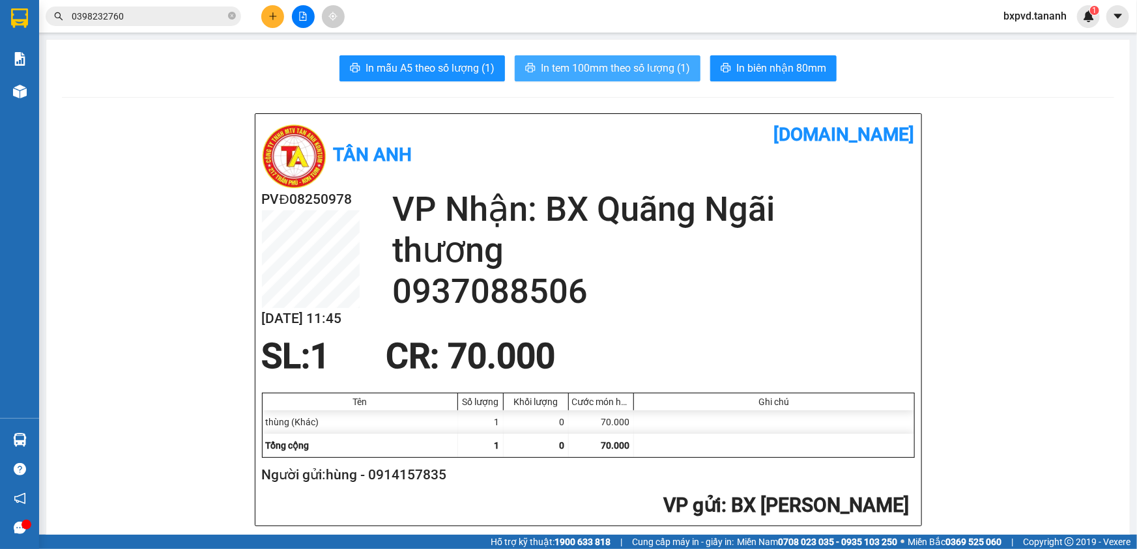
click at [644, 66] on span "In tem 100mm theo số lượng (1)" at bounding box center [615, 68] width 149 height 16
click at [275, 19] on icon "plus" at bounding box center [272, 16] width 9 height 9
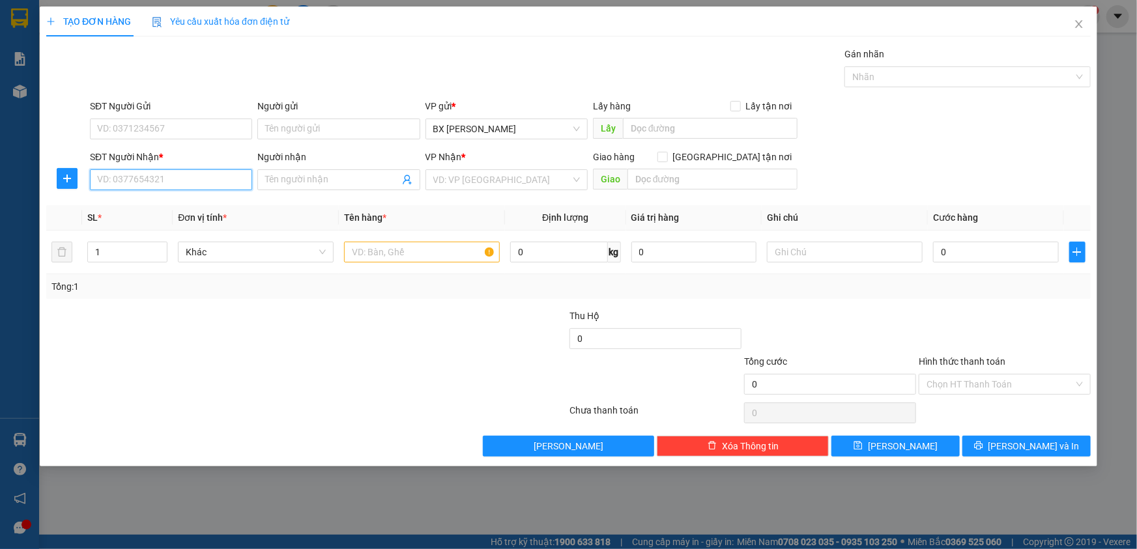
click at [199, 182] on input "SĐT Người Nhận *" at bounding box center [171, 179] width 162 height 21
type input "0772966736"
click at [156, 130] on input "SĐT Người Gửi" at bounding box center [171, 129] width 162 height 21
type input "0905097407"
click at [470, 173] on input "search" at bounding box center [501, 180] width 137 height 20
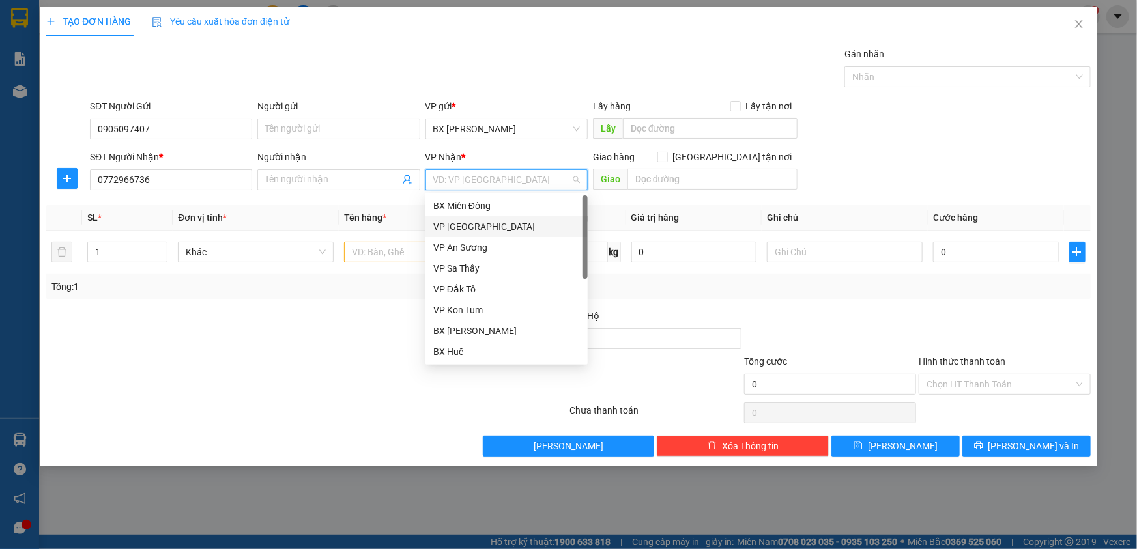
click at [473, 227] on div "VP [GEOGRAPHIC_DATA]" at bounding box center [506, 227] width 147 height 14
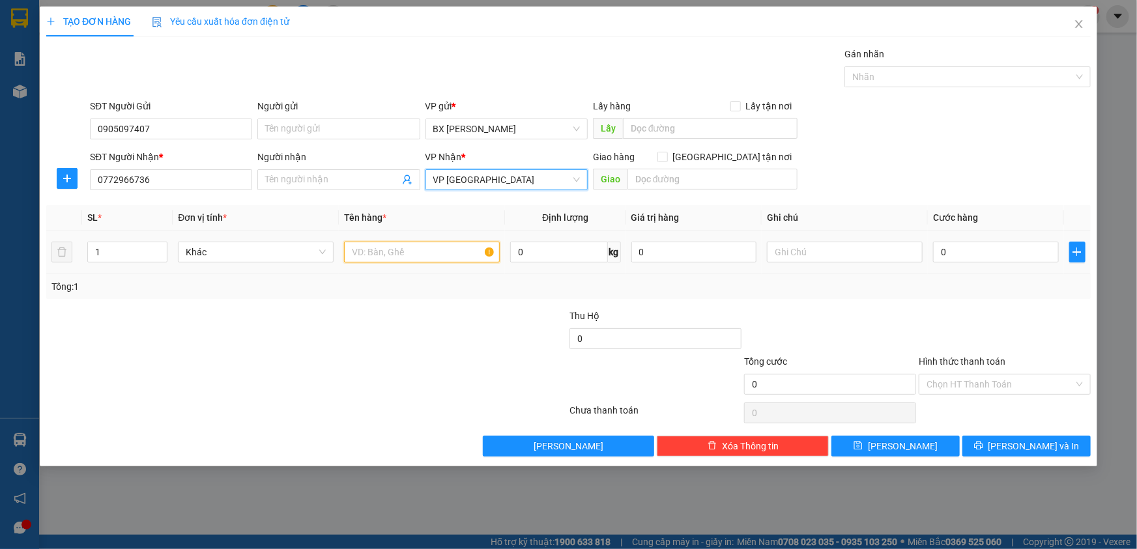
click at [439, 252] on input "text" at bounding box center [422, 252] width 156 height 21
type input "2T"
click at [146, 255] on input "1" at bounding box center [127, 252] width 79 height 20
type input "2"
click at [158, 246] on span "up" at bounding box center [160, 249] width 8 height 8
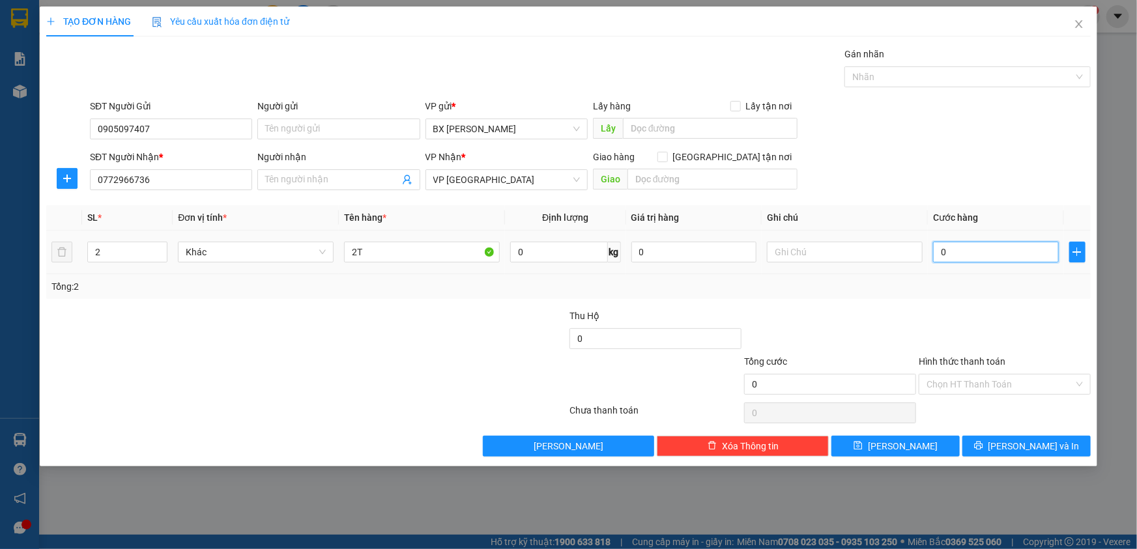
type input "1"
type input "15"
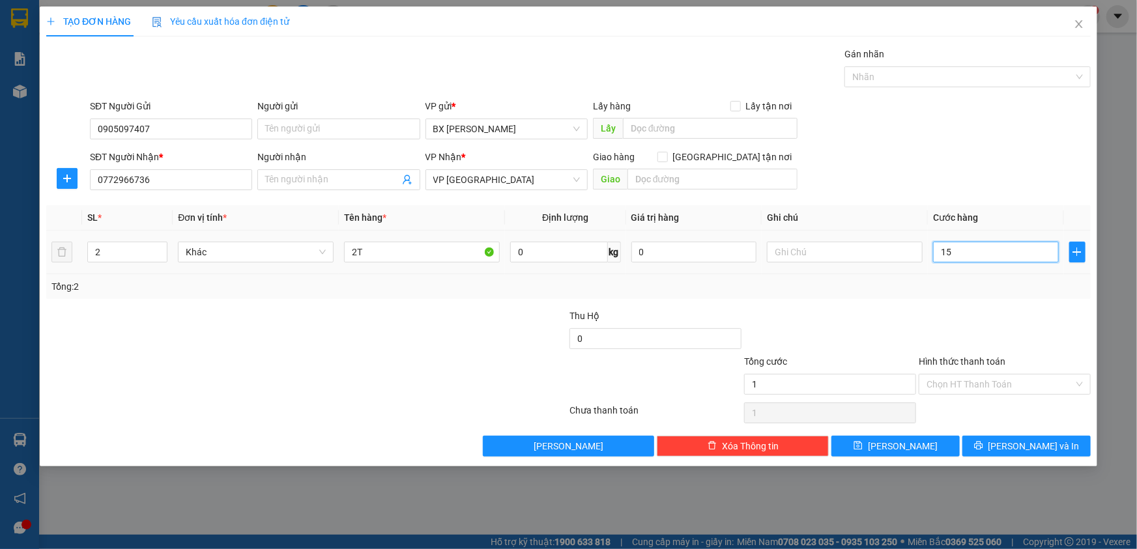
type input "15"
type input "150"
type input "150.000"
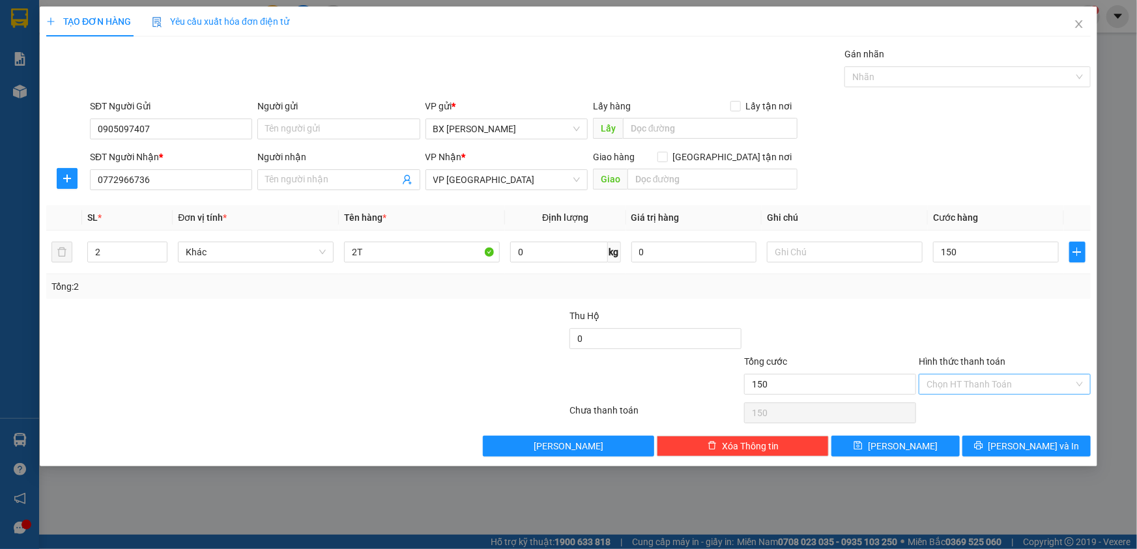
type input "150.000"
click at [1014, 384] on input "Hình thức thanh toán" at bounding box center [1000, 385] width 147 height 20
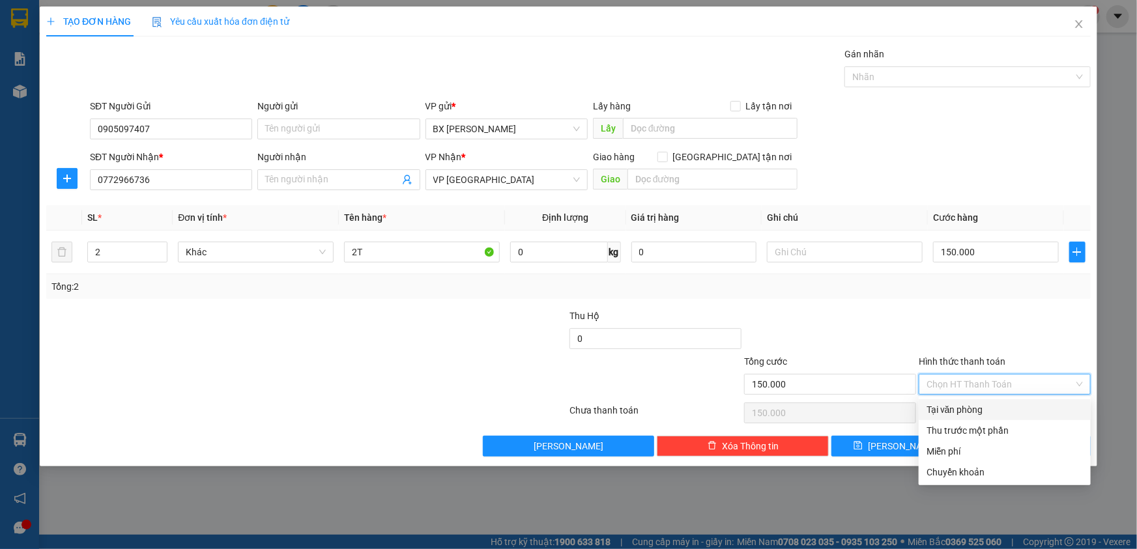
click at [1010, 404] on div "Tại văn phòng" at bounding box center [1005, 410] width 156 height 14
type input "0"
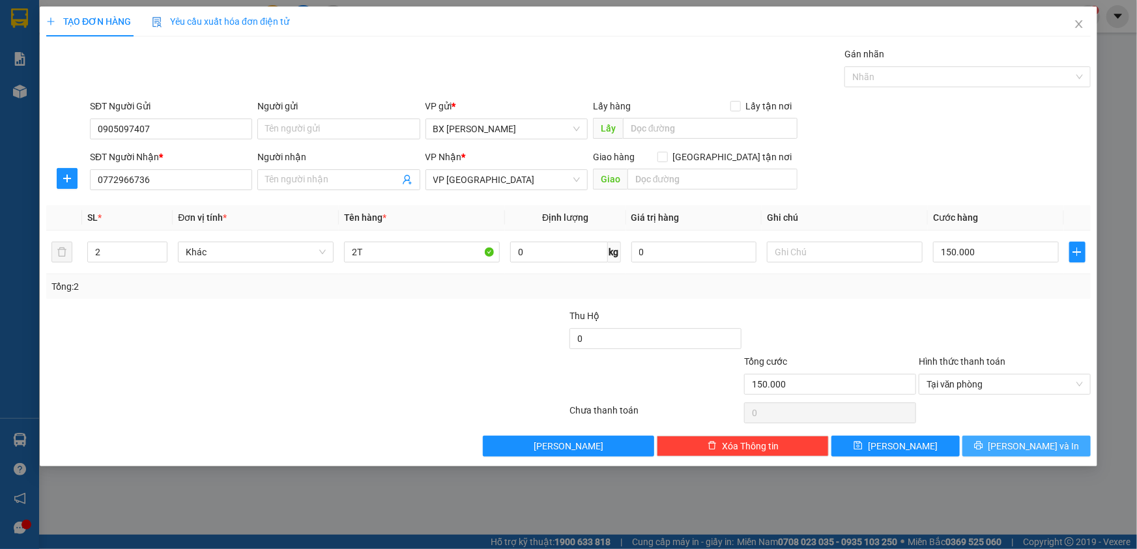
click at [1033, 445] on span "[PERSON_NAME] và In" at bounding box center [1033, 446] width 91 height 14
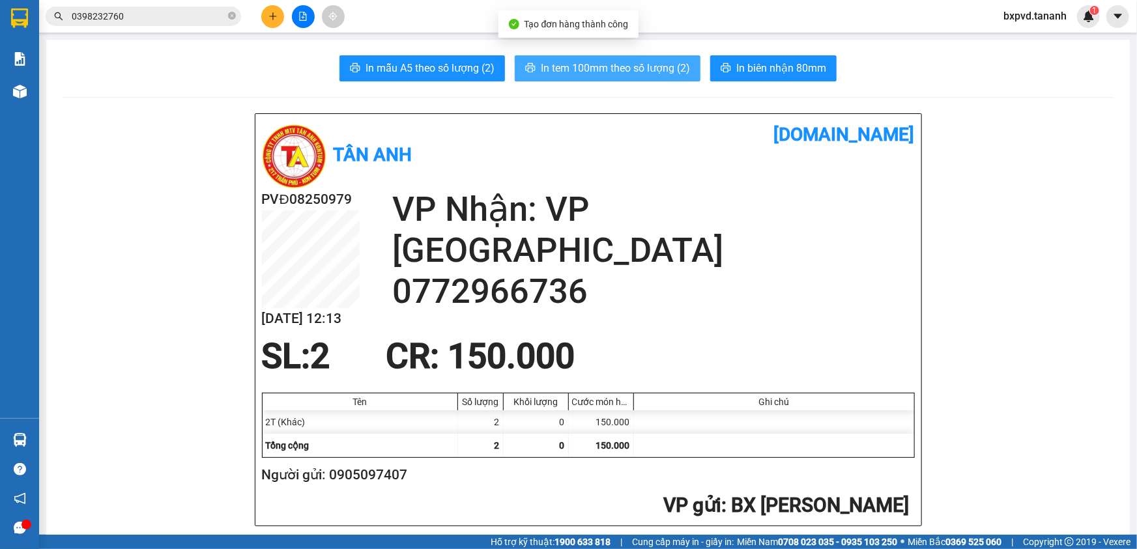
click at [624, 78] on button "In tem 100mm theo số lượng (2)" at bounding box center [608, 68] width 186 height 26
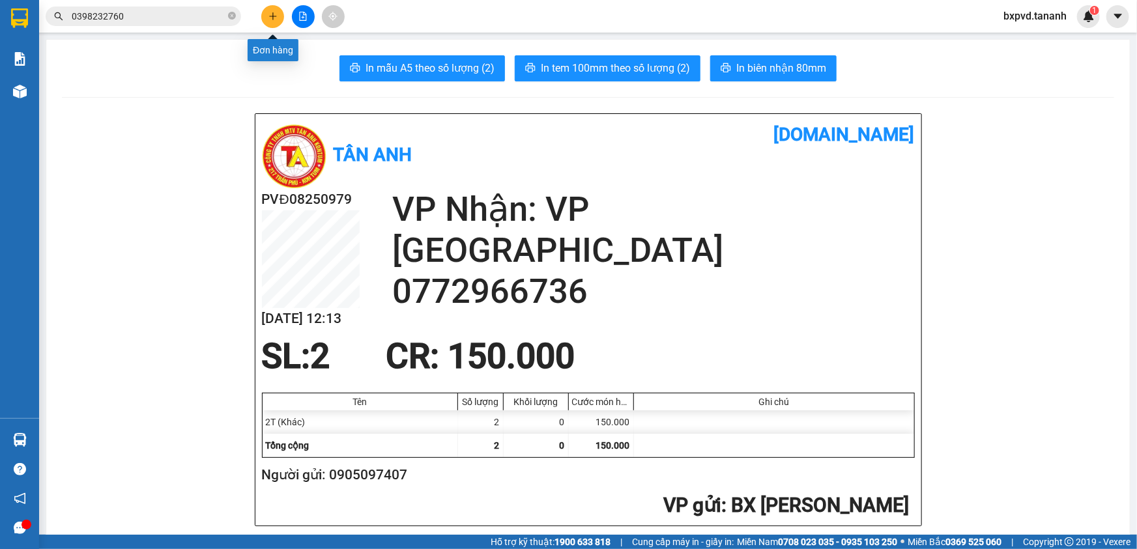
click at [270, 19] on icon "plus" at bounding box center [272, 16] width 9 height 9
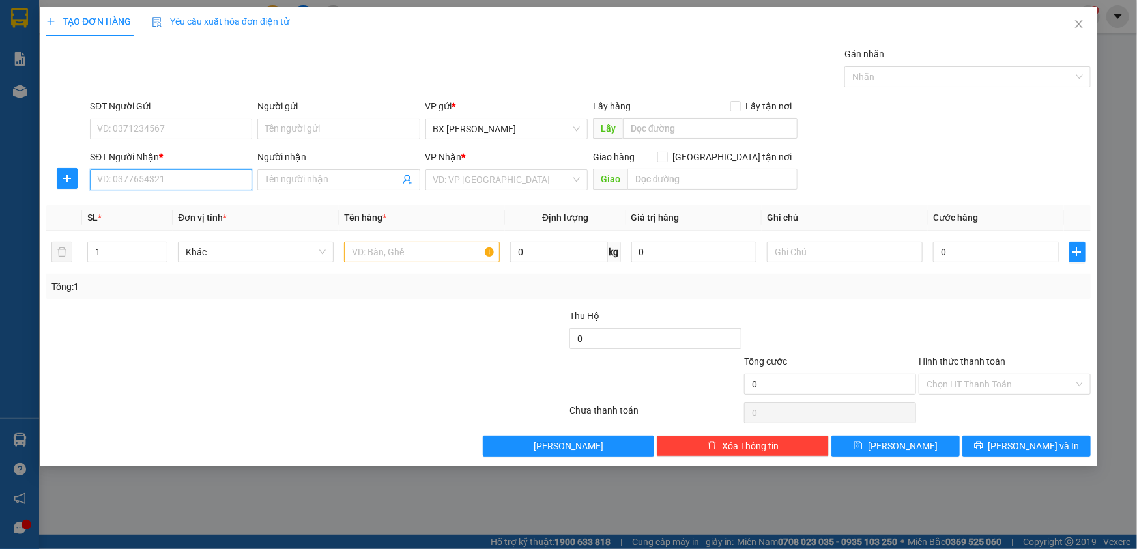
click at [190, 176] on input "SĐT Người Nhận *" at bounding box center [171, 179] width 162 height 21
click at [183, 201] on div "0772575381 - [GEOGRAPHIC_DATA]" at bounding box center [171, 206] width 147 height 14
type input "0772575381"
type input "VIỆT ANH"
type input "GTN/CC"
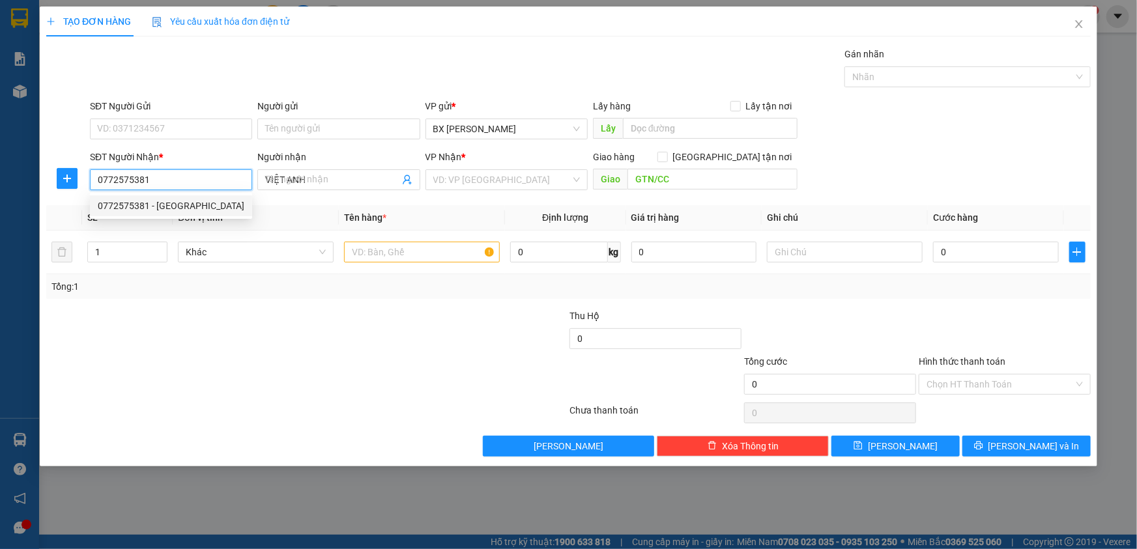
type input "50.000"
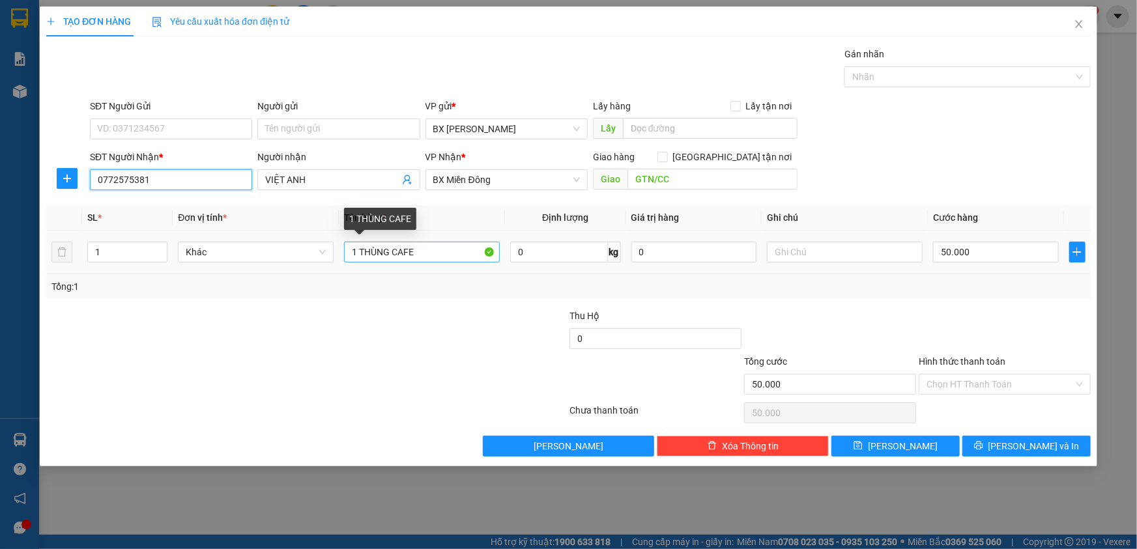
type input "0772575381"
click at [429, 252] on input "1 THÙNG CAFE" at bounding box center [422, 252] width 156 height 21
type input "1 THÙNG"
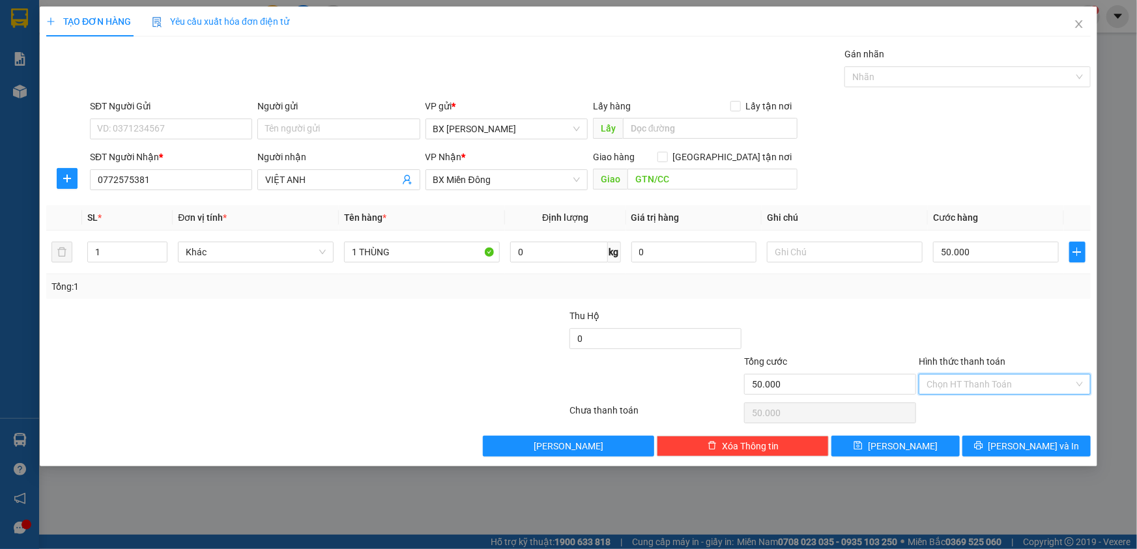
click at [982, 378] on input "Hình thức thanh toán" at bounding box center [1000, 385] width 147 height 20
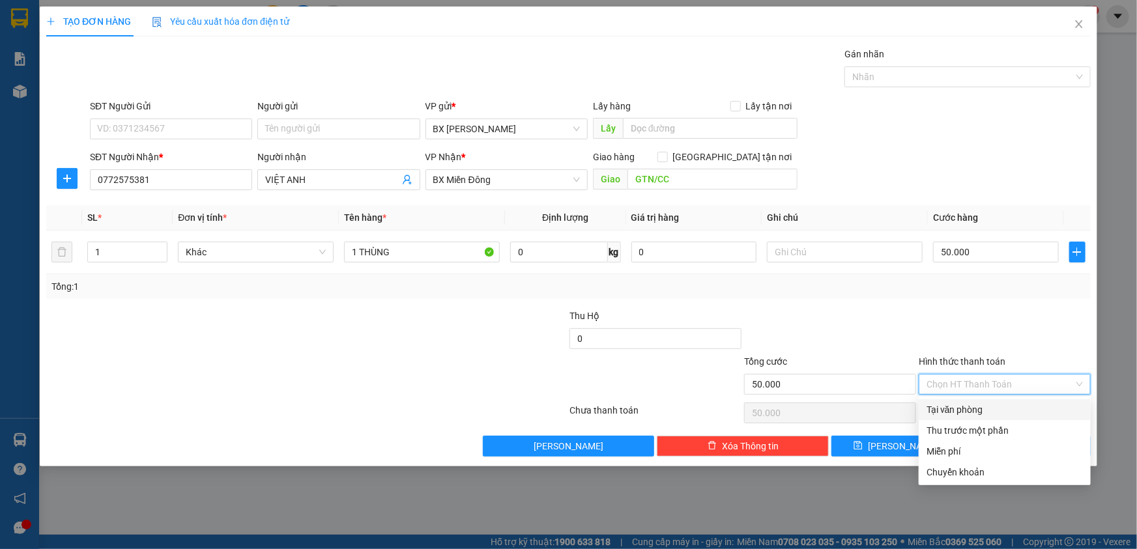
click at [977, 405] on div "Tại văn phòng" at bounding box center [1005, 410] width 156 height 14
type input "0"
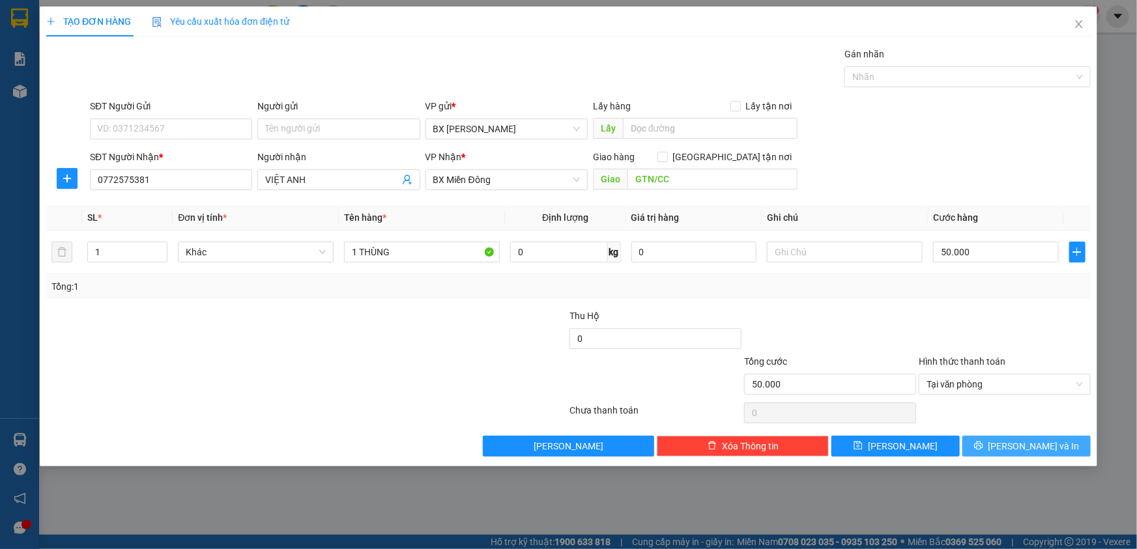
click at [987, 448] on button "[PERSON_NAME] và In" at bounding box center [1026, 446] width 128 height 21
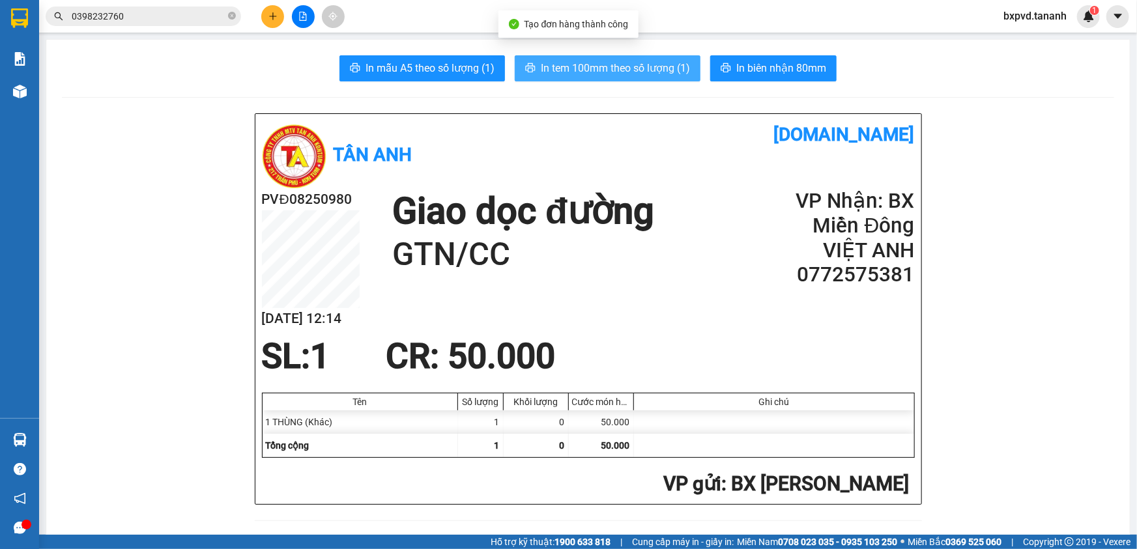
click at [635, 65] on span "In tem 100mm theo số lượng (1)" at bounding box center [615, 68] width 149 height 16
